Goal: Navigation & Orientation: Find specific page/section

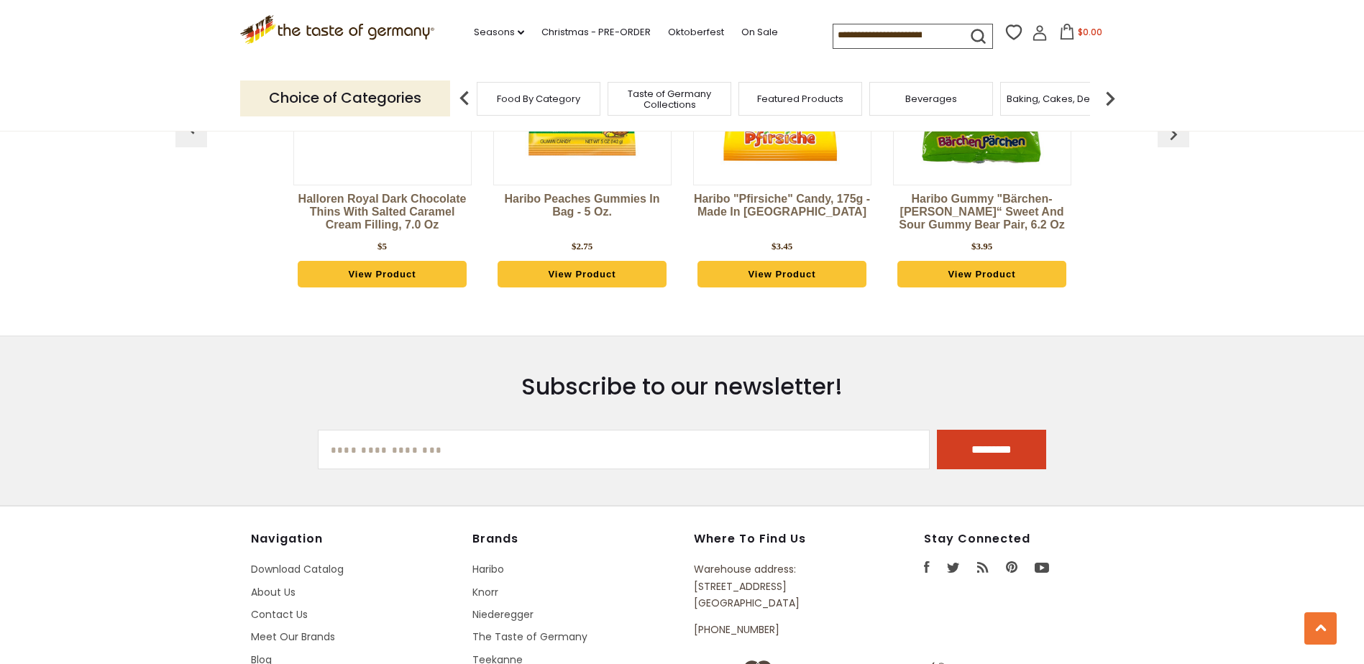
scroll to position [2588, 0]
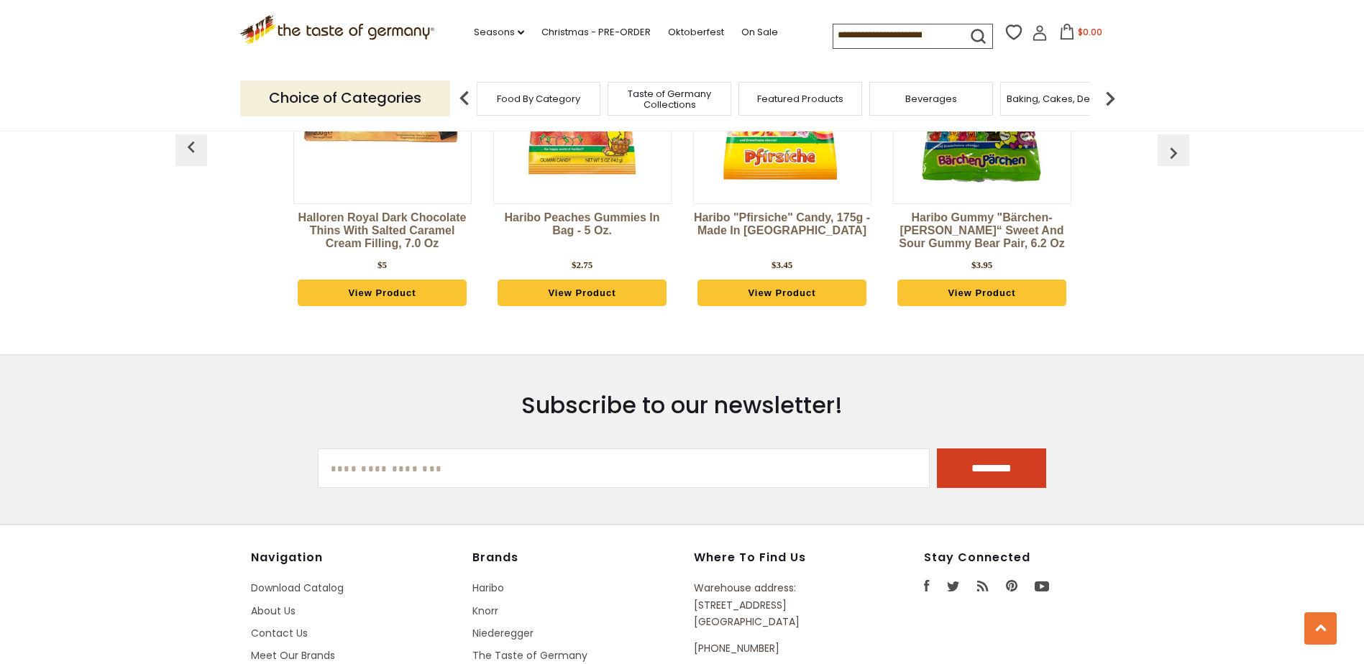
click at [1175, 142] on img "button" at bounding box center [1173, 153] width 23 height 23
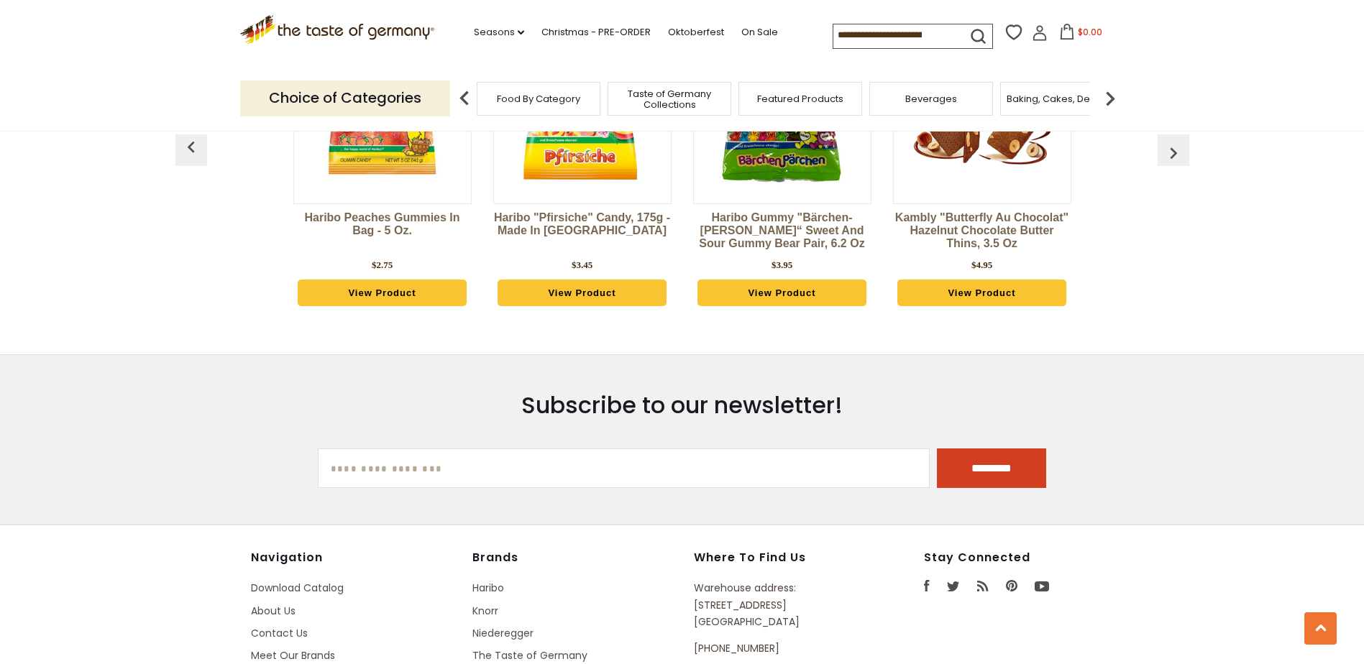
click at [1175, 142] on img "button" at bounding box center [1173, 153] width 23 height 23
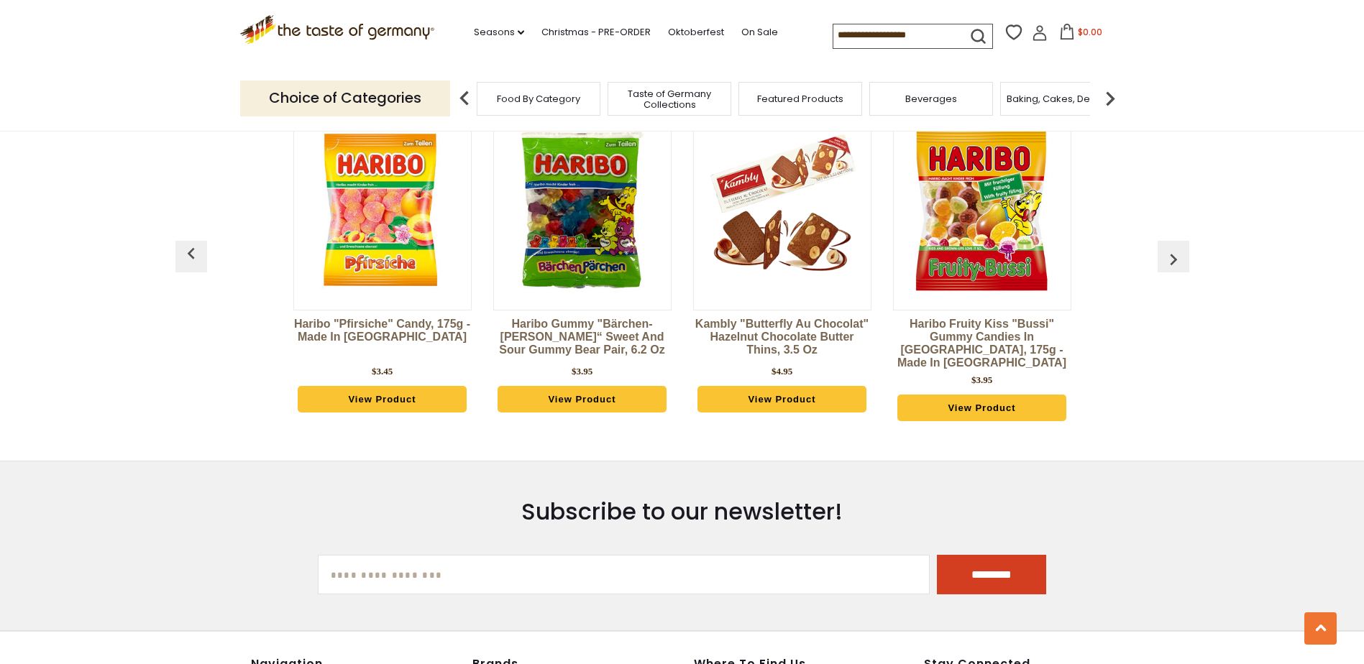
scroll to position [2444, 0]
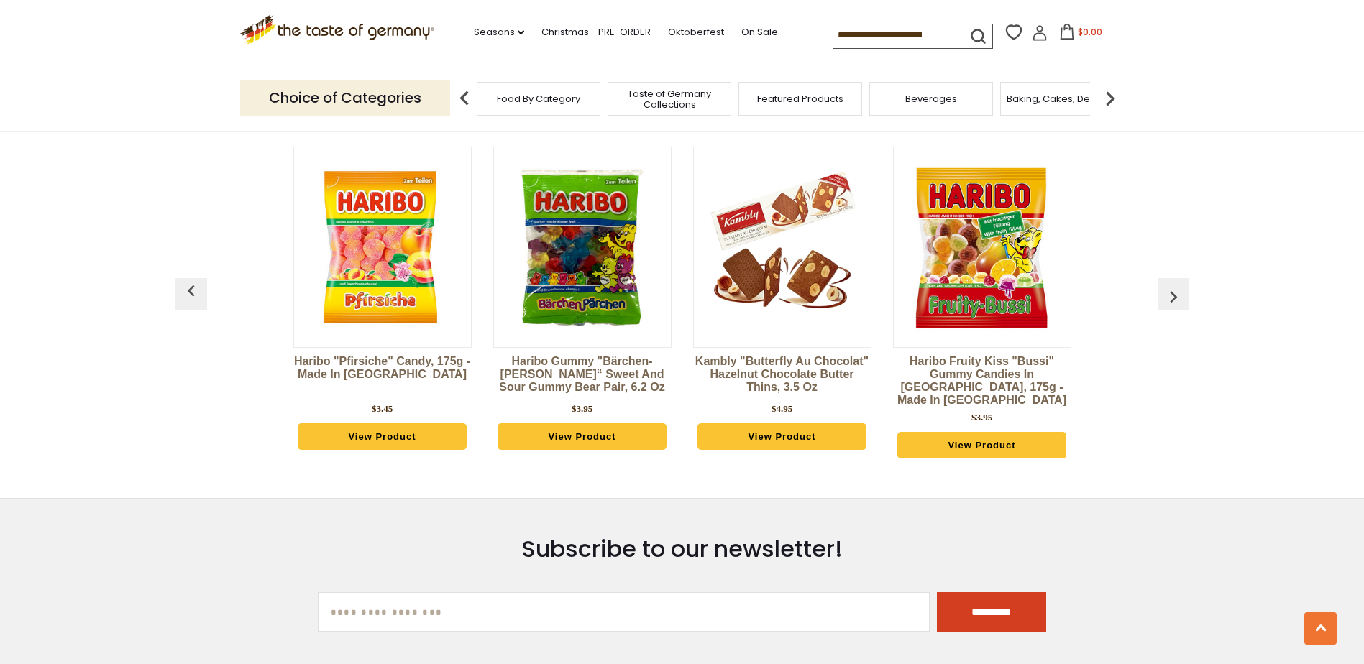
click at [1172, 285] on img "button" at bounding box center [1173, 296] width 23 height 23
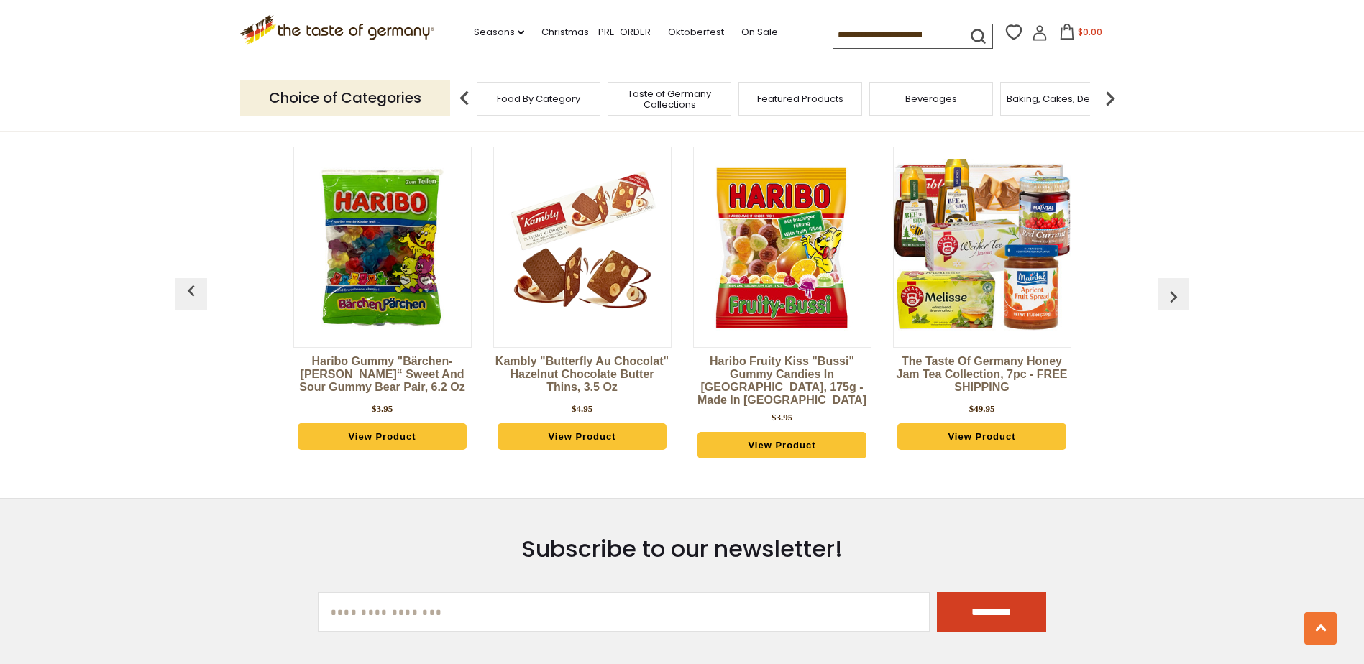
click at [1172, 285] on img "button" at bounding box center [1173, 296] width 23 height 23
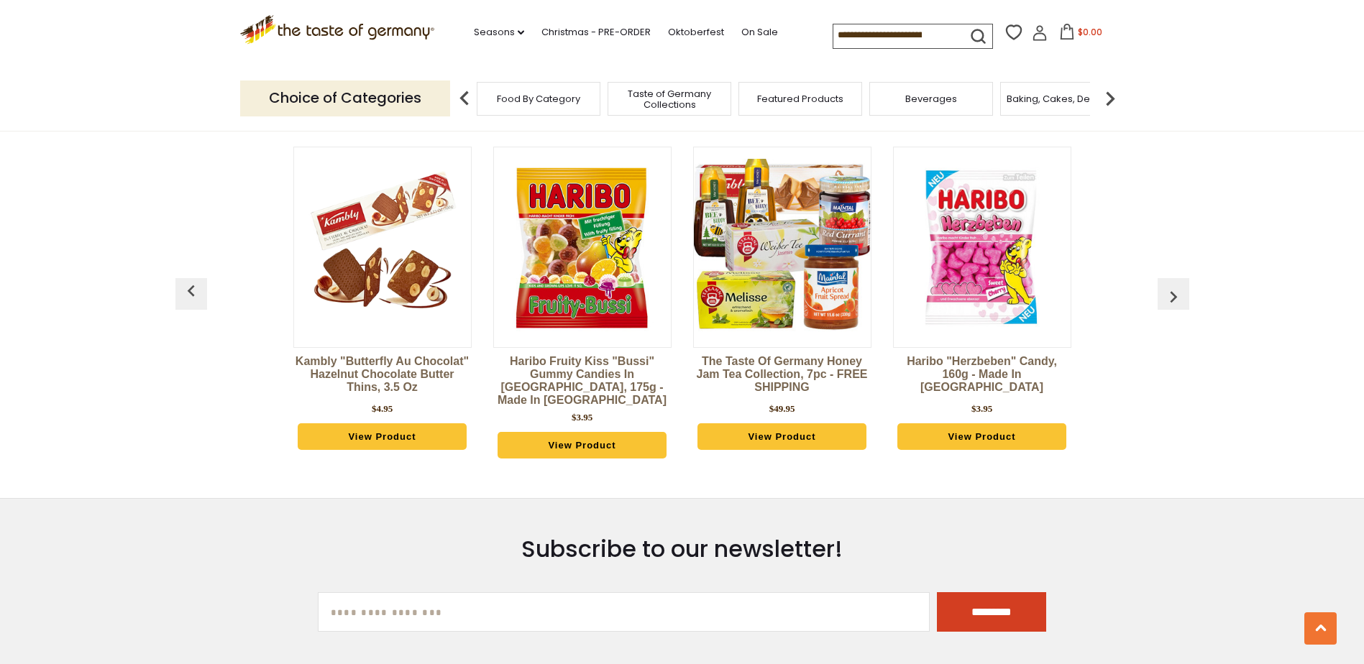
click at [1169, 285] on img "button" at bounding box center [1173, 296] width 23 height 23
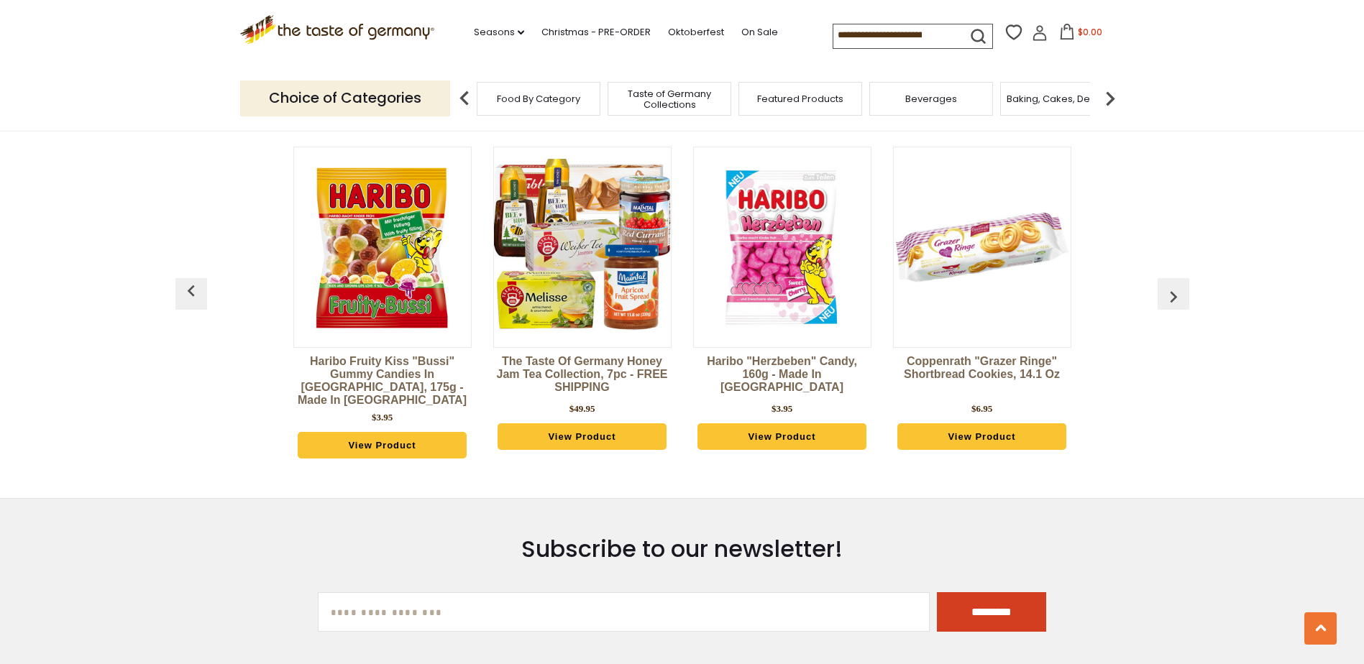
click at [1169, 285] on img "button" at bounding box center [1173, 296] width 23 height 23
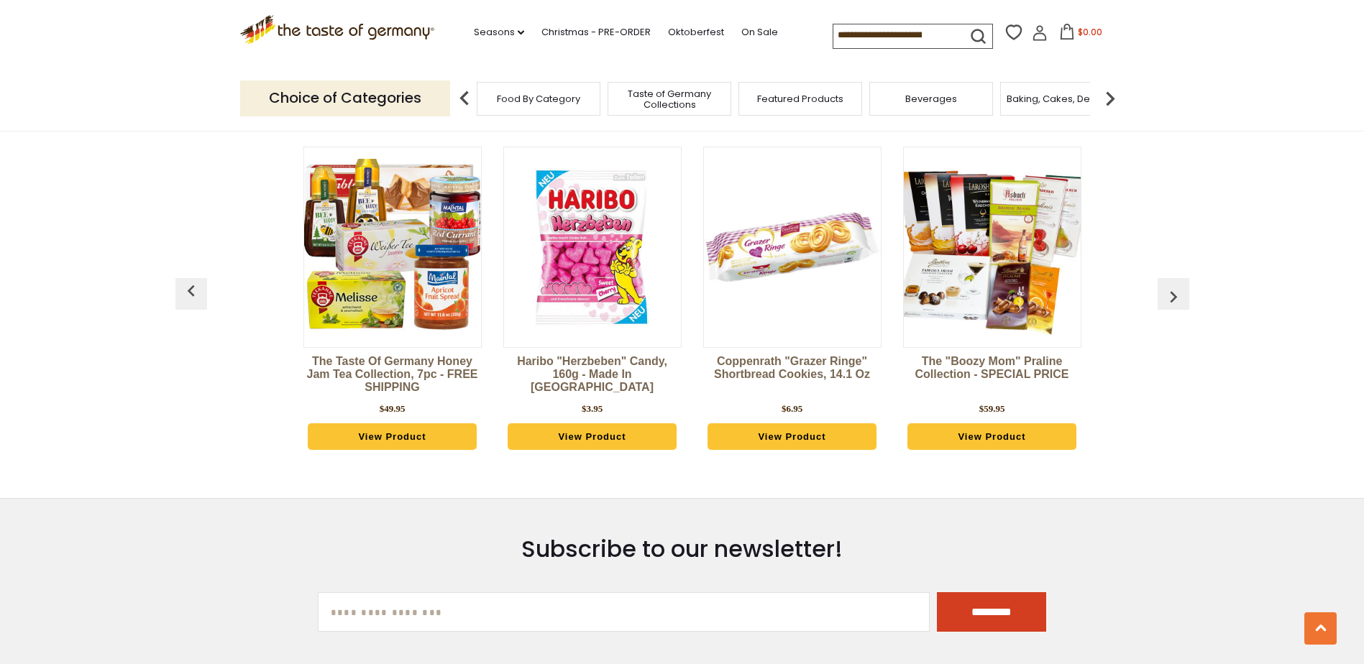
scroll to position [0, 1199]
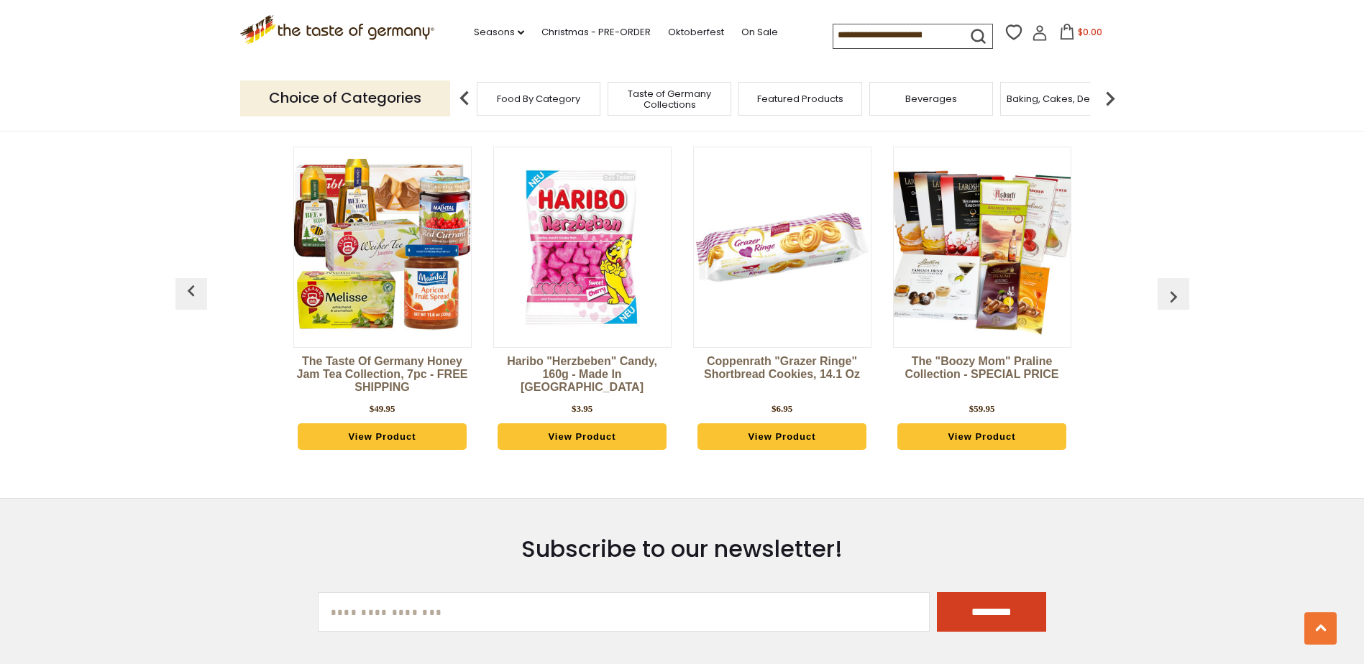
click at [1167, 285] on img "button" at bounding box center [1173, 296] width 23 height 23
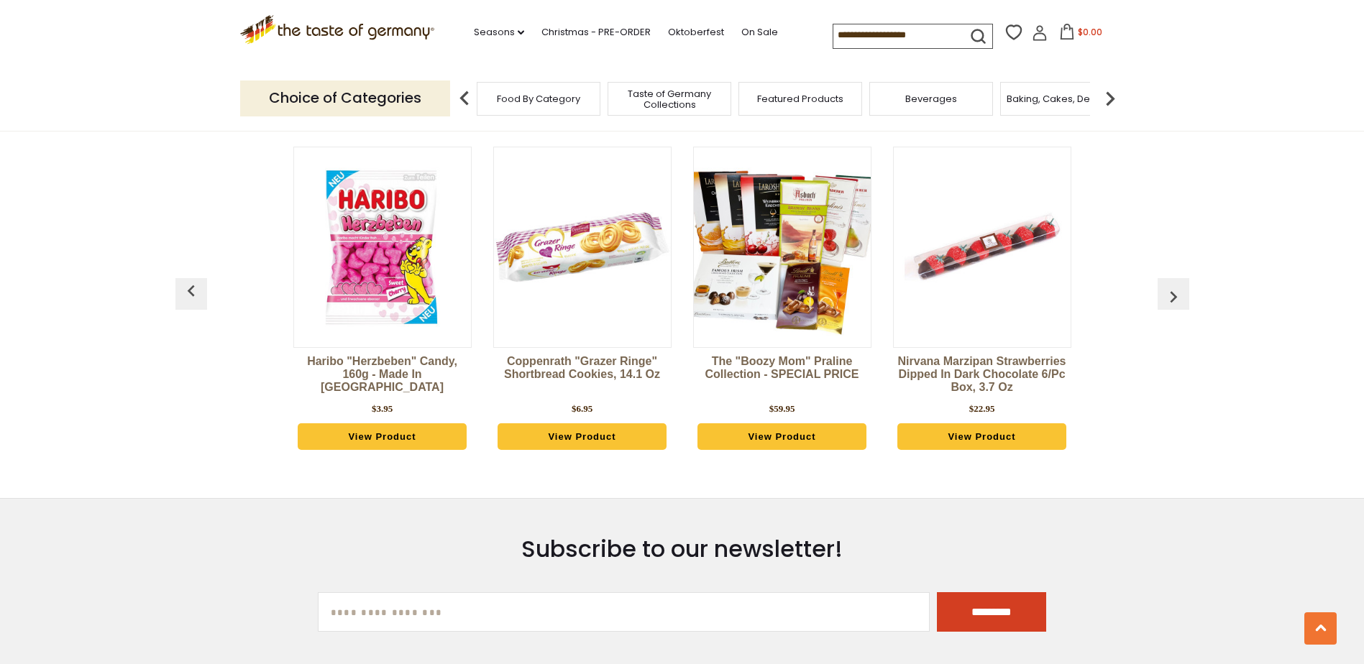
click at [1167, 285] on img "button" at bounding box center [1173, 296] width 23 height 23
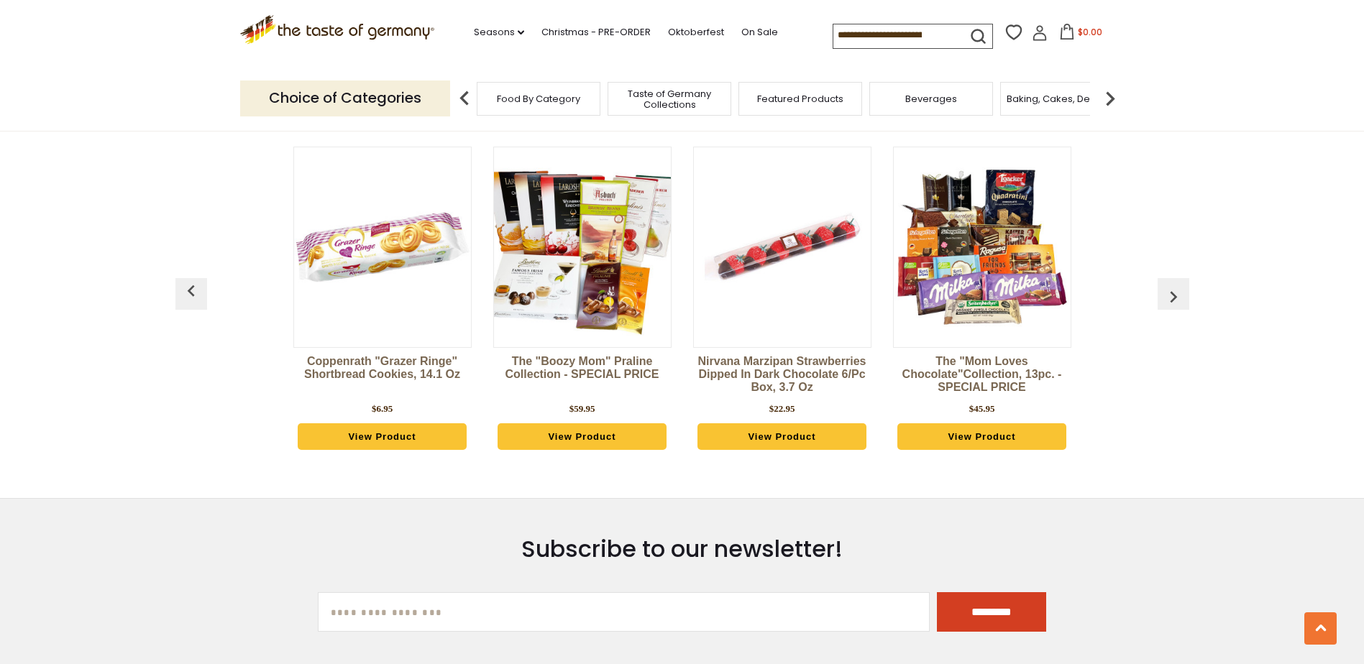
click at [1167, 285] on img "button" at bounding box center [1173, 296] width 23 height 23
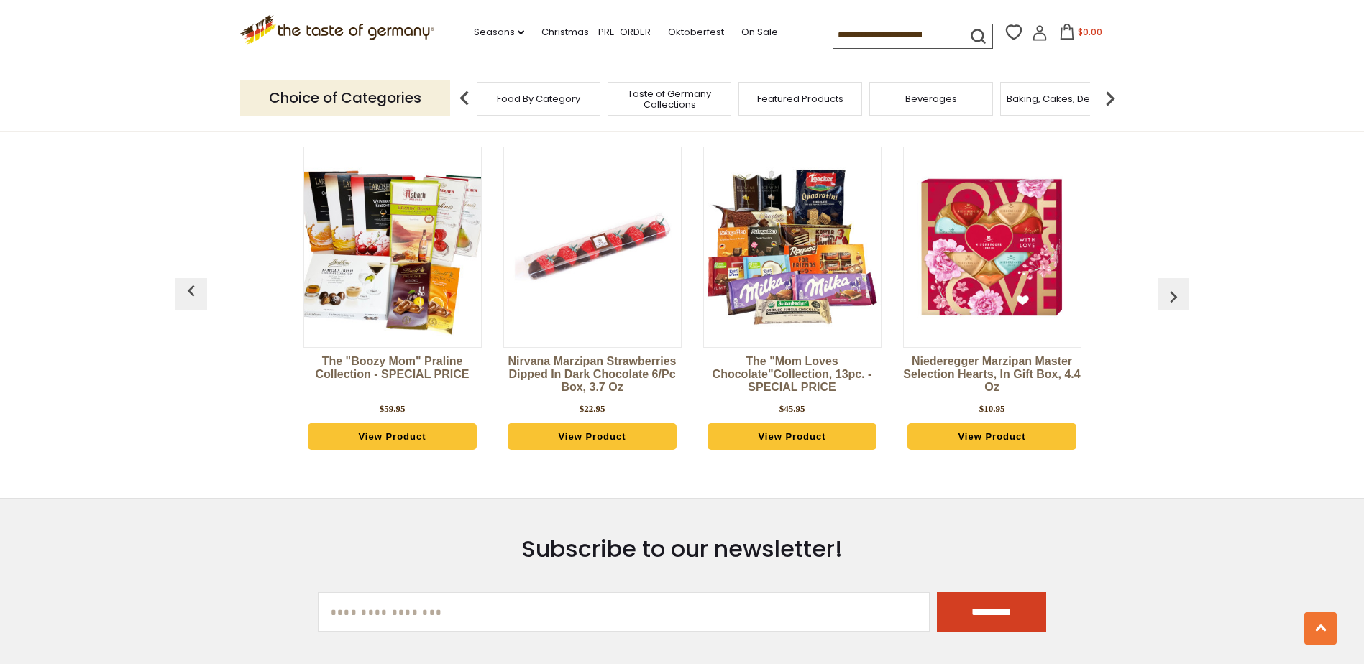
scroll to position [0, 1798]
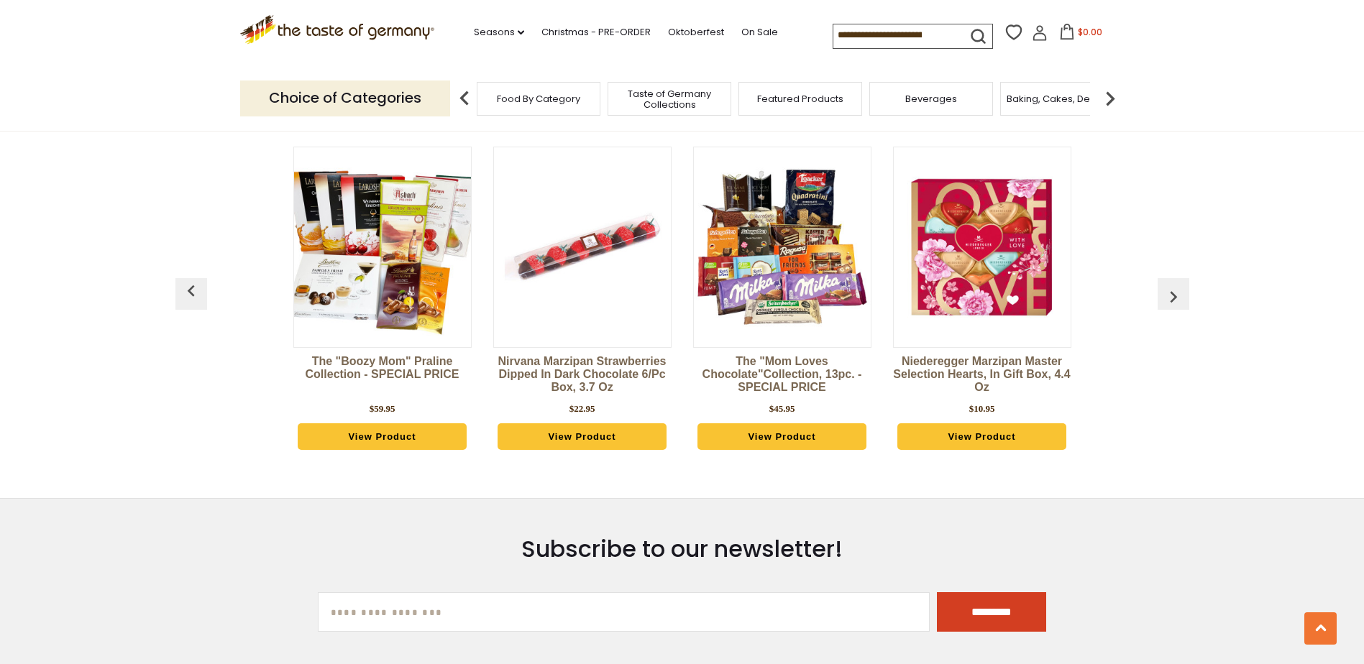
click at [1167, 285] on img "button" at bounding box center [1173, 296] width 23 height 23
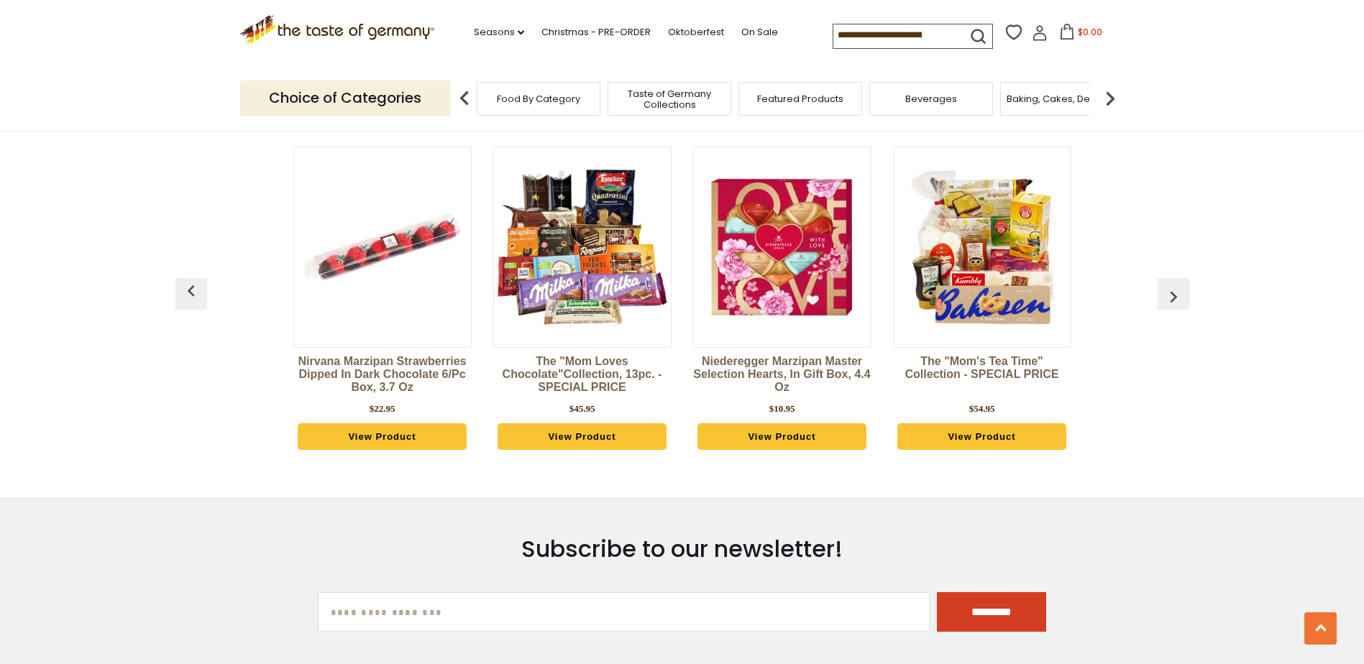
click at [1167, 285] on img "button" at bounding box center [1173, 296] width 23 height 23
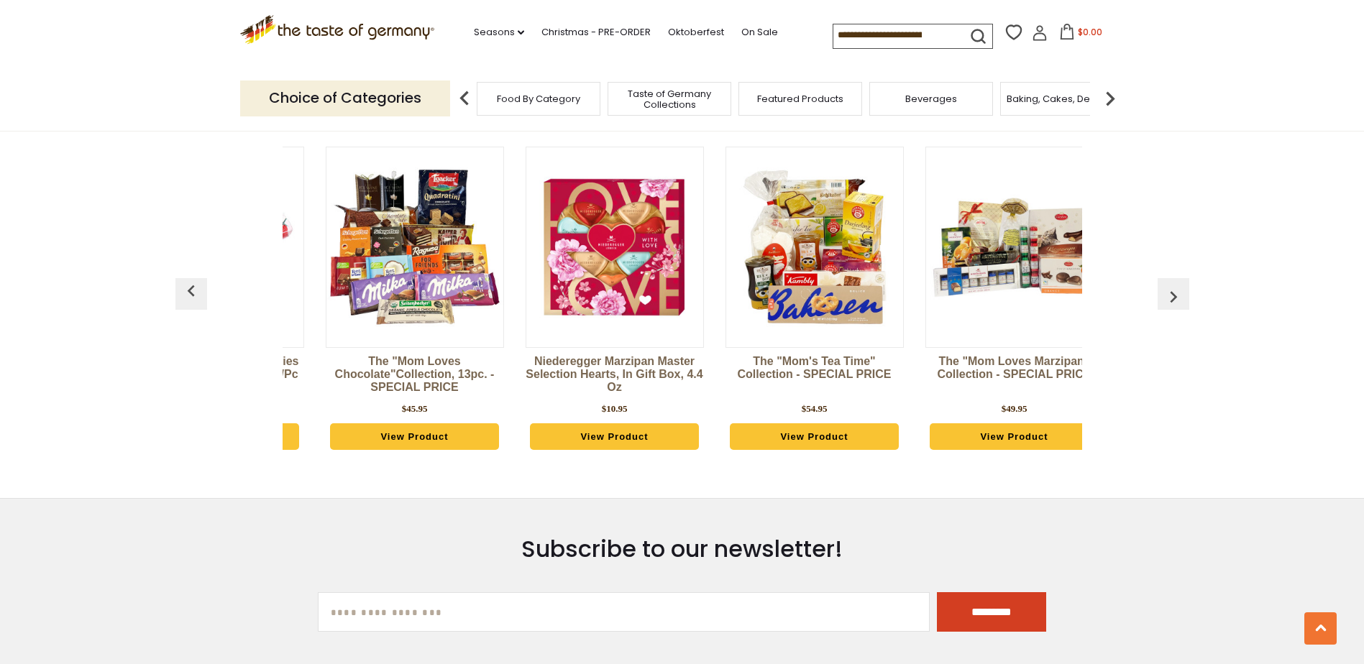
scroll to position [0, 2198]
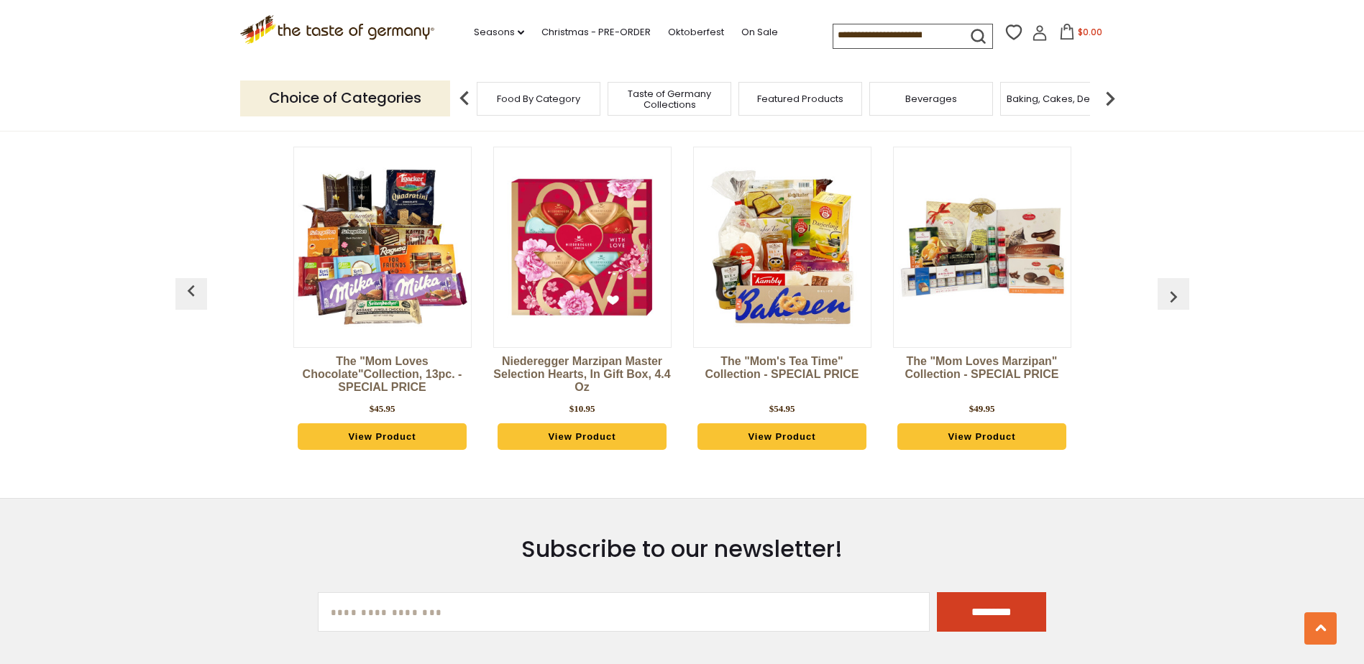
click at [1165, 285] on img "button" at bounding box center [1173, 296] width 23 height 23
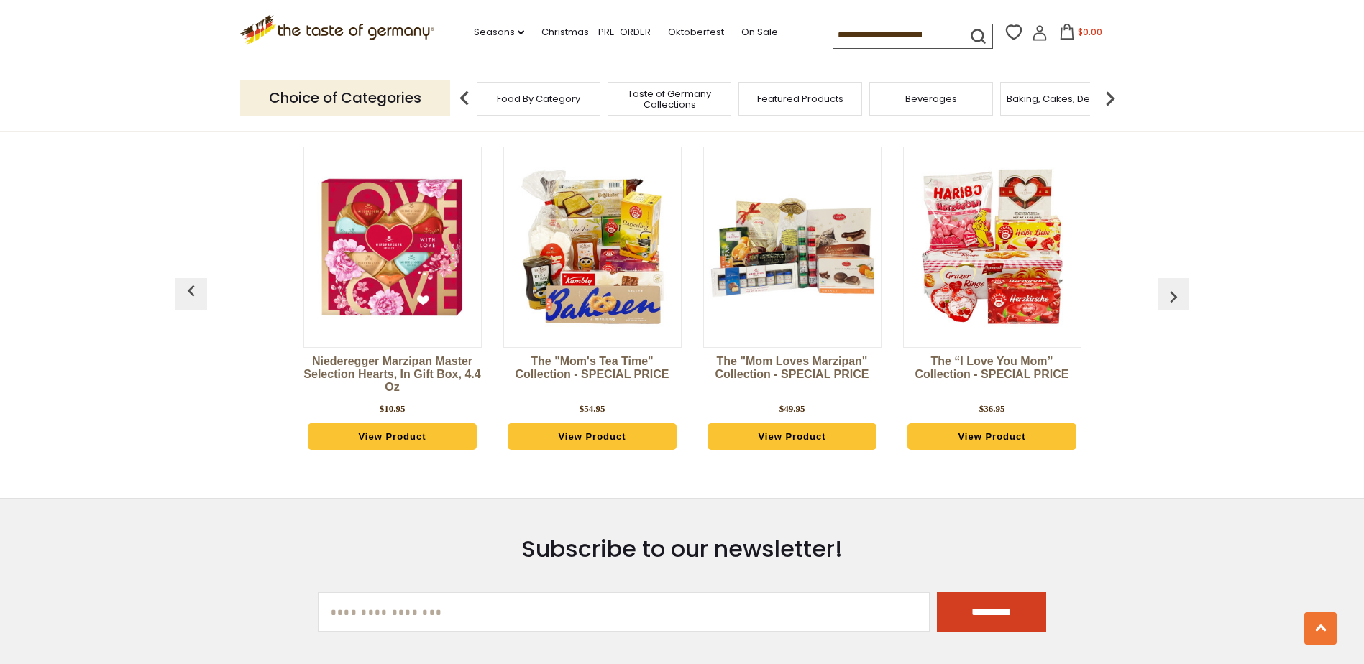
scroll to position [0, 2398]
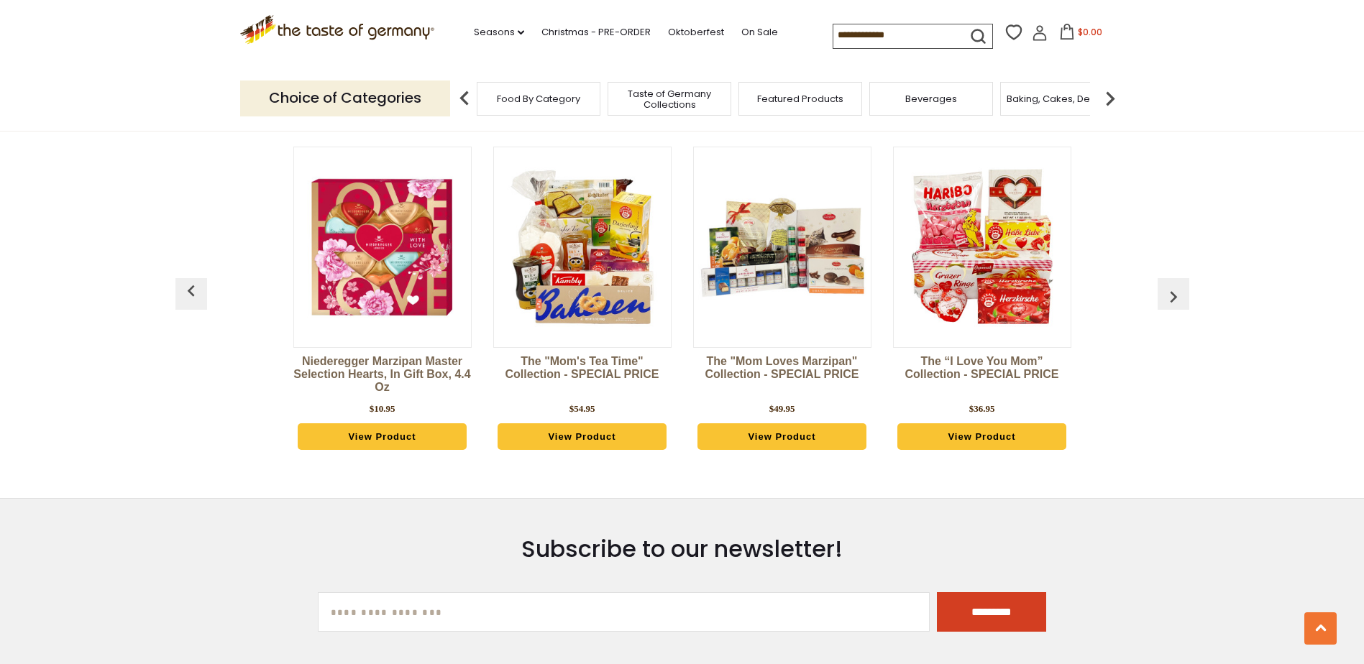
click at [1165, 285] on img "button" at bounding box center [1173, 296] width 23 height 23
click at [1166, 285] on img "button" at bounding box center [1173, 296] width 23 height 23
click at [399, 99] on p "Choice of Categories" at bounding box center [345, 98] width 210 height 35
click at [570, 101] on span "Food By Category" at bounding box center [538, 98] width 83 height 11
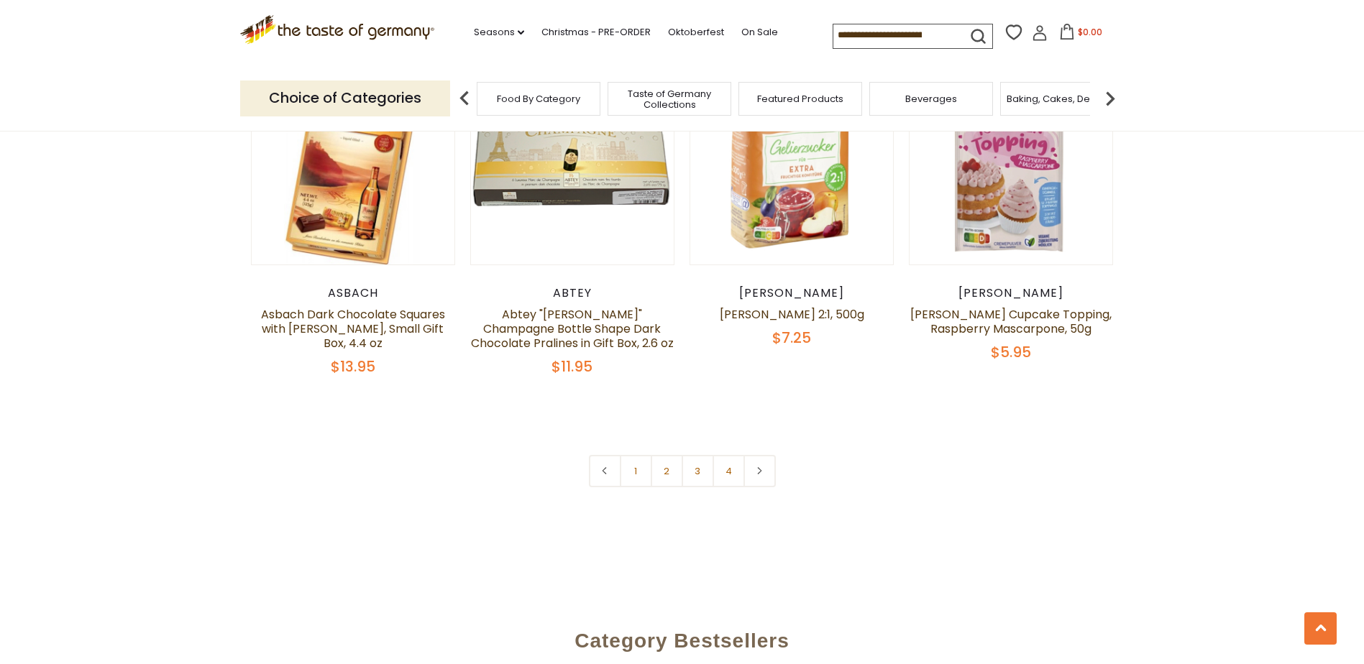
scroll to position [3235, 0]
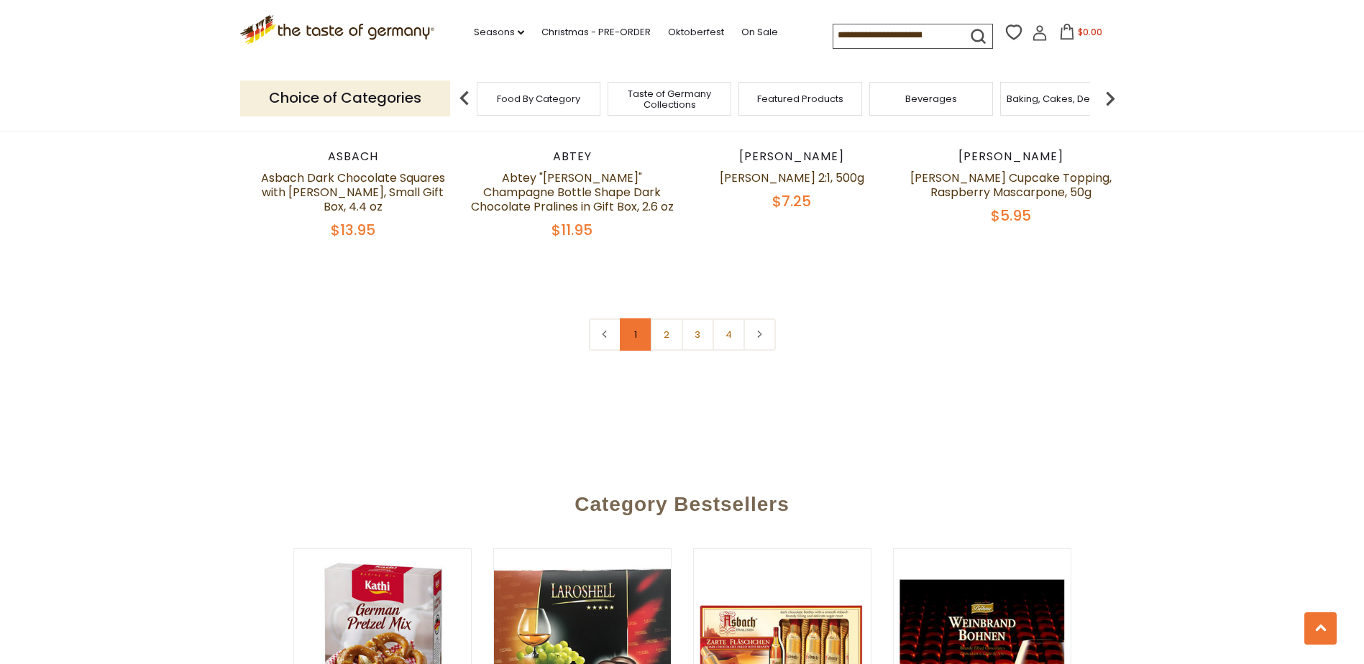
click at [628, 318] on link "1" at bounding box center [636, 334] width 32 height 32
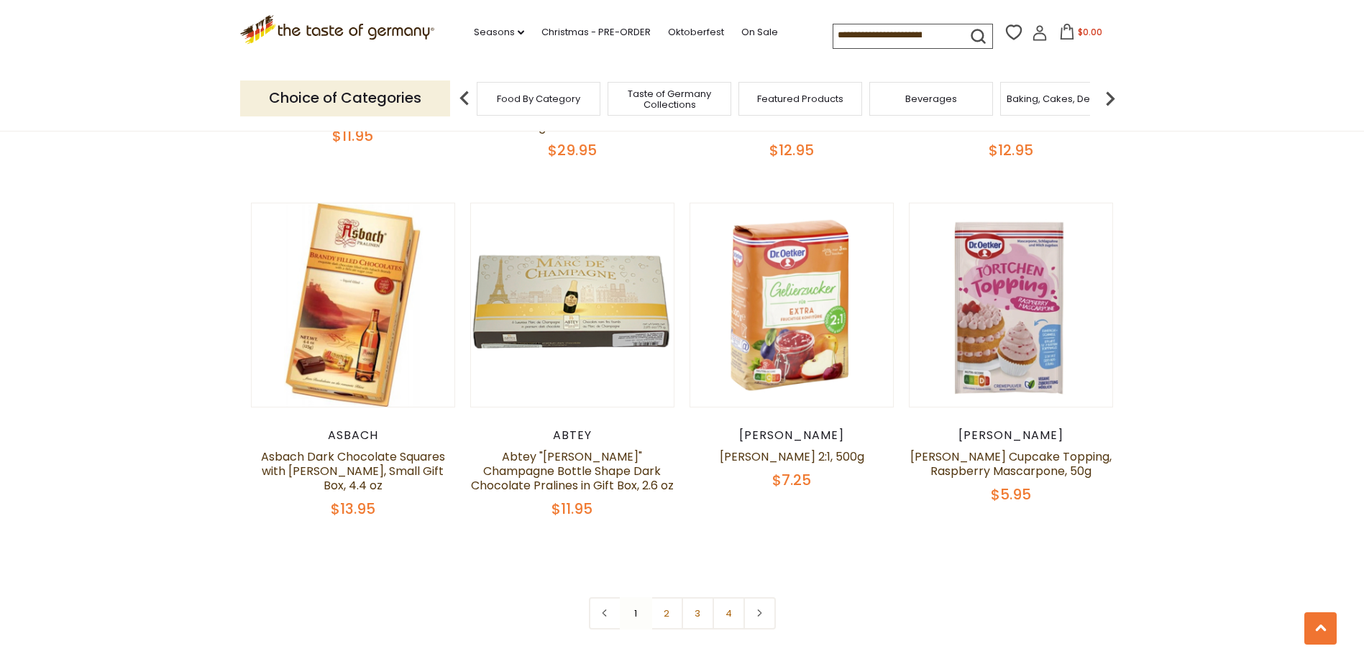
scroll to position [3099, 0]
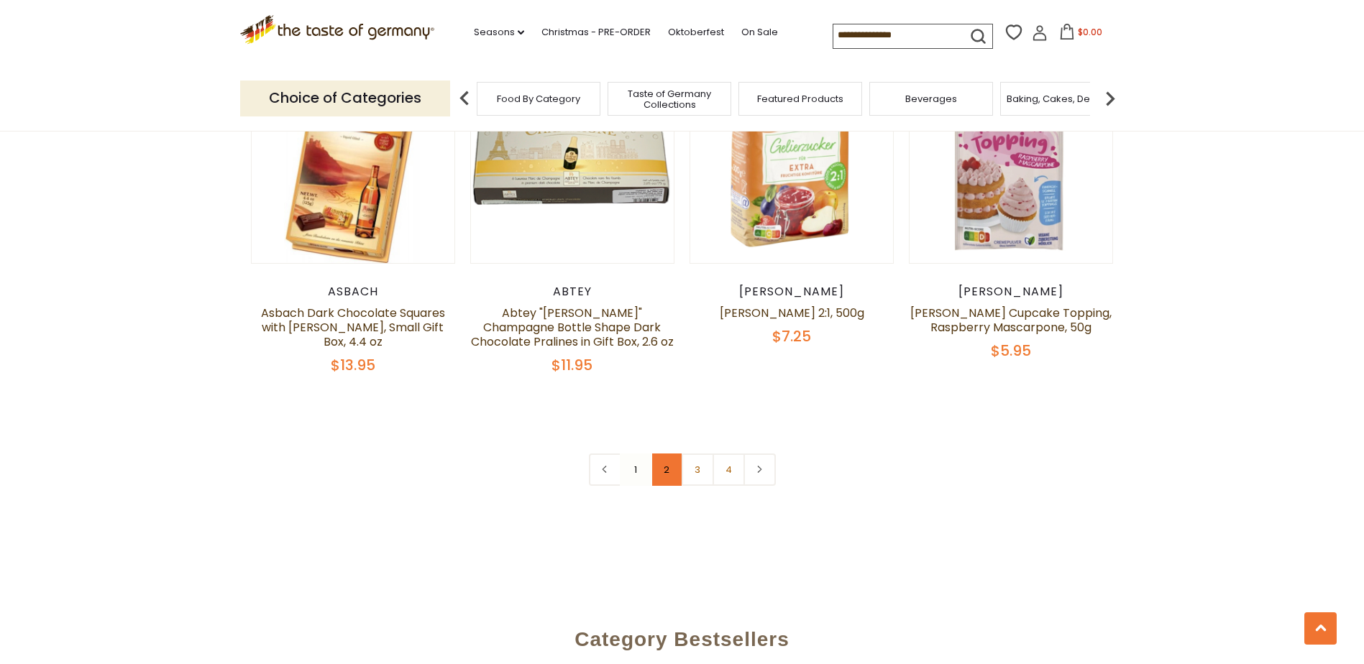
click at [663, 454] on link "2" at bounding box center [667, 470] width 32 height 32
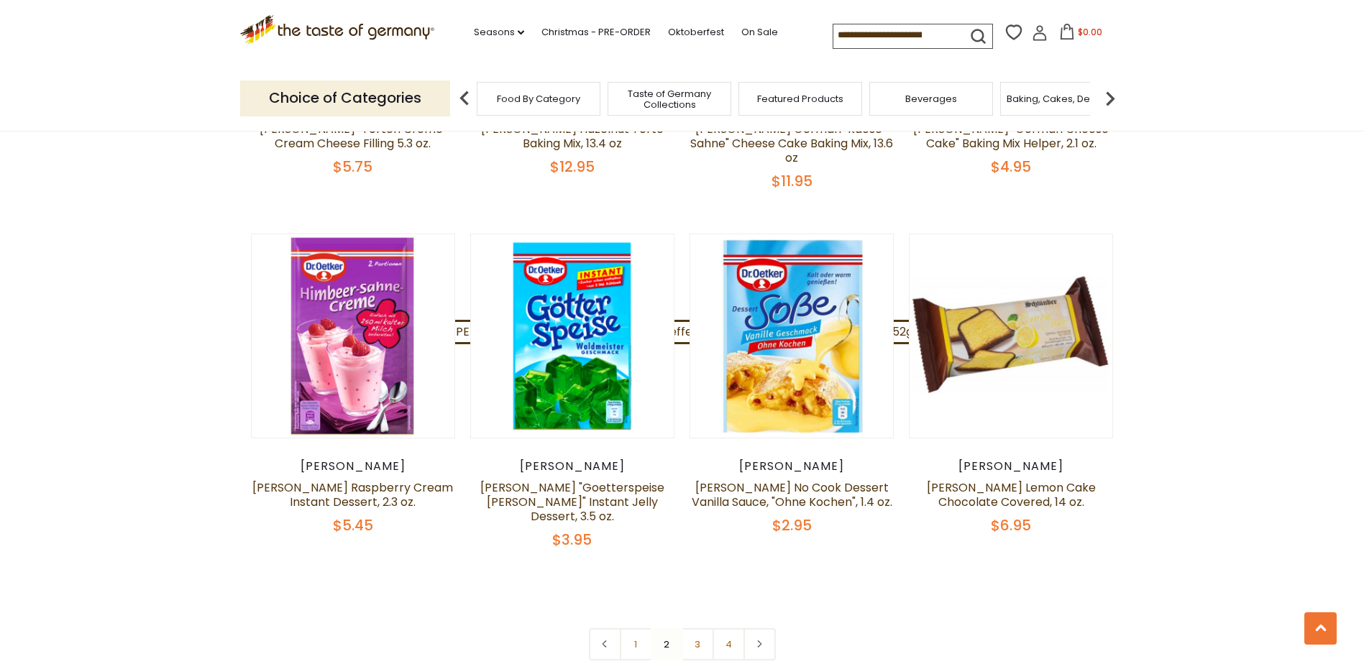
scroll to position [2956, 0]
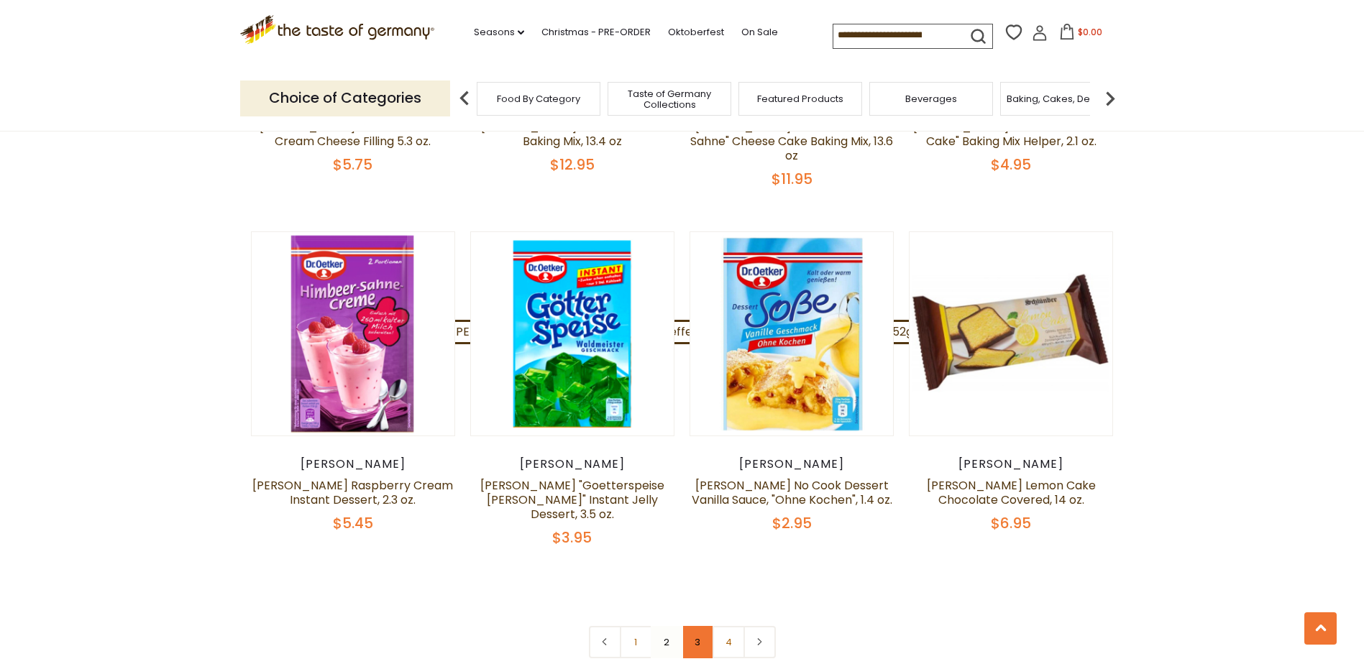
click at [702, 626] on link "3" at bounding box center [697, 642] width 32 height 32
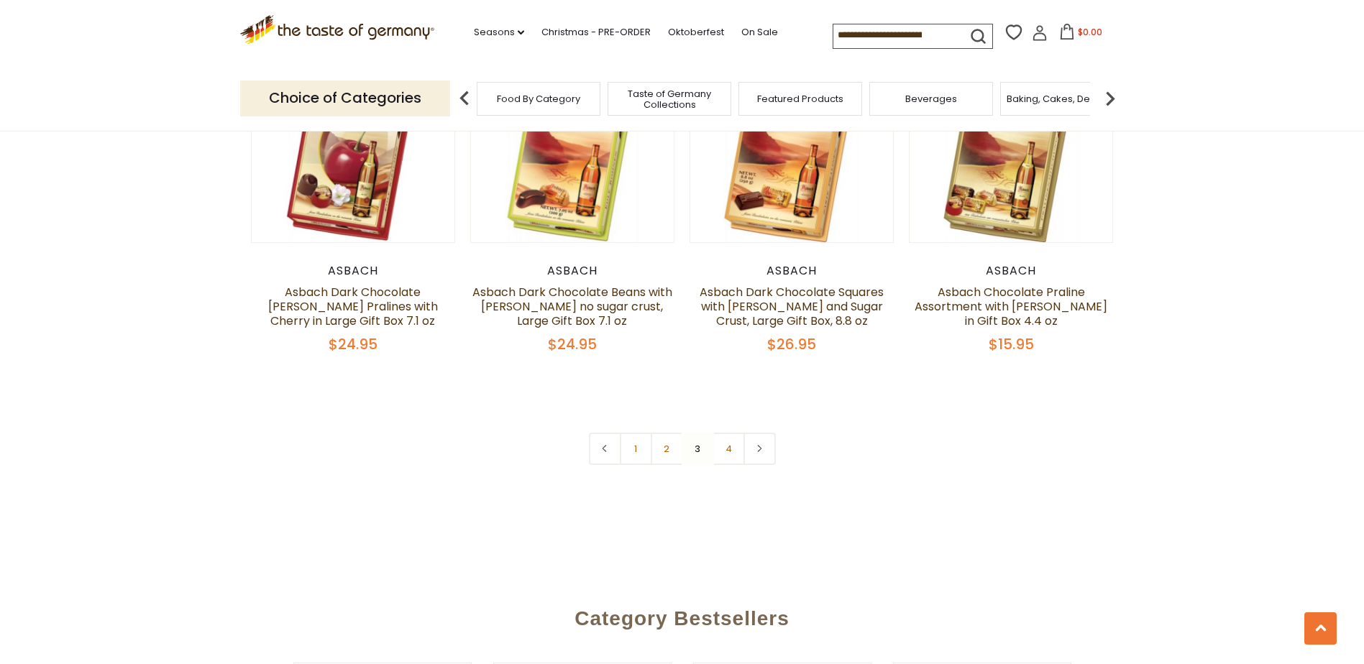
scroll to position [3171, 0]
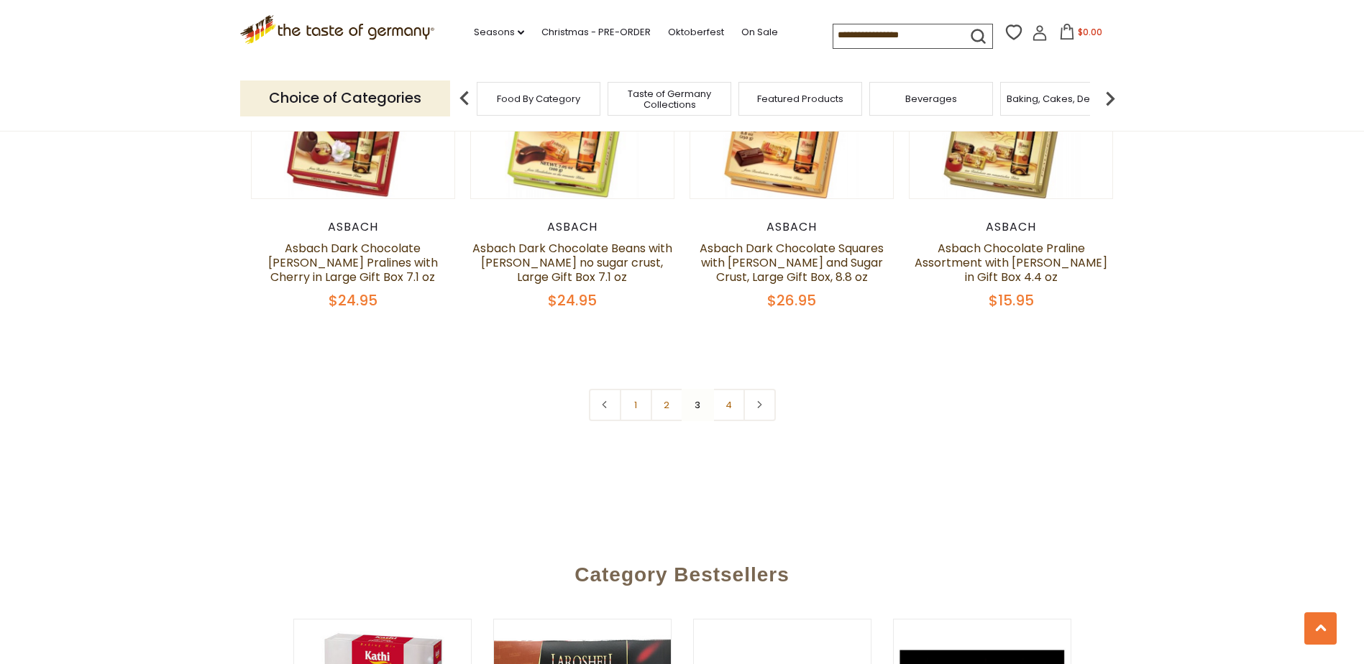
click at [697, 389] on nav "1 2 3 4" at bounding box center [682, 405] width 187 height 32
click at [730, 389] on link "4" at bounding box center [728, 405] width 32 height 32
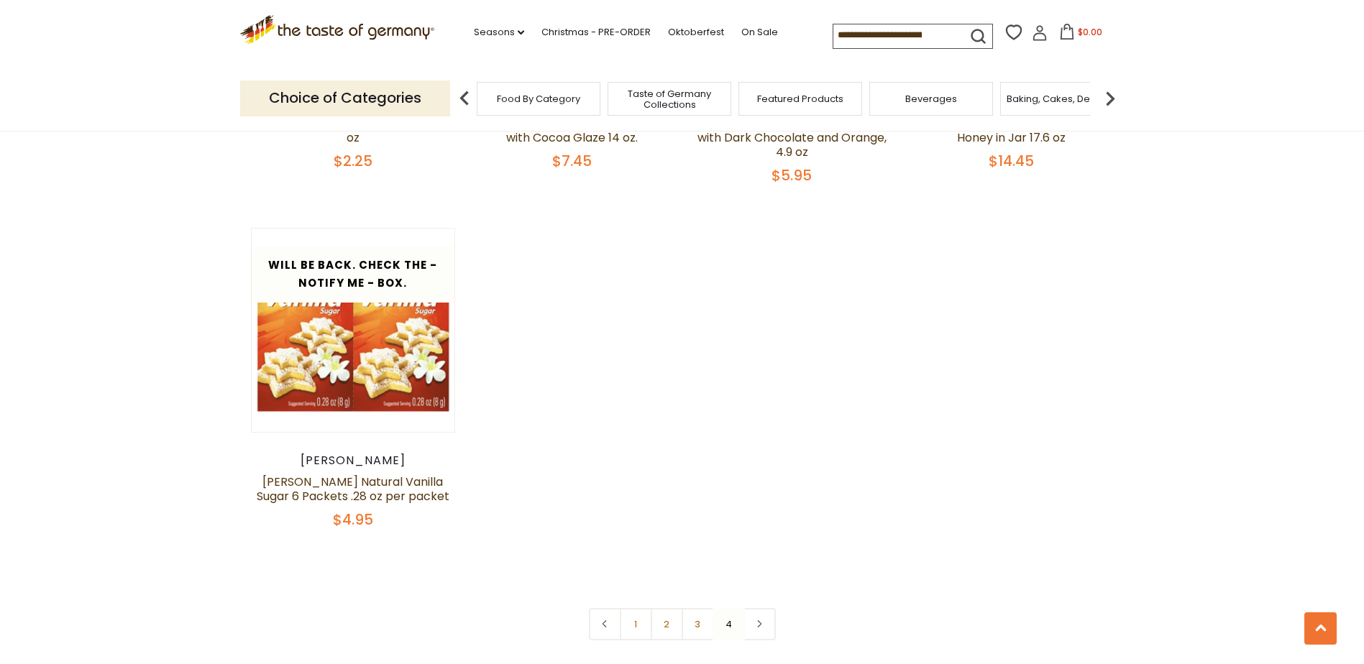
scroll to position [1878, 0]
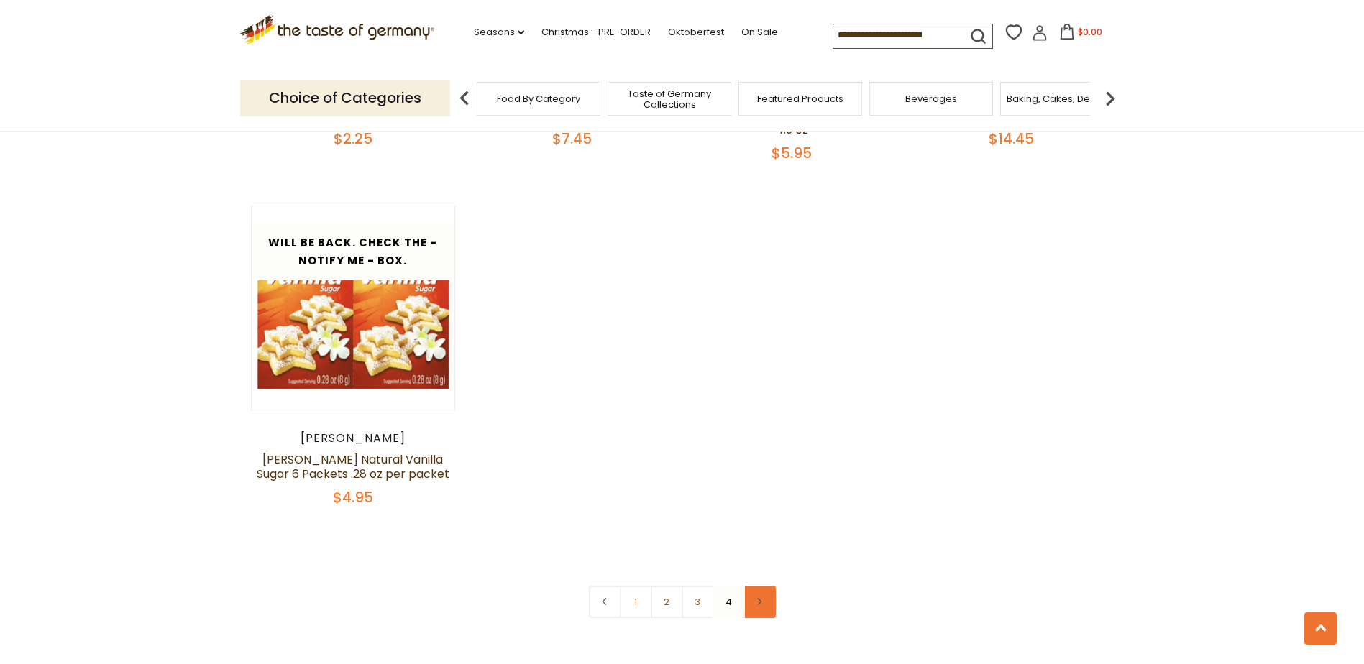
click at [760, 591] on link at bounding box center [759, 602] width 32 height 32
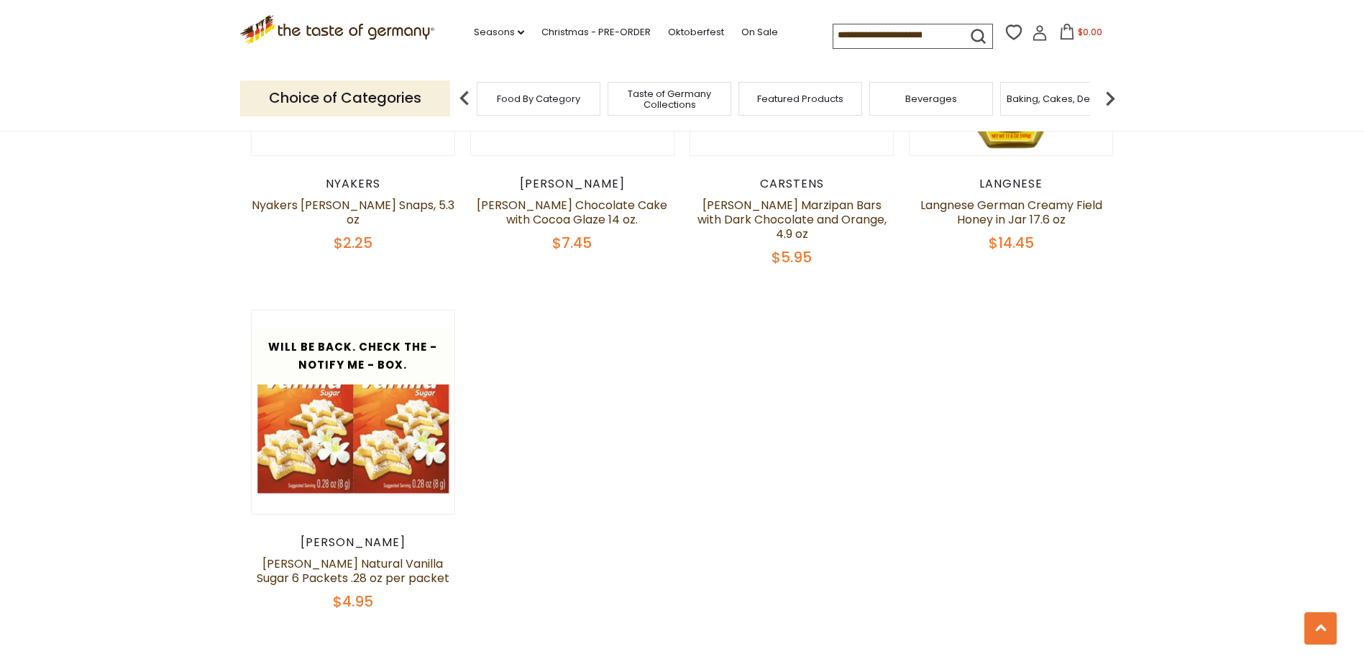
scroll to position [1796, 0]
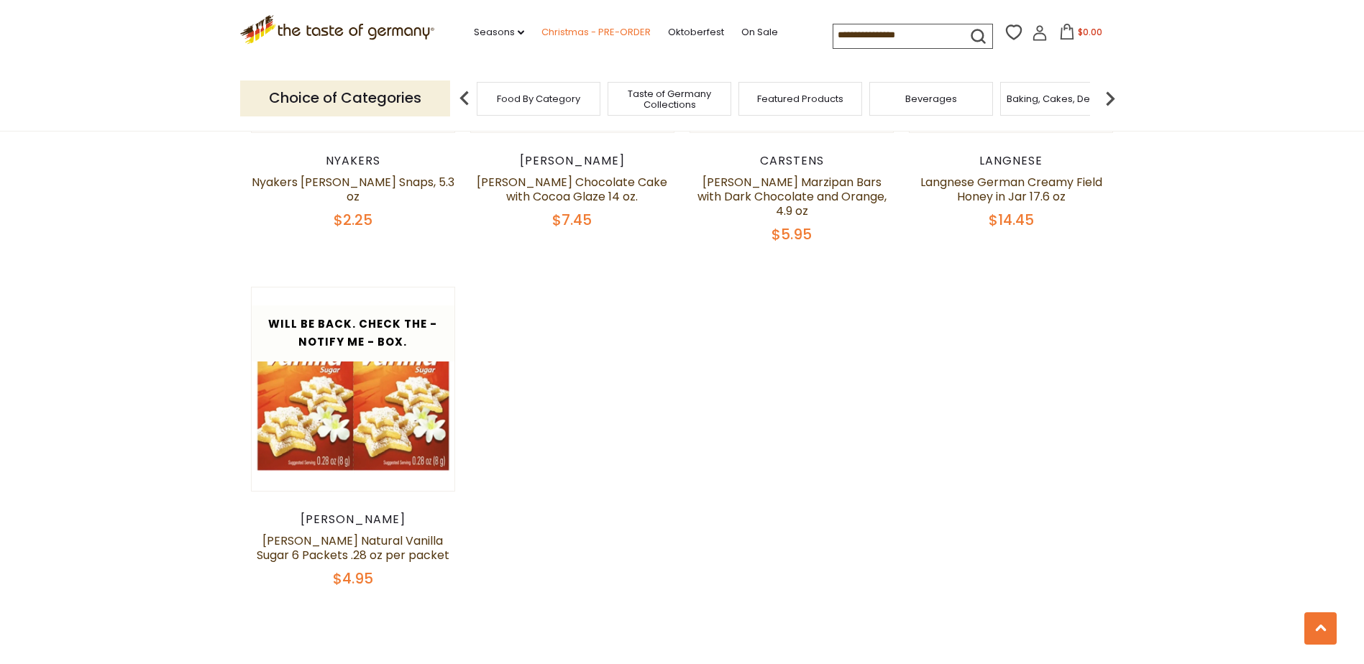
click at [600, 32] on link "Christmas - PRE-ORDER" at bounding box center [595, 32] width 109 height 16
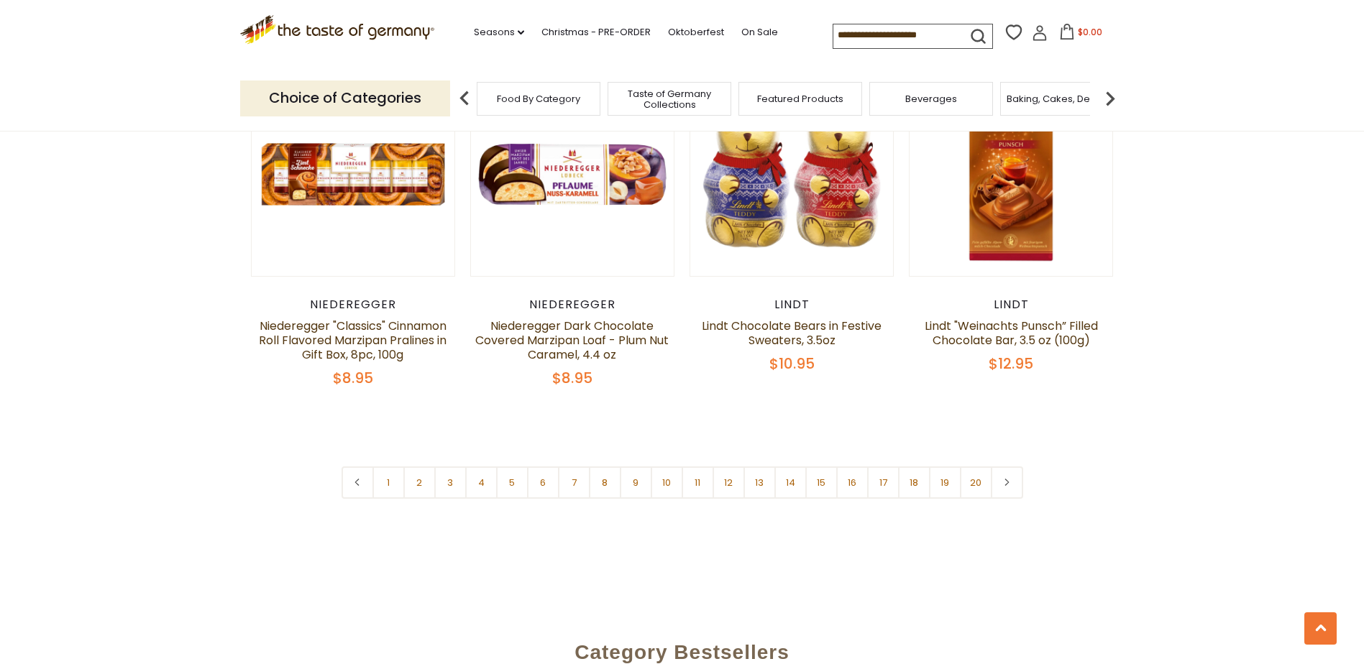
scroll to position [3450, 0]
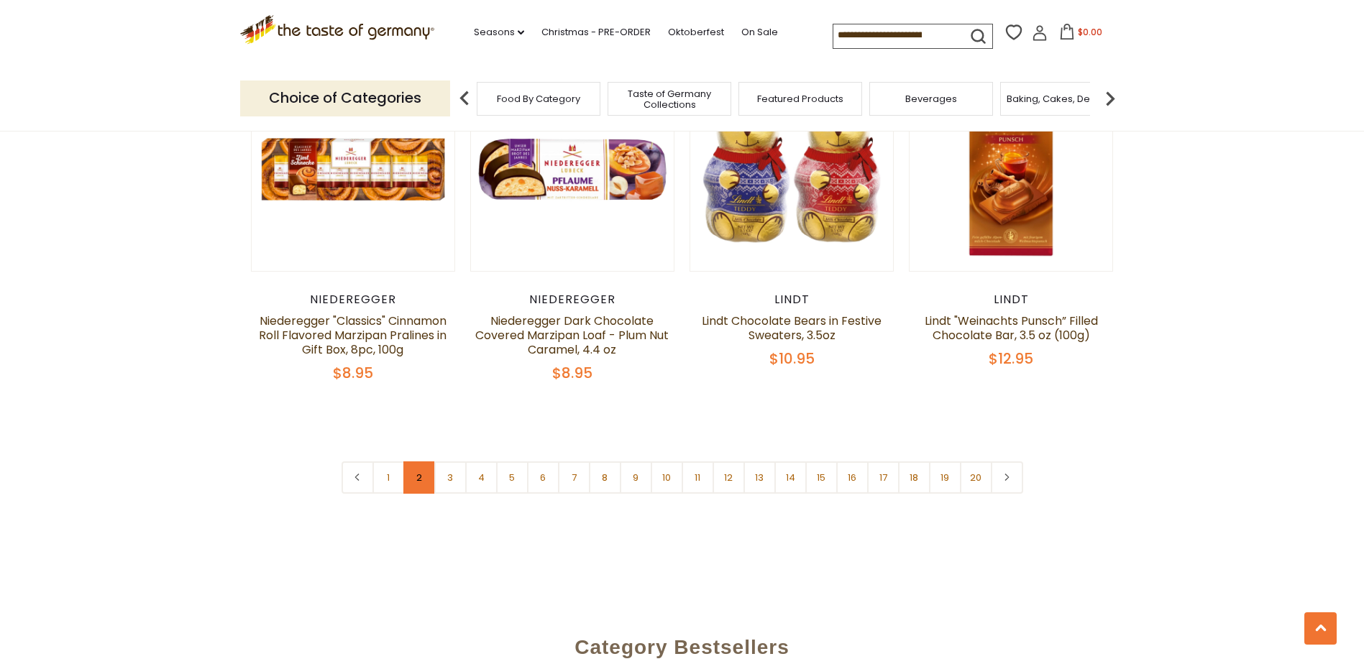
click at [419, 461] on link "2" at bounding box center [419, 477] width 32 height 32
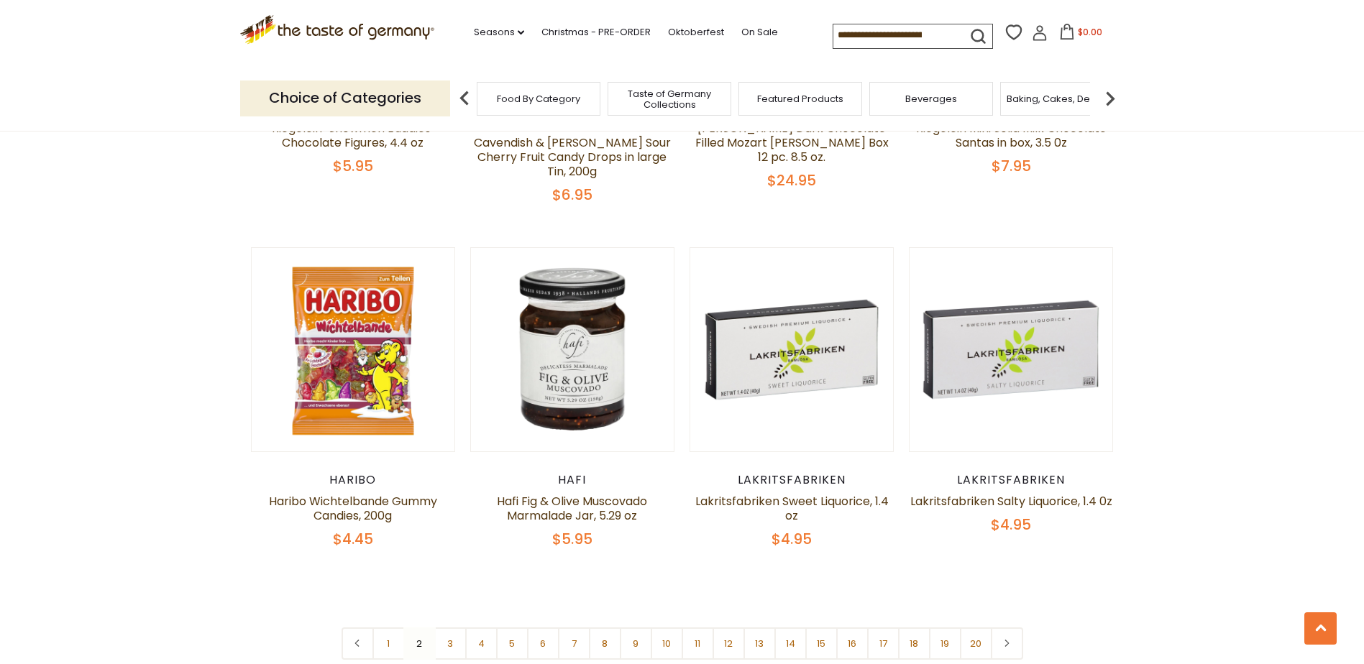
scroll to position [3296, 0]
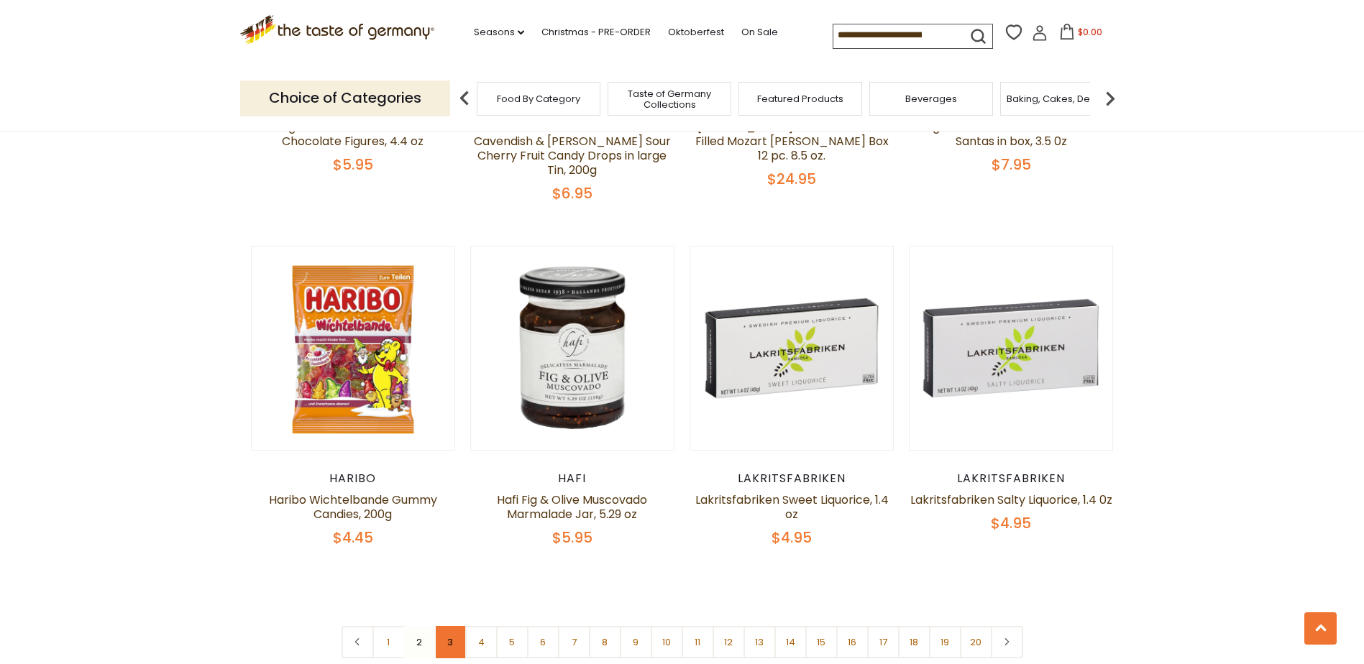
click at [451, 626] on link "3" at bounding box center [450, 642] width 32 height 32
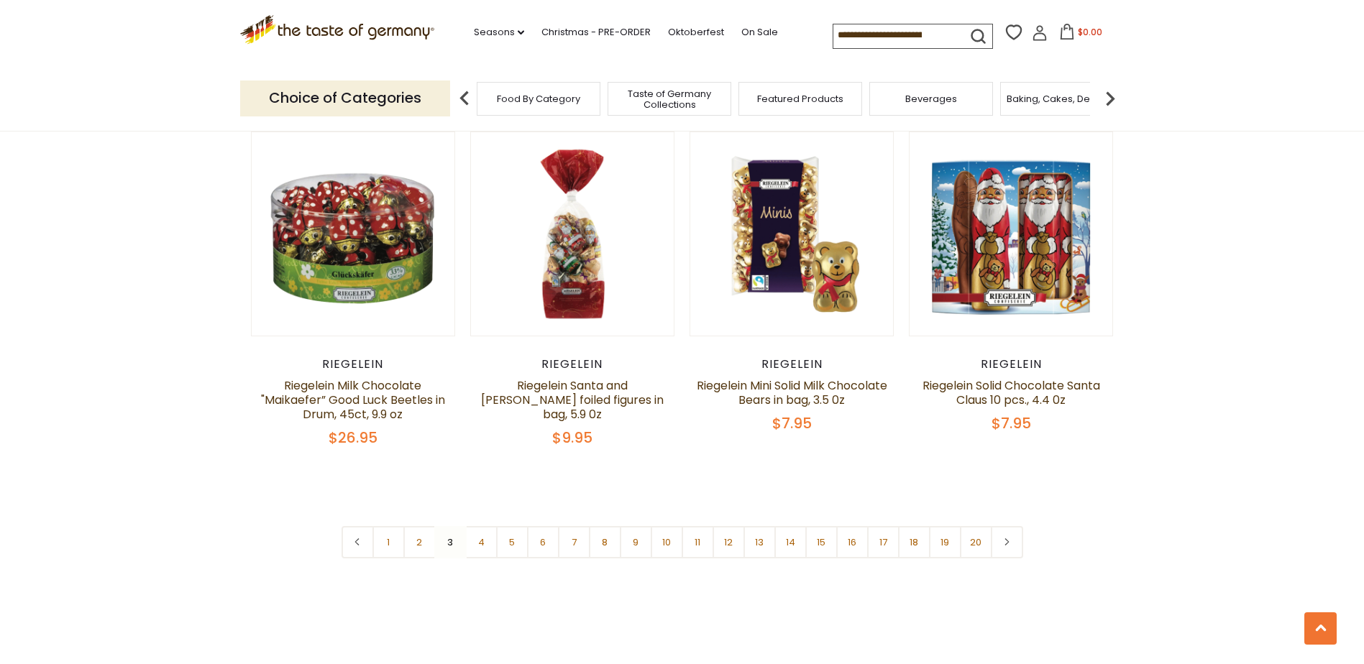
scroll to position [3368, 0]
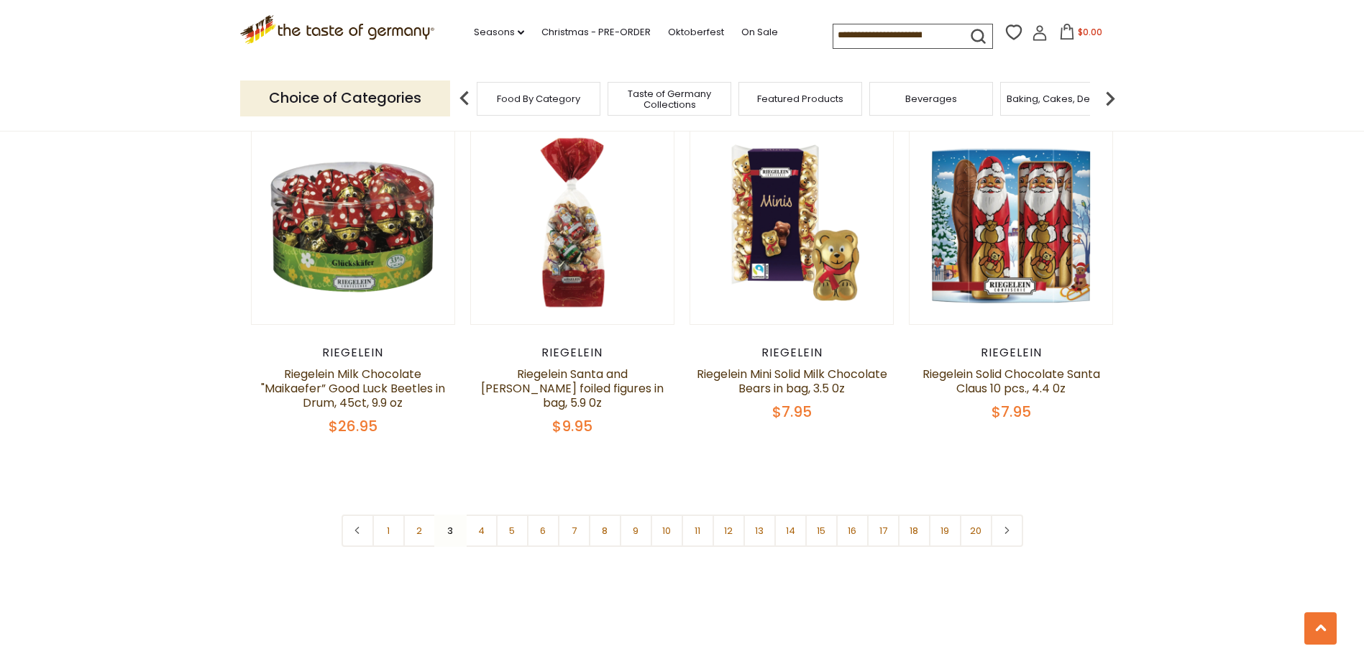
click at [454, 515] on nav "1 2 3 4 5 6 7 8 9 10 11 12 13 14 15 16 17 18 19 20" at bounding box center [681, 531] width 681 height 32
click at [485, 515] on link "4" at bounding box center [481, 531] width 32 height 32
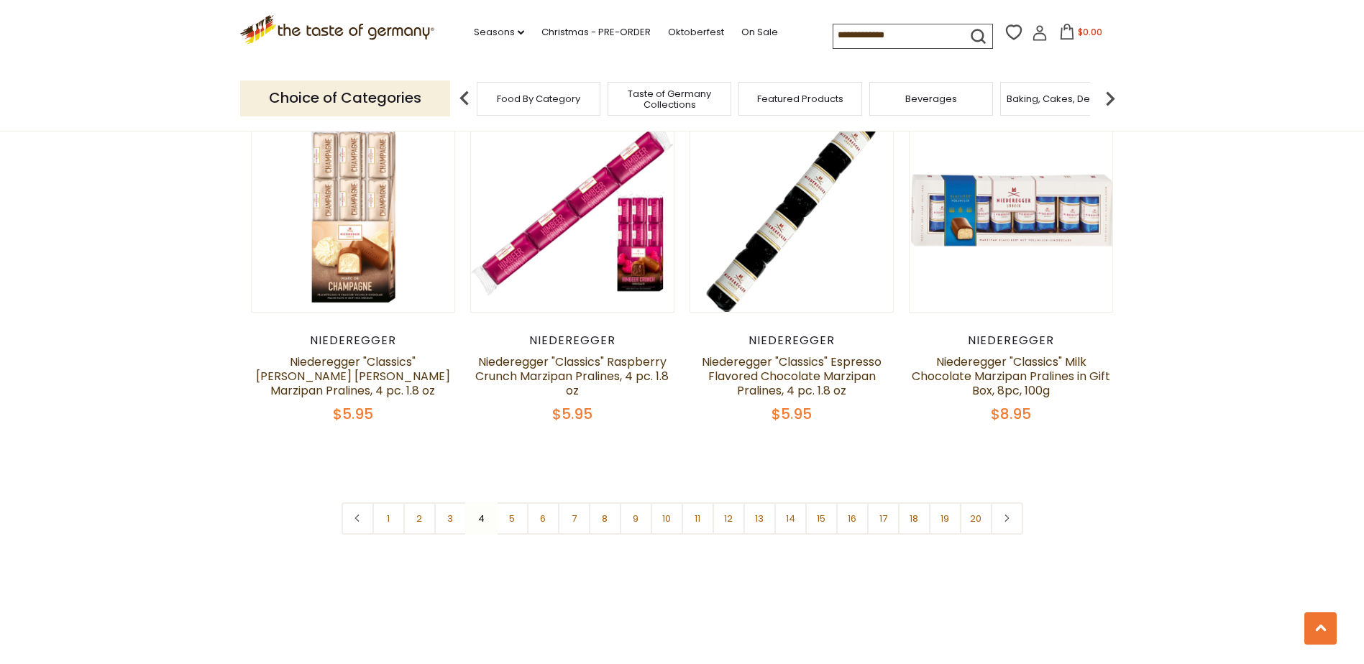
scroll to position [3440, 0]
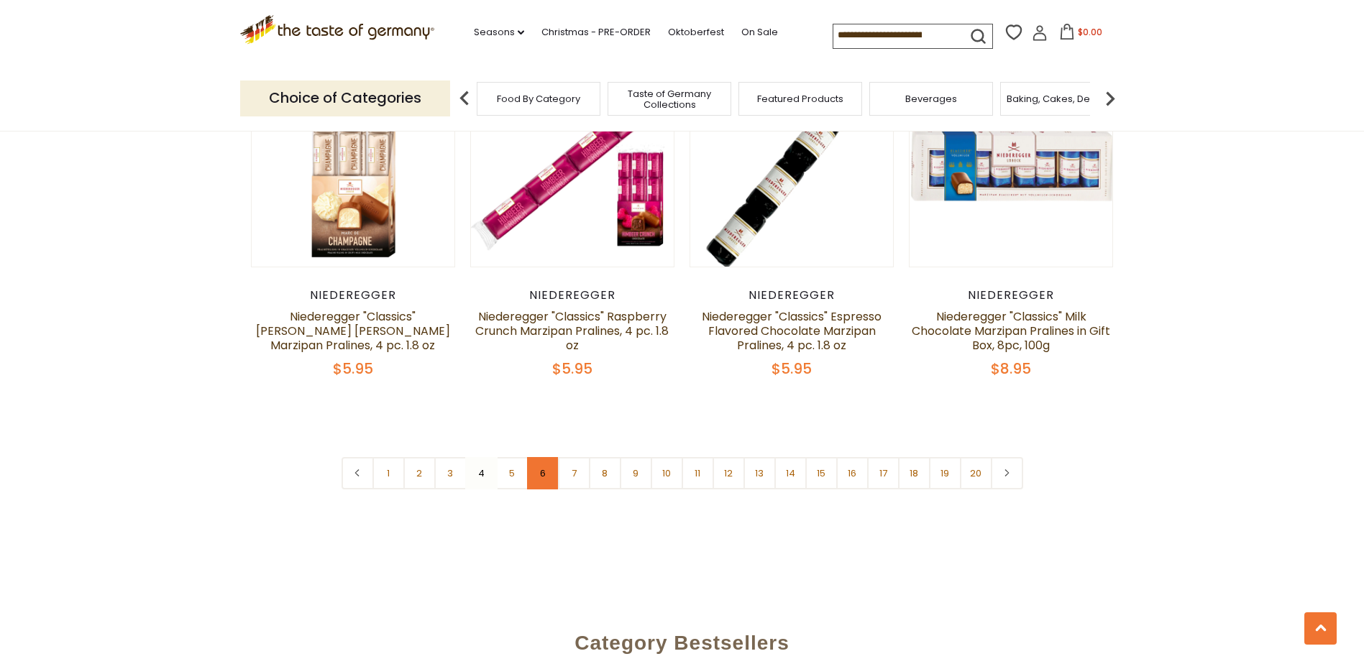
click at [549, 457] on link "6" at bounding box center [543, 473] width 32 height 32
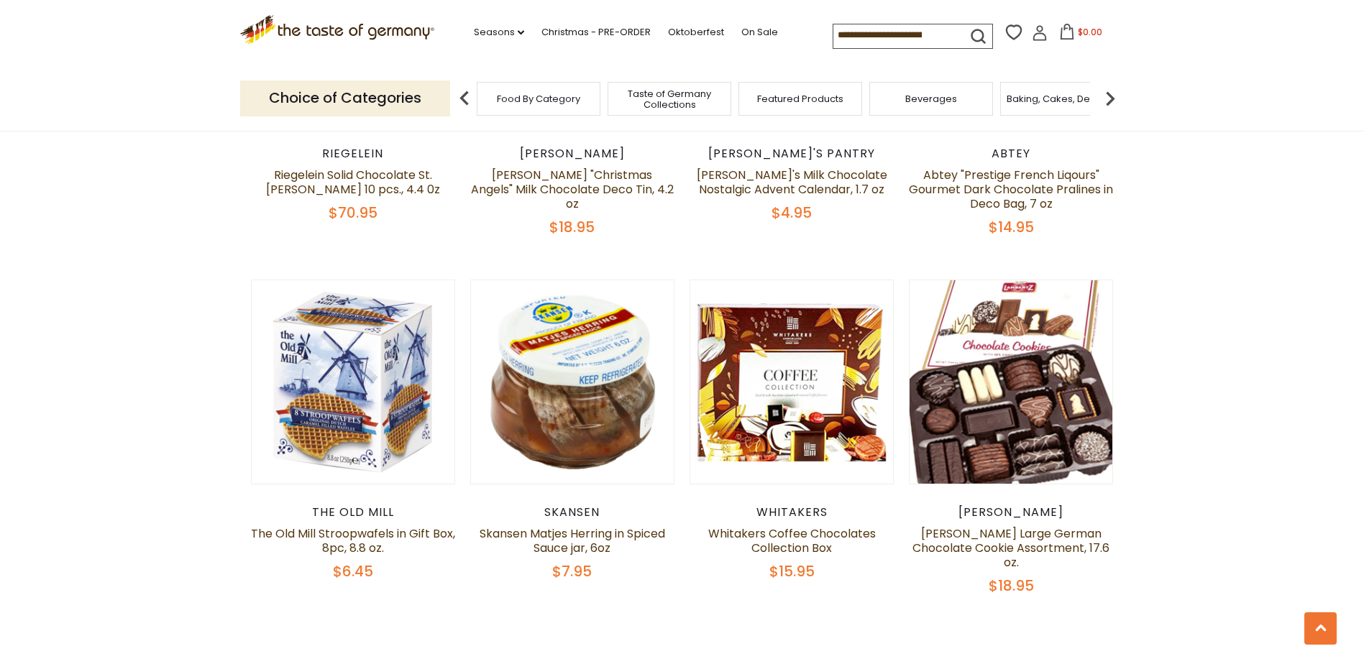
scroll to position [3225, 0]
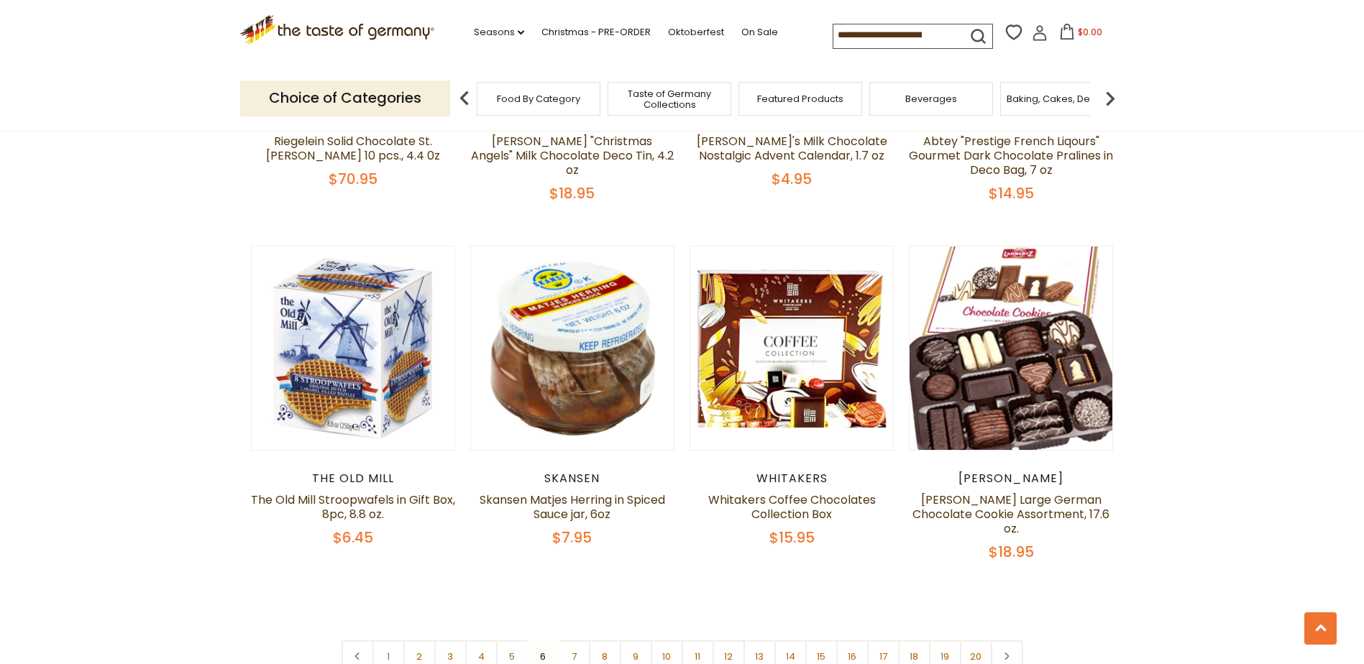
click at [548, 640] on nav "1 2 3 4 5 6 7 8 9 10 11 12 13 14 15 16 17 18 19 20" at bounding box center [681, 656] width 681 height 32
click at [541, 640] on nav "1 2 3 4 5 6 7 8 9 10 11 12 13 14 15 16 17 18 19 20" at bounding box center [681, 656] width 681 height 32
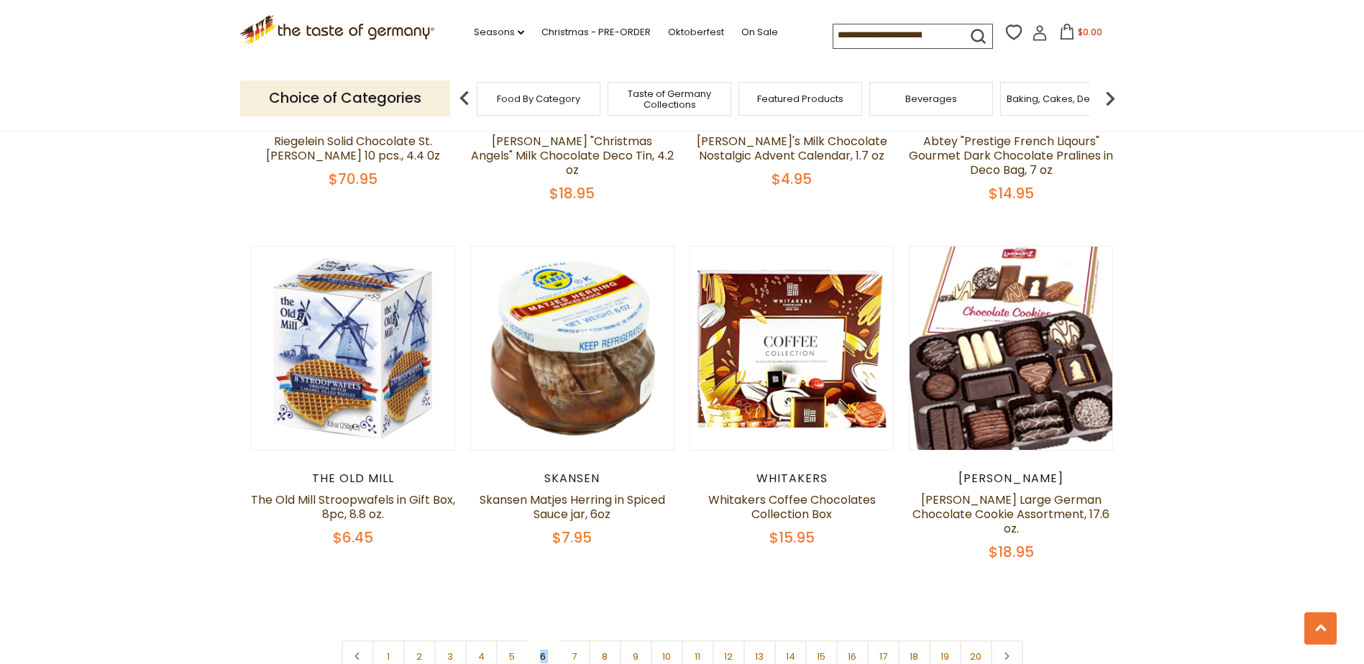
click at [541, 640] on nav "1 2 3 4 5 6 7 8 9 10 11 12 13 14 15 16 17 18 19 20" at bounding box center [681, 656] width 681 height 32
drag, startPoint x: 541, startPoint y: 611, endPoint x: 577, endPoint y: 615, distance: 36.9
click at [577, 640] on link "7" at bounding box center [574, 656] width 32 height 32
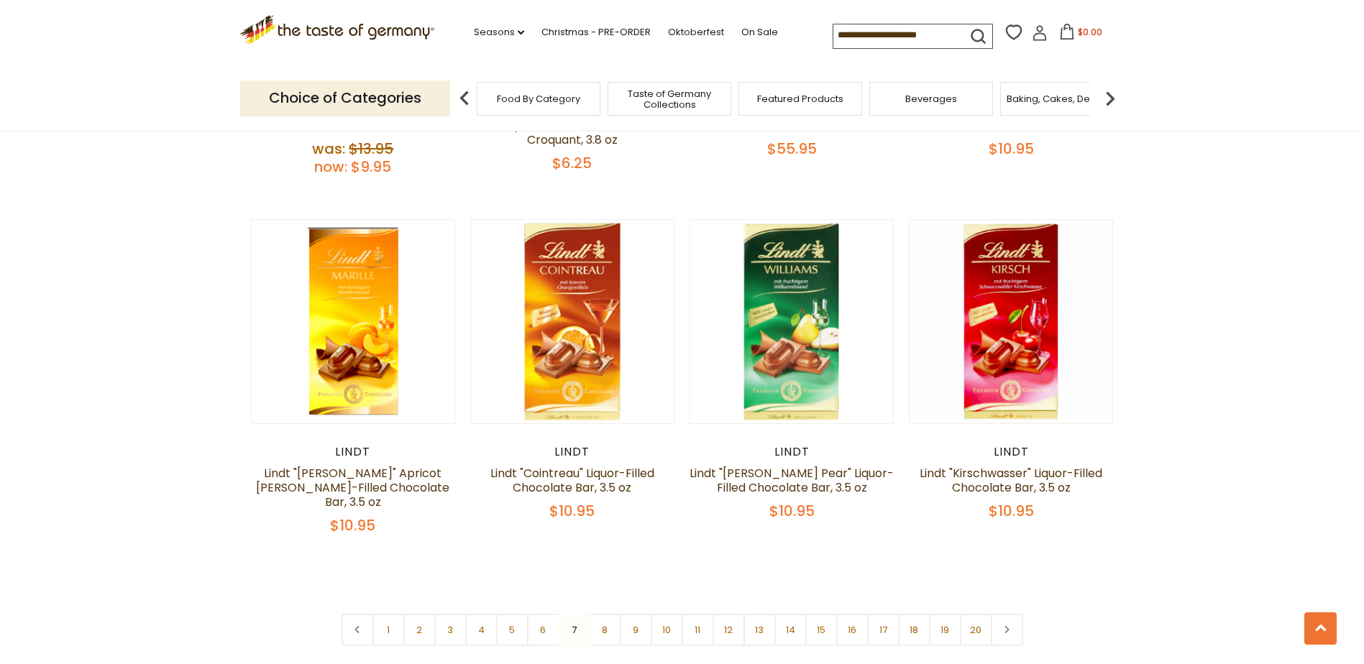
scroll to position [3296, 0]
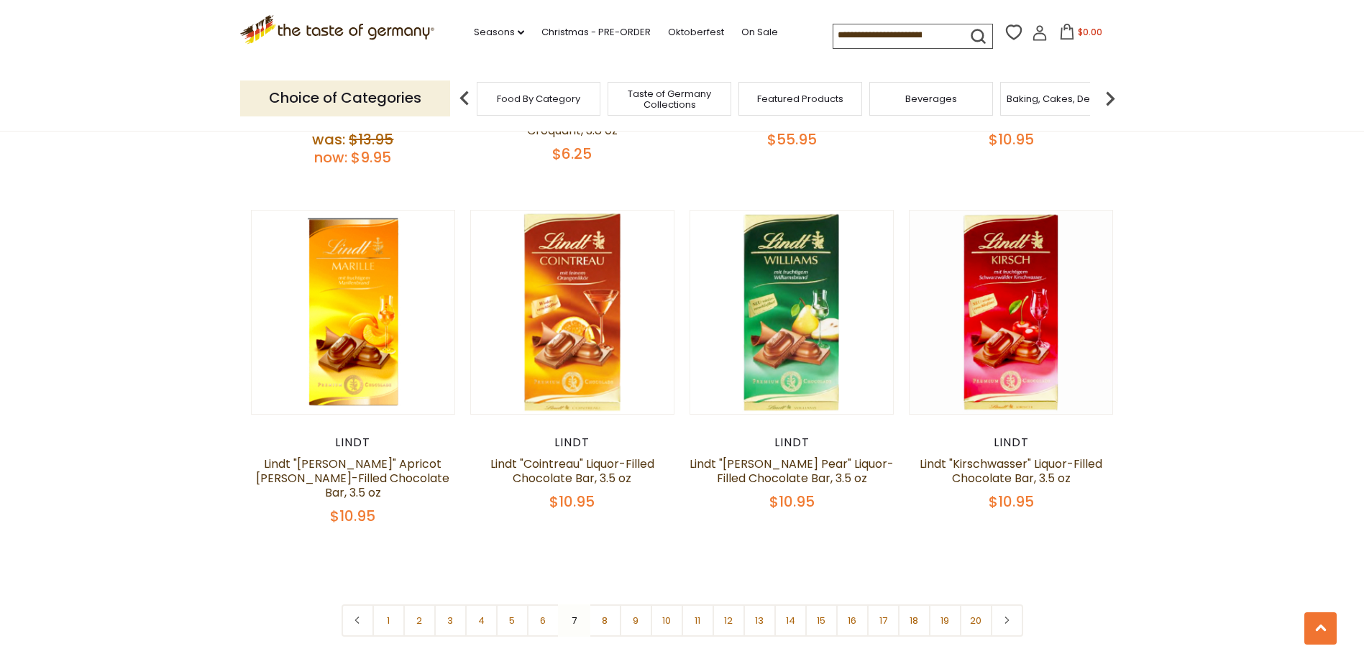
click at [574, 605] on nav "1 2 3 4 5 6 7 8 9 10 11 12 13 14 15 16 17 18 19 20" at bounding box center [681, 621] width 681 height 32
click at [615, 605] on link "8" at bounding box center [605, 621] width 32 height 32
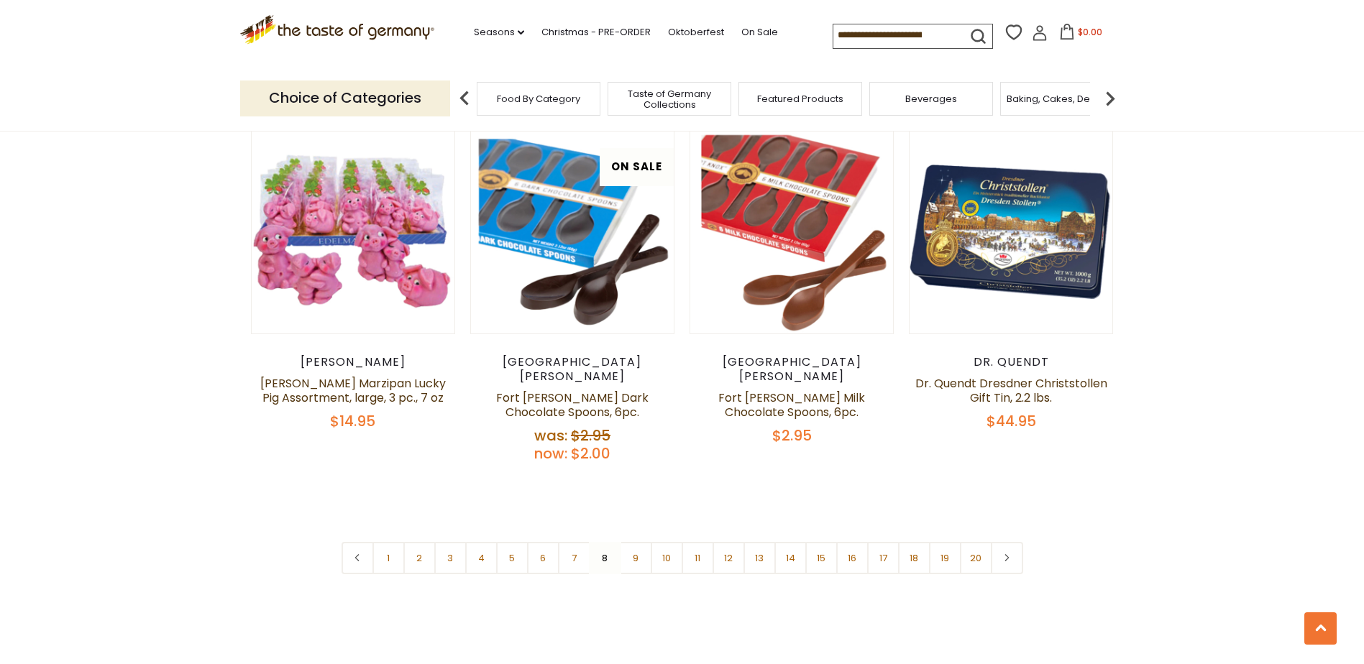
scroll to position [3368, 0]
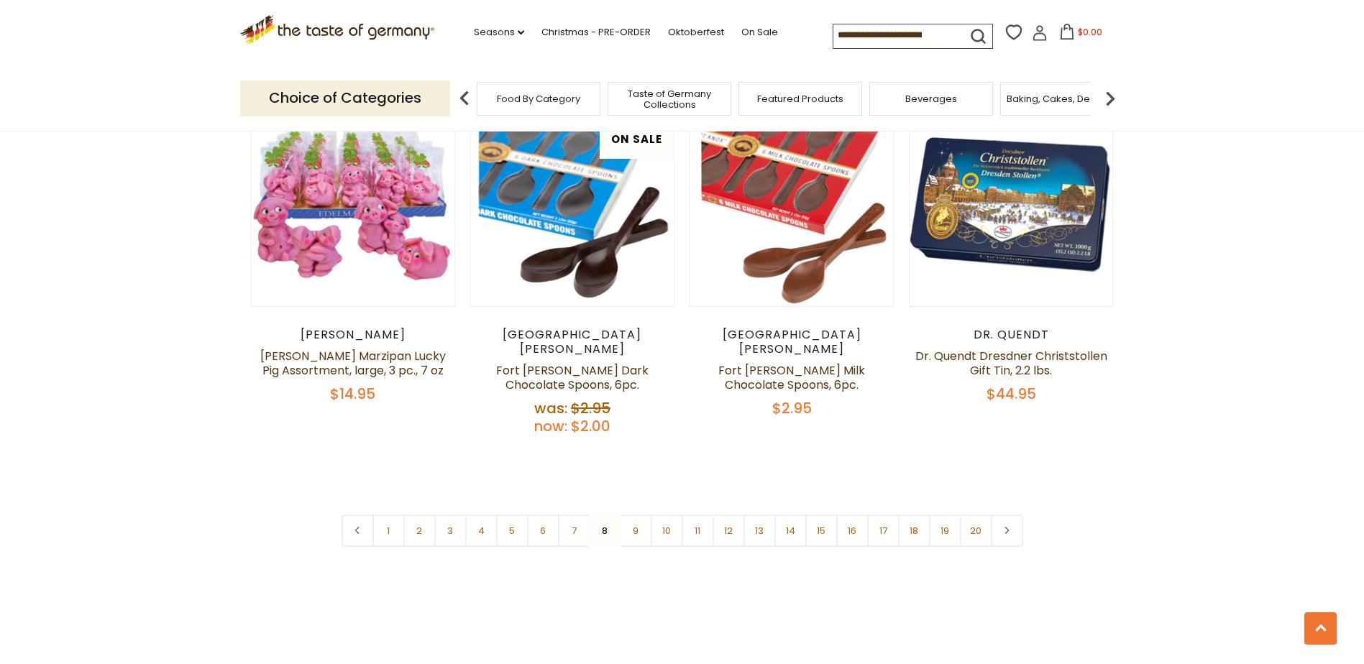
click at [605, 515] on nav "1 2 3 4 5 6 7 8 9 10 11 12 13 14 15 16 17 18 19 20" at bounding box center [681, 531] width 681 height 32
click at [631, 515] on link "9" at bounding box center [636, 531] width 32 height 32
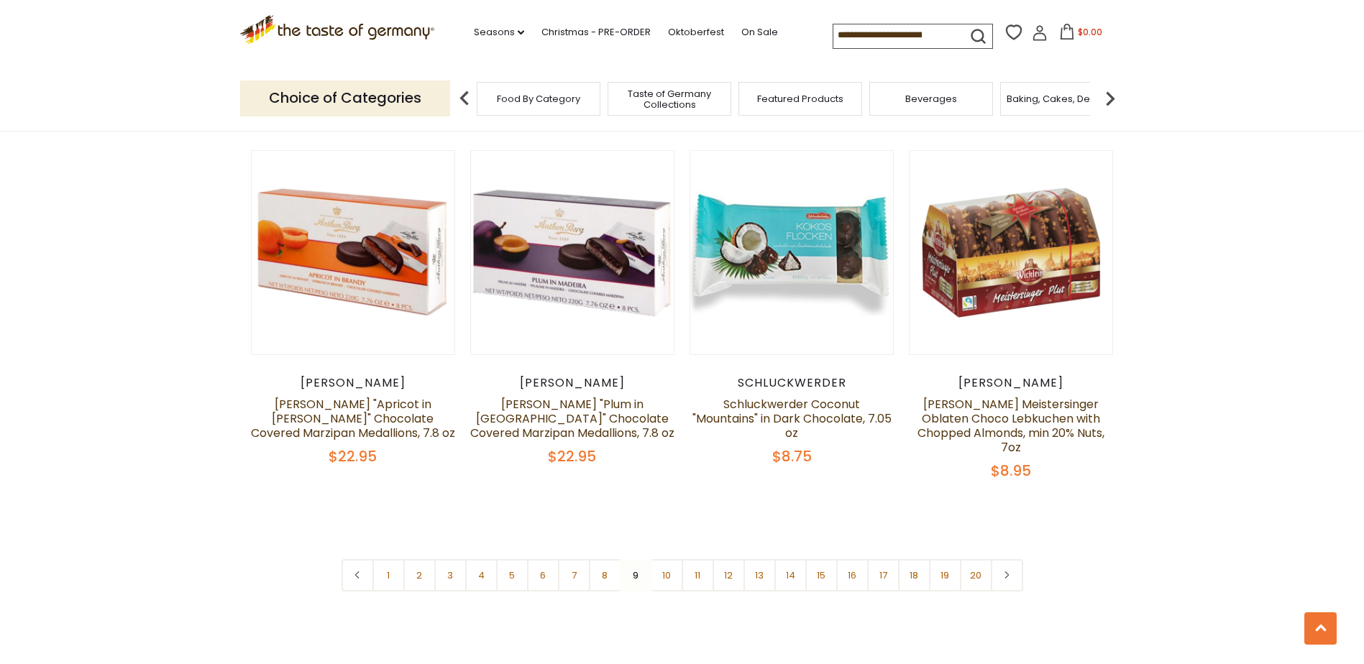
scroll to position [3440, 0]
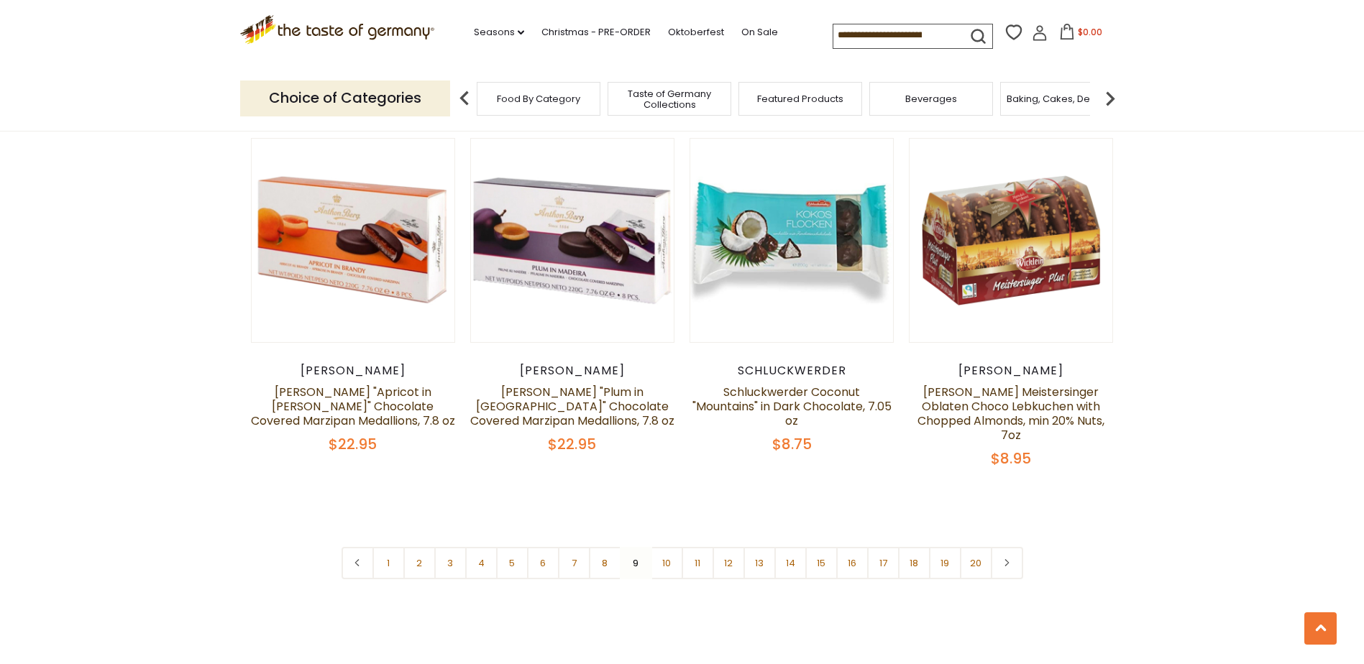
click at [633, 547] on nav "1 2 3 4 5 6 7 8 9 10 11 12 13 14 15 16 17 18 19 20" at bounding box center [681, 563] width 681 height 32
click at [663, 547] on link "10" at bounding box center [667, 563] width 32 height 32
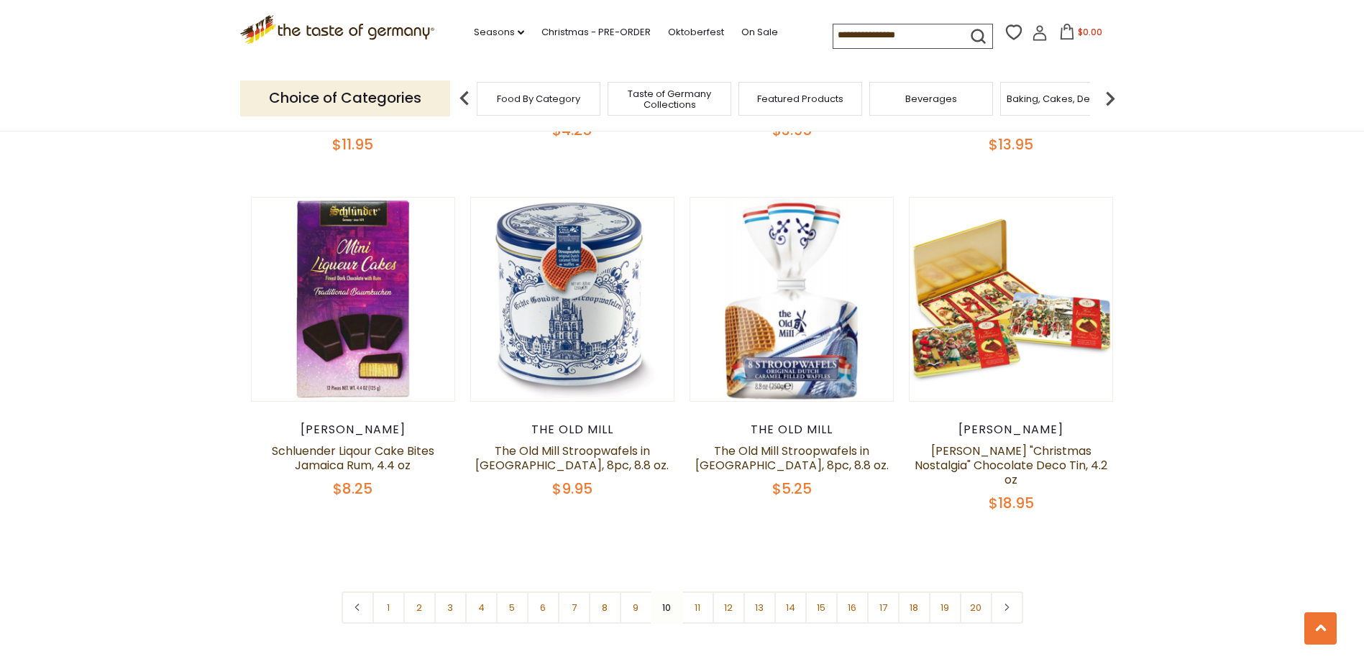
scroll to position [3296, 0]
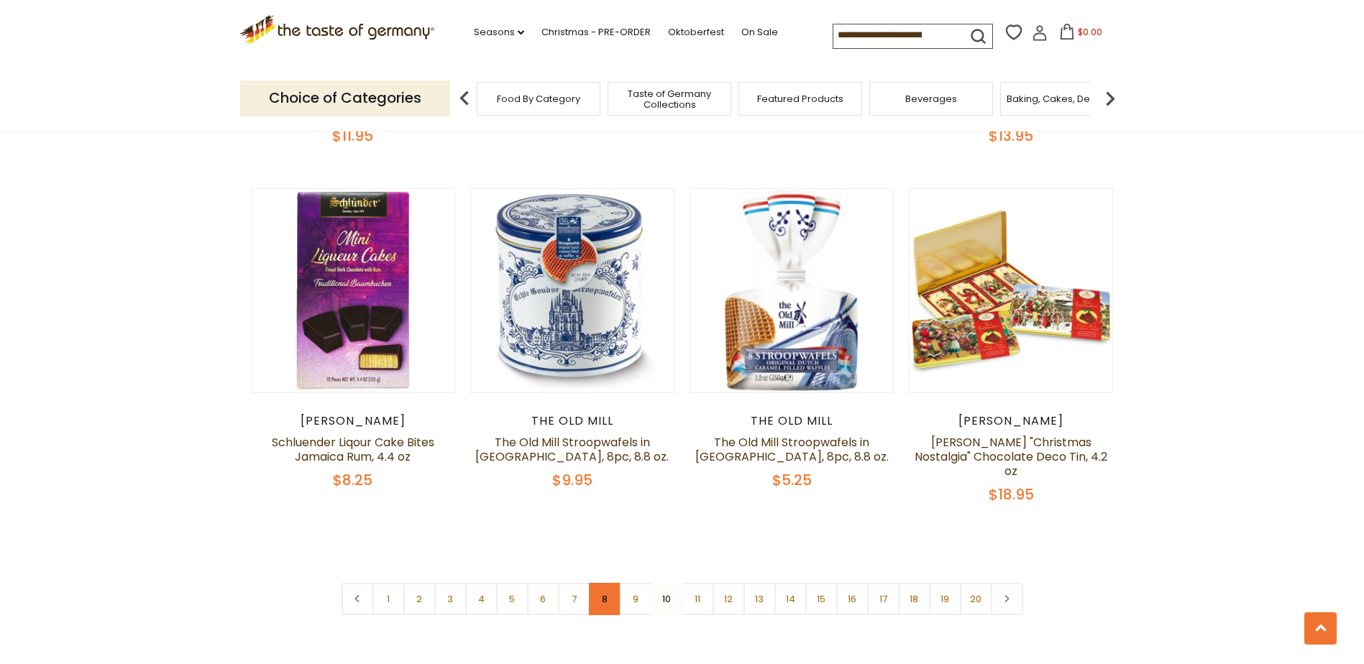
click at [607, 583] on link "8" at bounding box center [605, 599] width 32 height 32
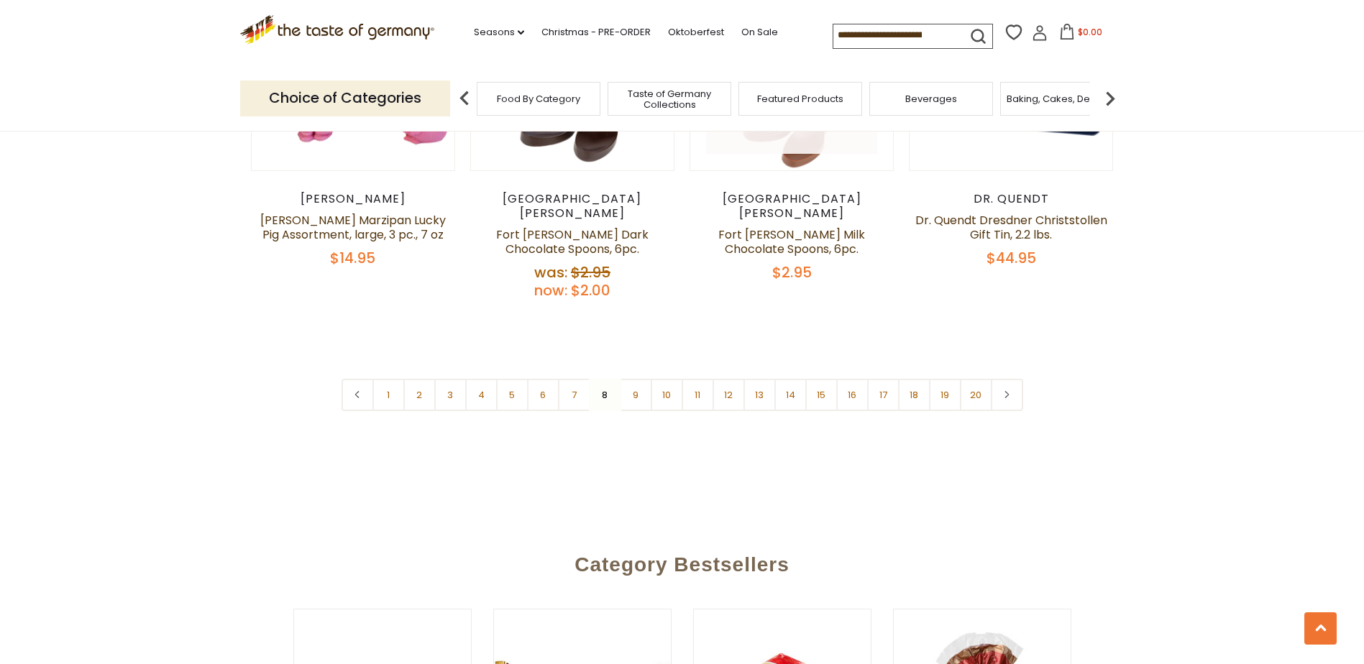
scroll to position [3512, 0]
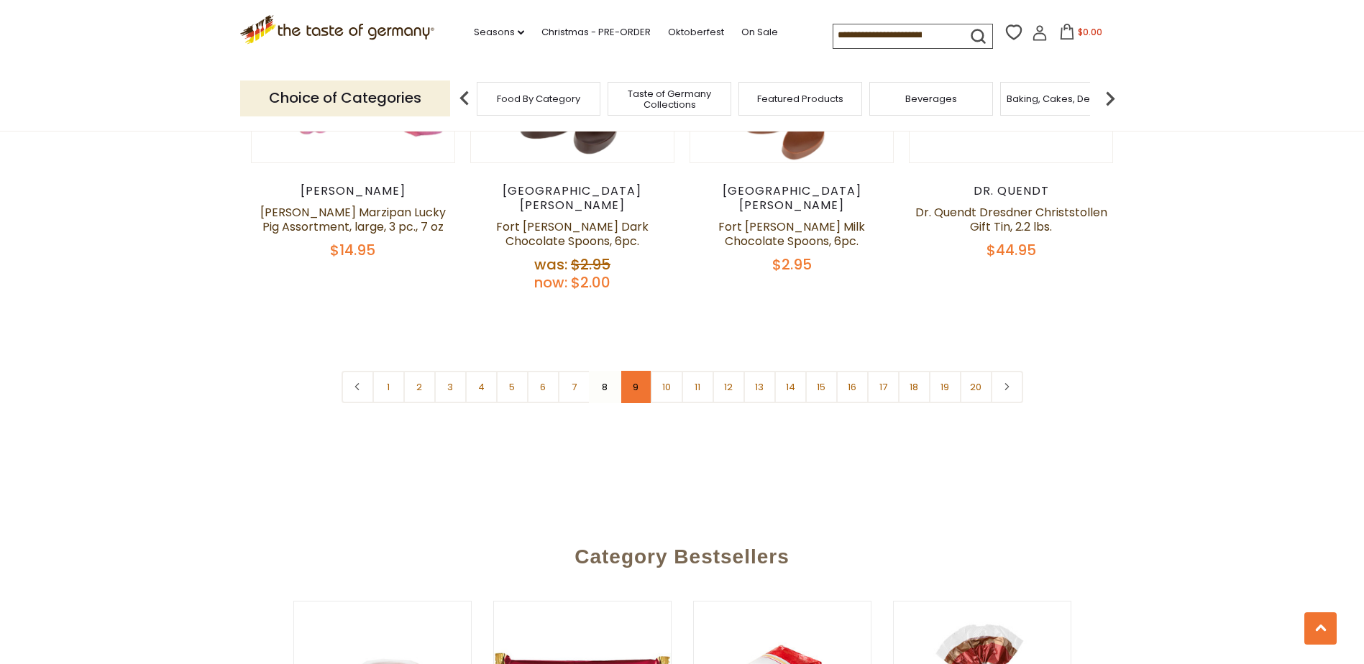
click at [636, 371] on link "9" at bounding box center [636, 387] width 32 height 32
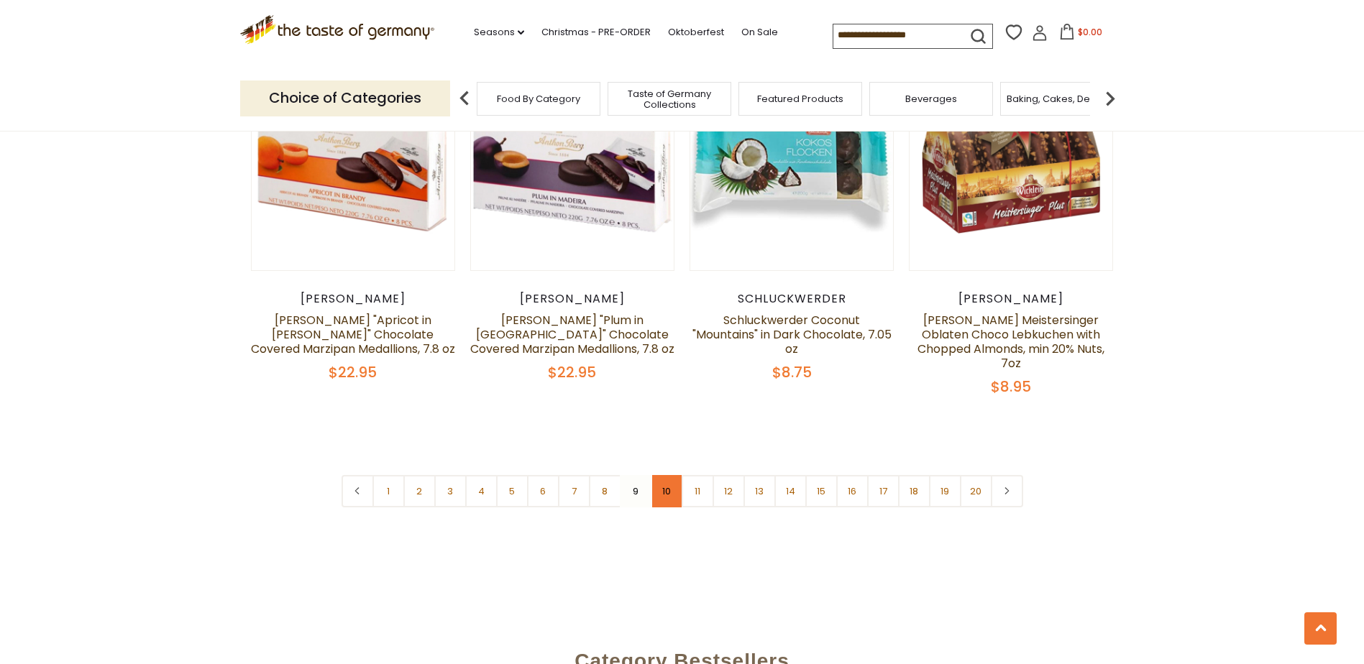
click at [668, 475] on link "10" at bounding box center [667, 491] width 32 height 32
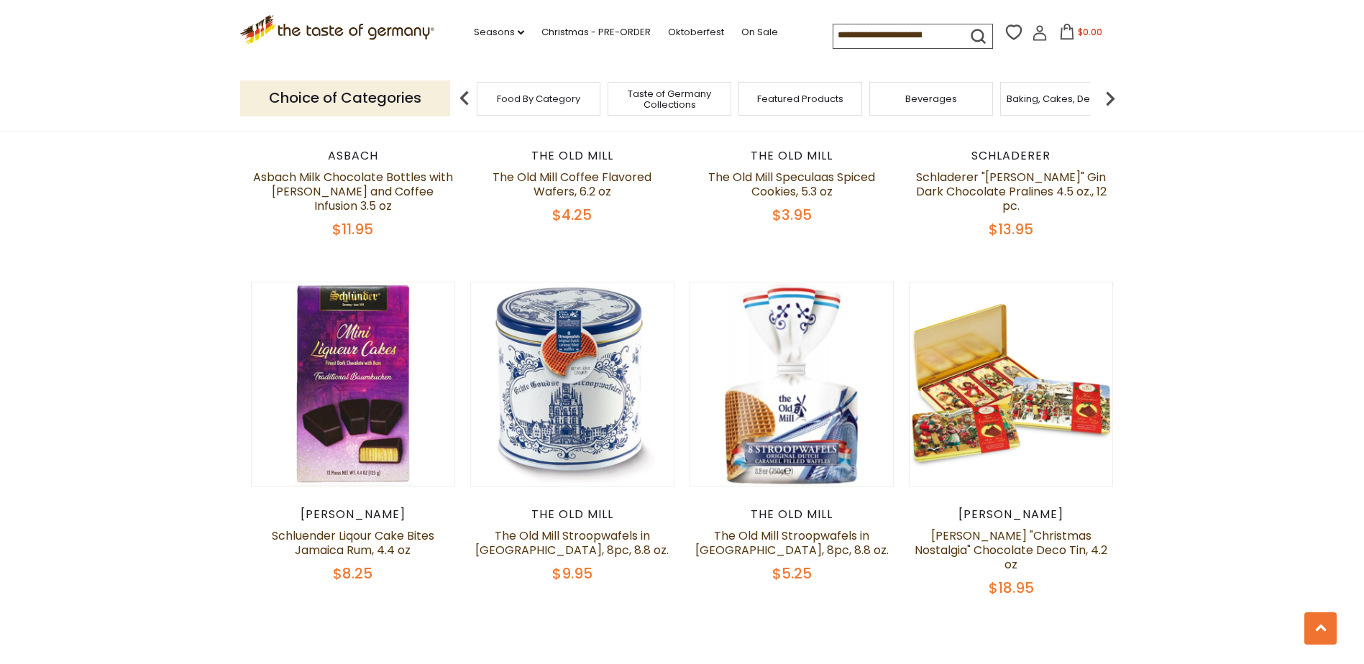
scroll to position [3296, 0]
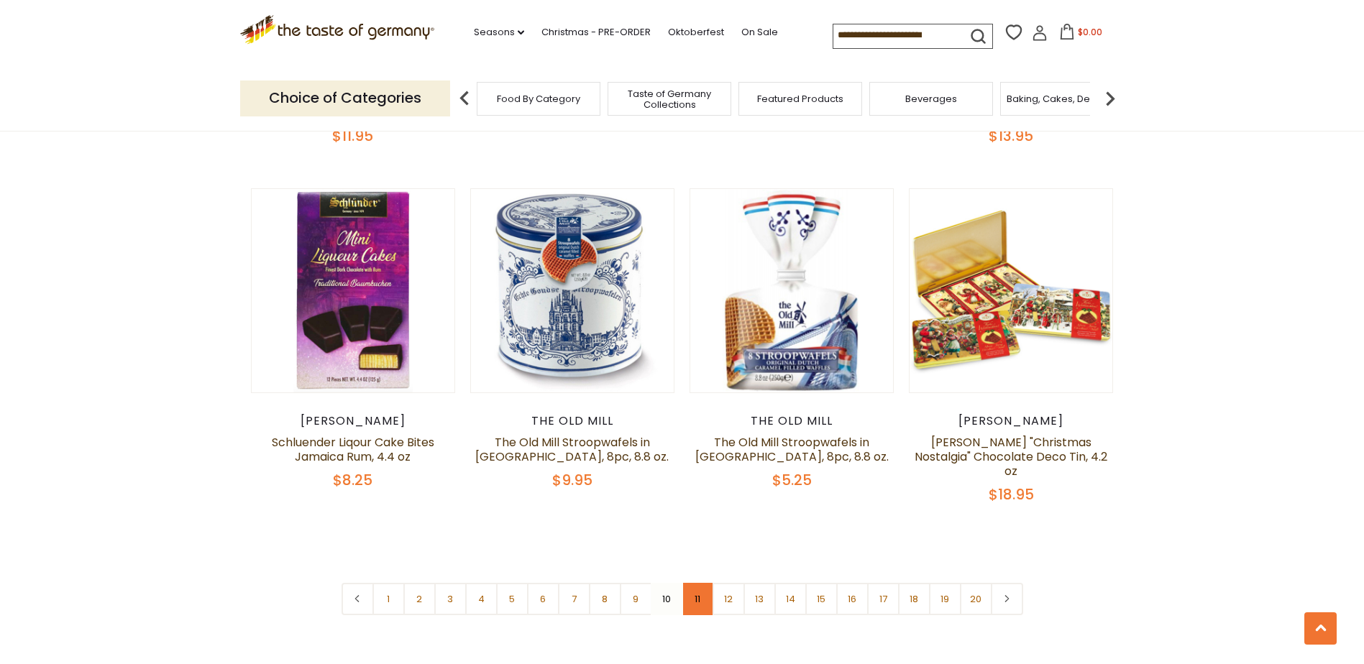
click at [695, 583] on link "11" at bounding box center [697, 599] width 32 height 32
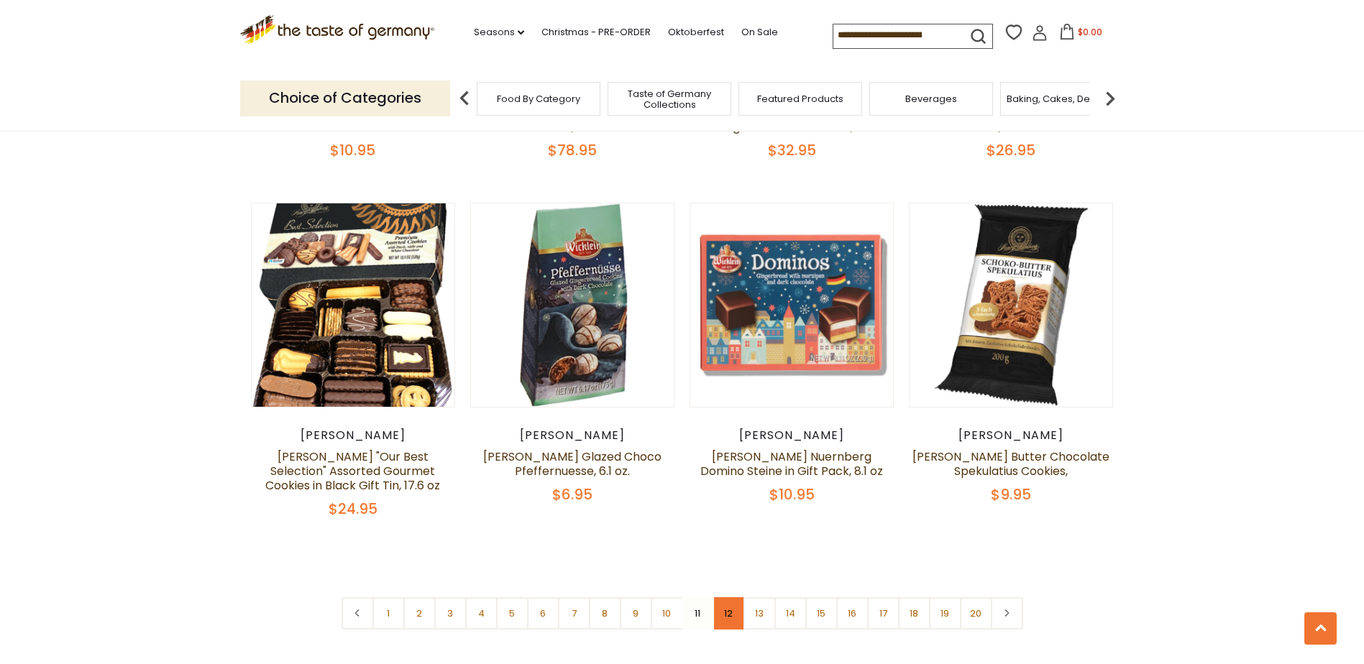
click at [727, 601] on link "12" at bounding box center [728, 613] width 32 height 32
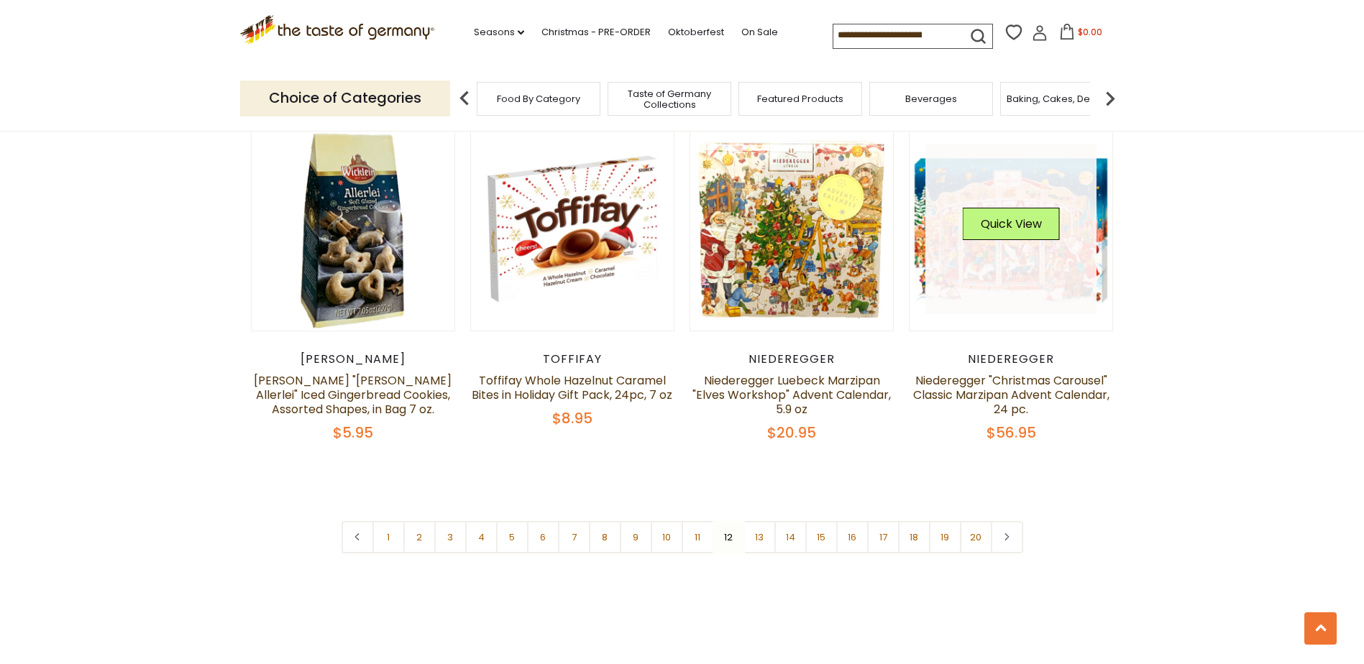
scroll to position [3440, 0]
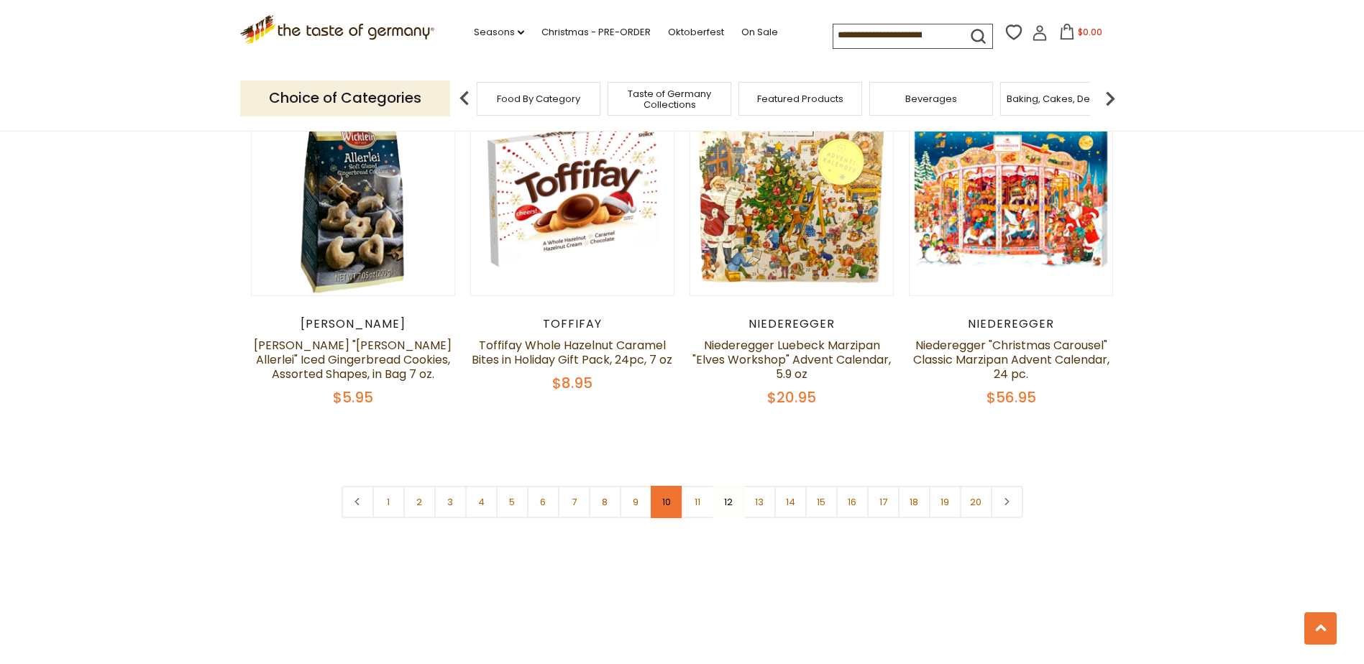
click at [671, 486] on link "10" at bounding box center [667, 502] width 32 height 32
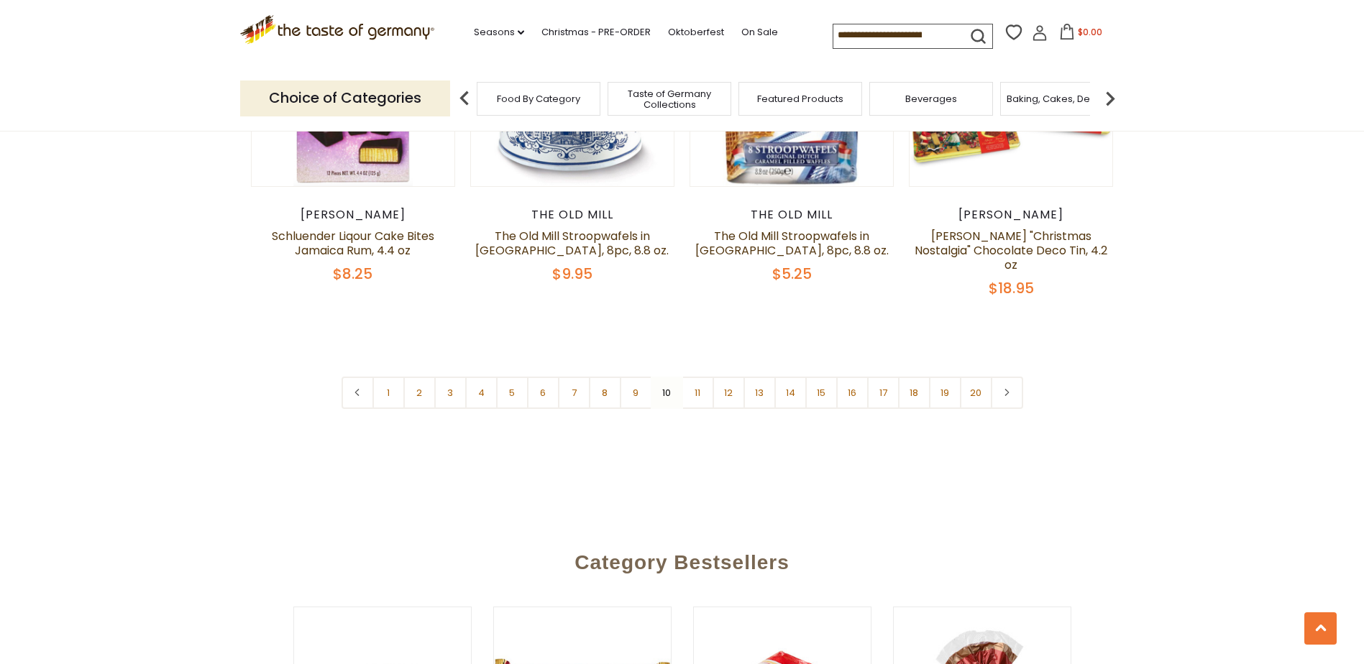
scroll to position [3512, 0]
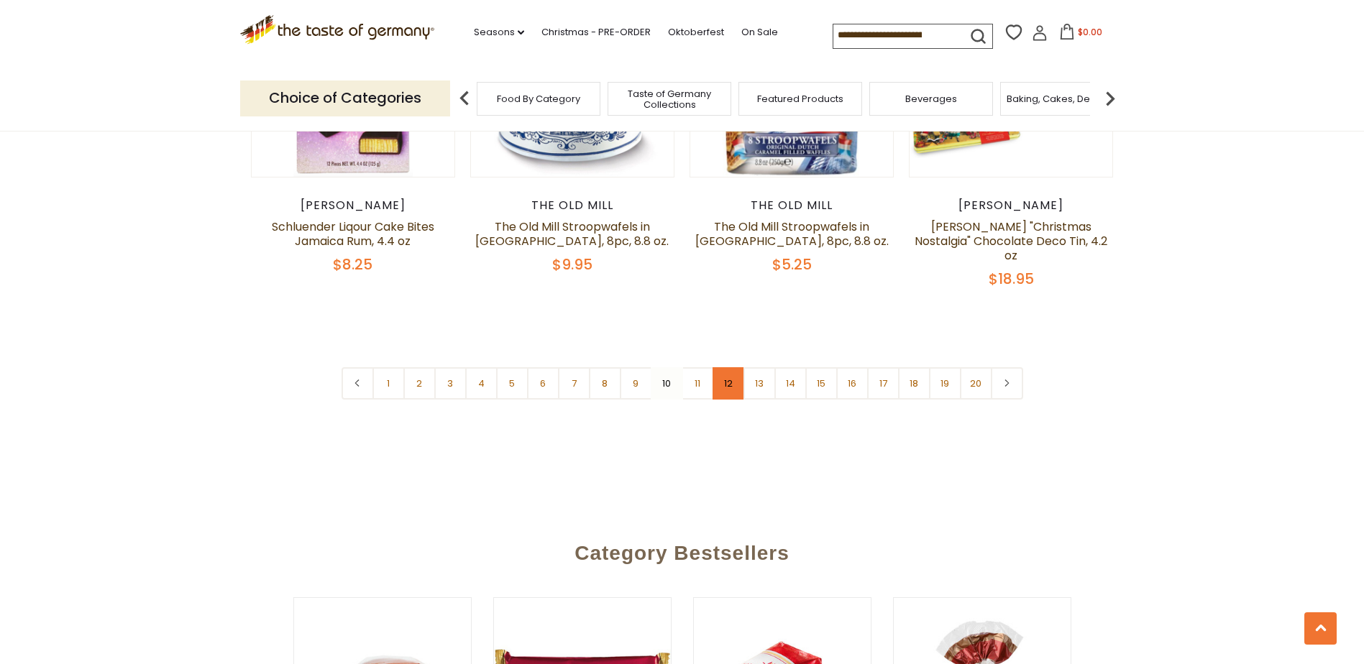
click at [734, 367] on link "12" at bounding box center [728, 383] width 32 height 32
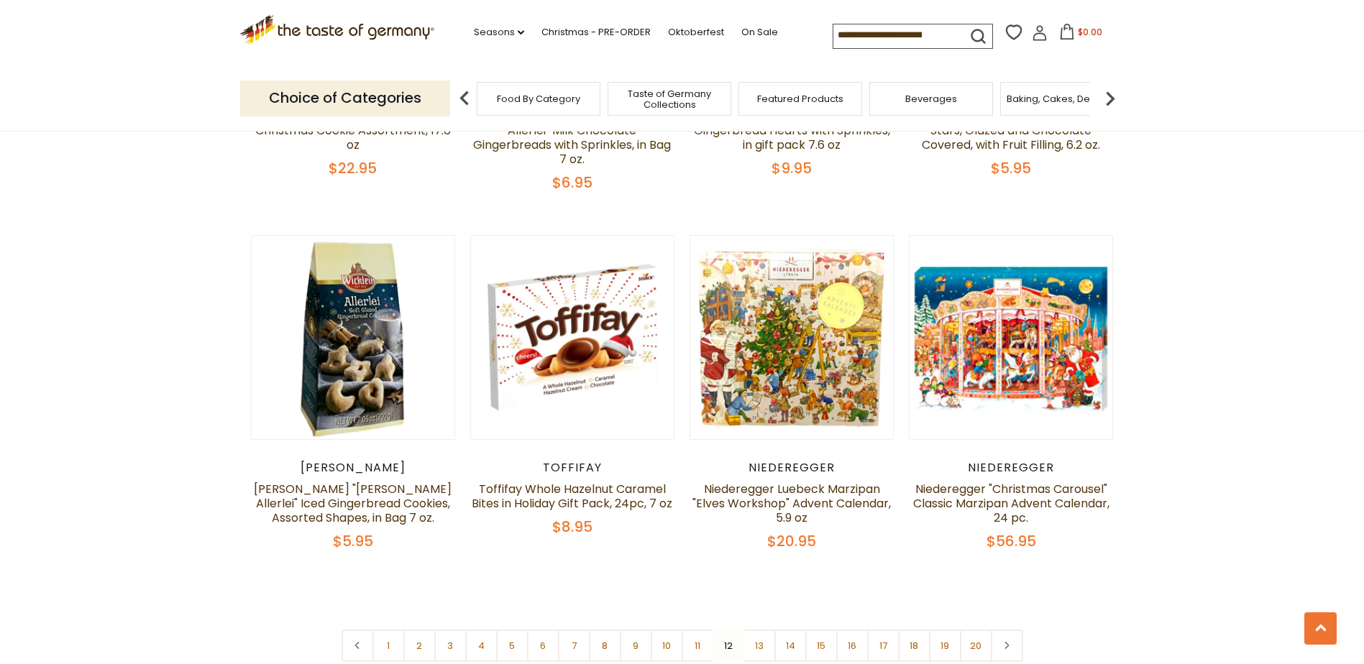
scroll to position [3656, 0]
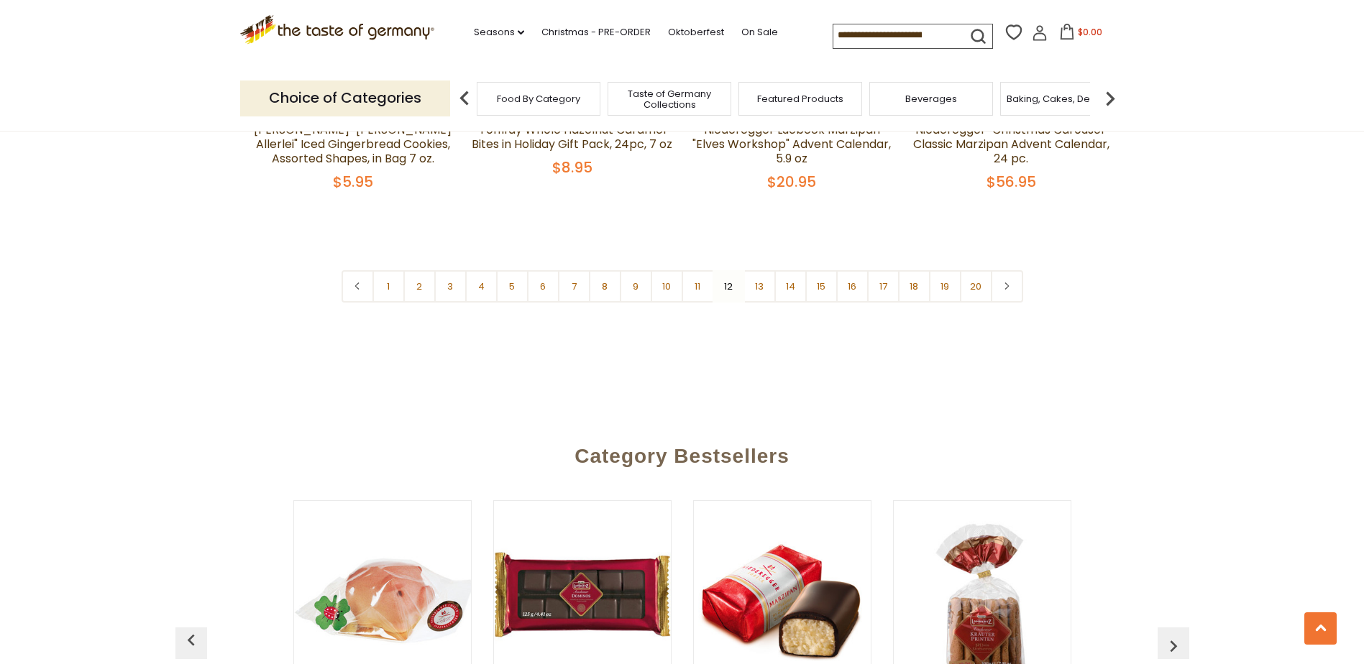
click at [733, 270] on nav "1 2 3 4 5 6 7 8 9 10 11 12 13 14 15 16 17 18 19 20" at bounding box center [681, 286] width 681 height 32
click at [759, 270] on link "13" at bounding box center [759, 286] width 32 height 32
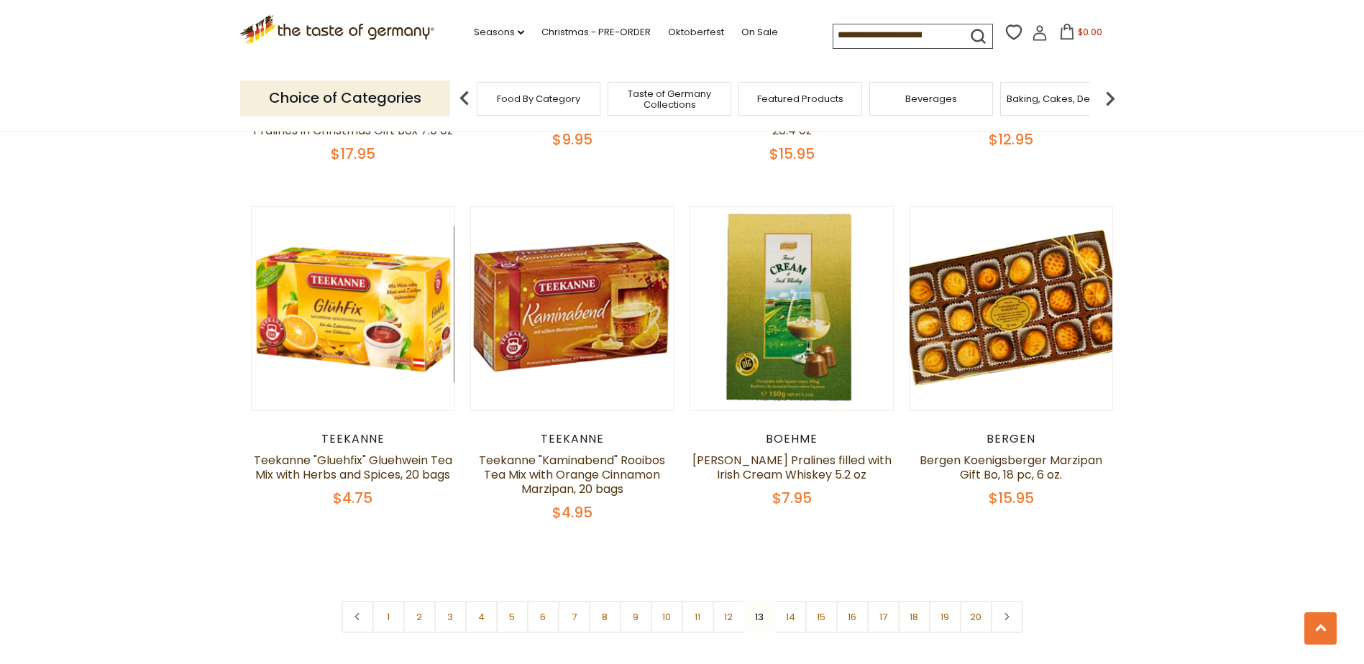
scroll to position [3584, 0]
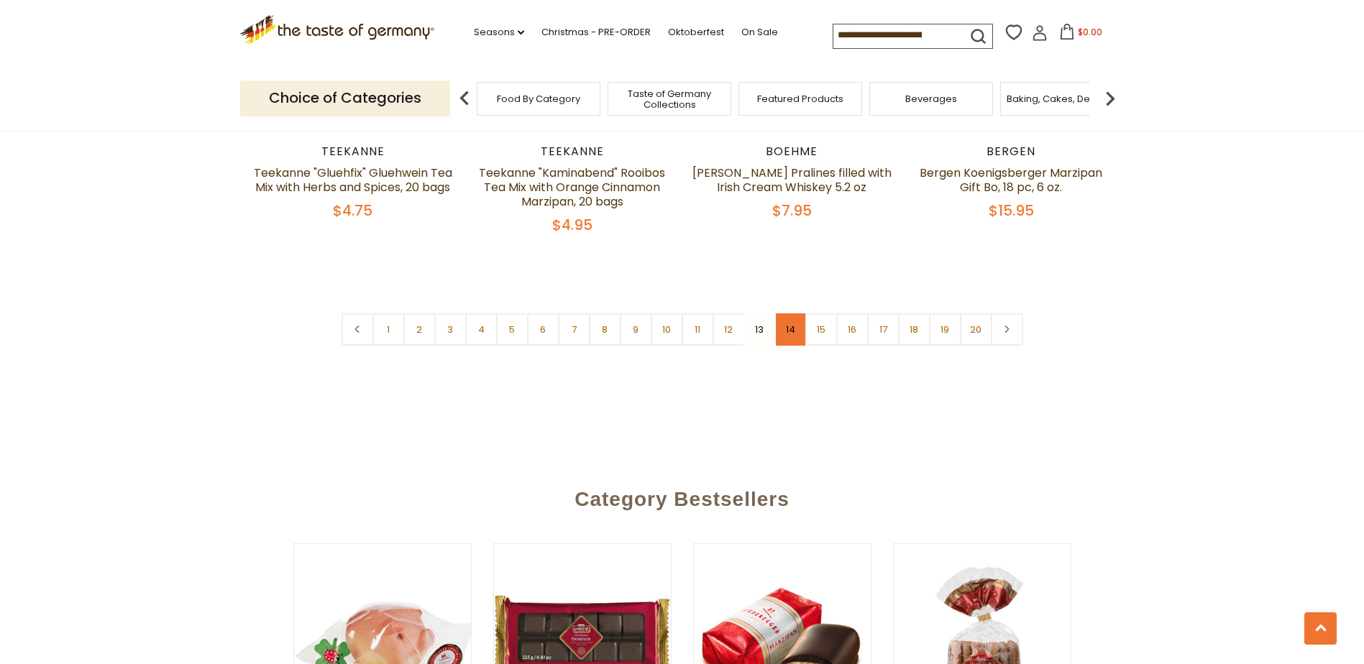
click at [790, 324] on link "14" at bounding box center [790, 329] width 32 height 32
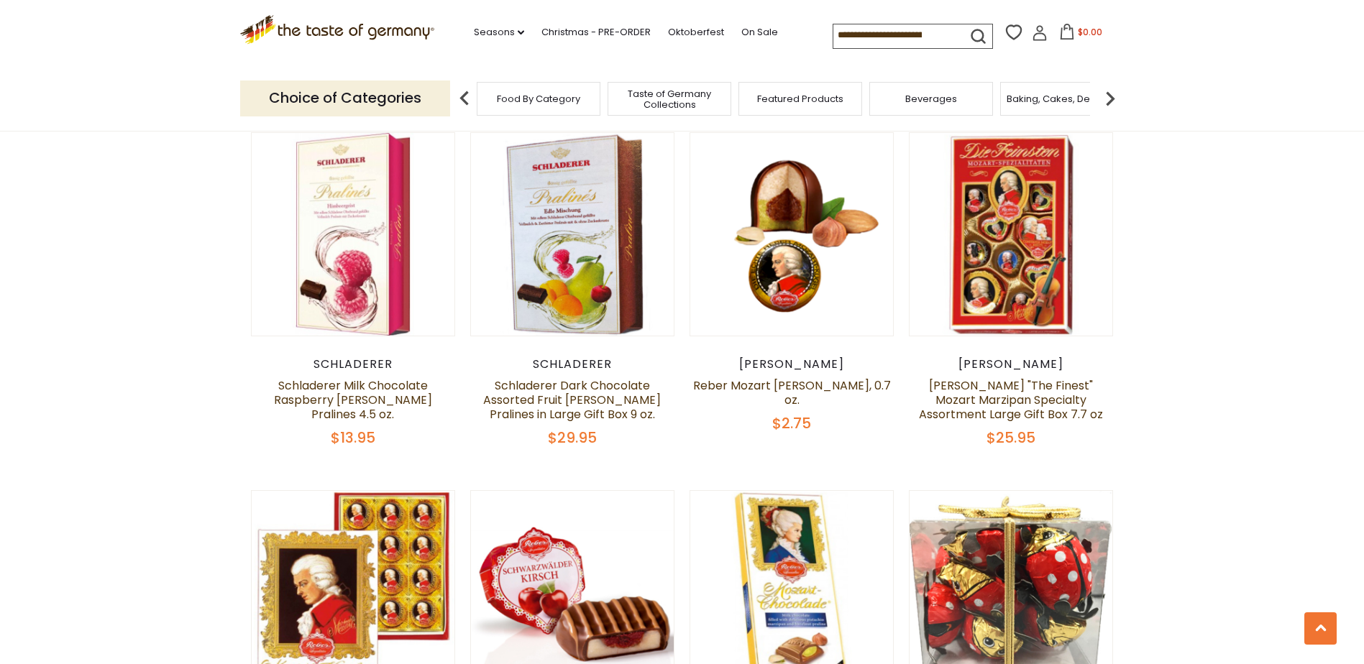
scroll to position [3368, 0]
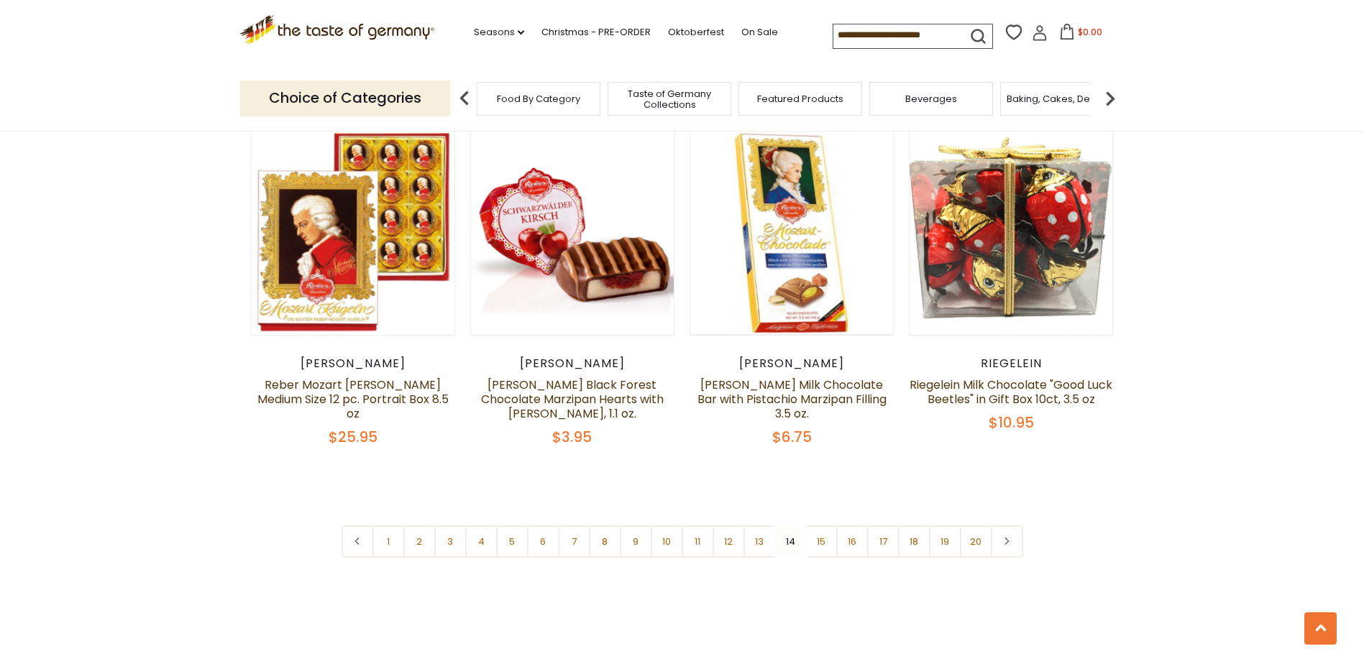
click at [791, 529] on nav "1 2 3 4 5 6 7 8 9 10 11 12 13 14 15 16 17 18 19 20" at bounding box center [681, 541] width 681 height 32
click at [819, 529] on link "15" at bounding box center [821, 541] width 32 height 32
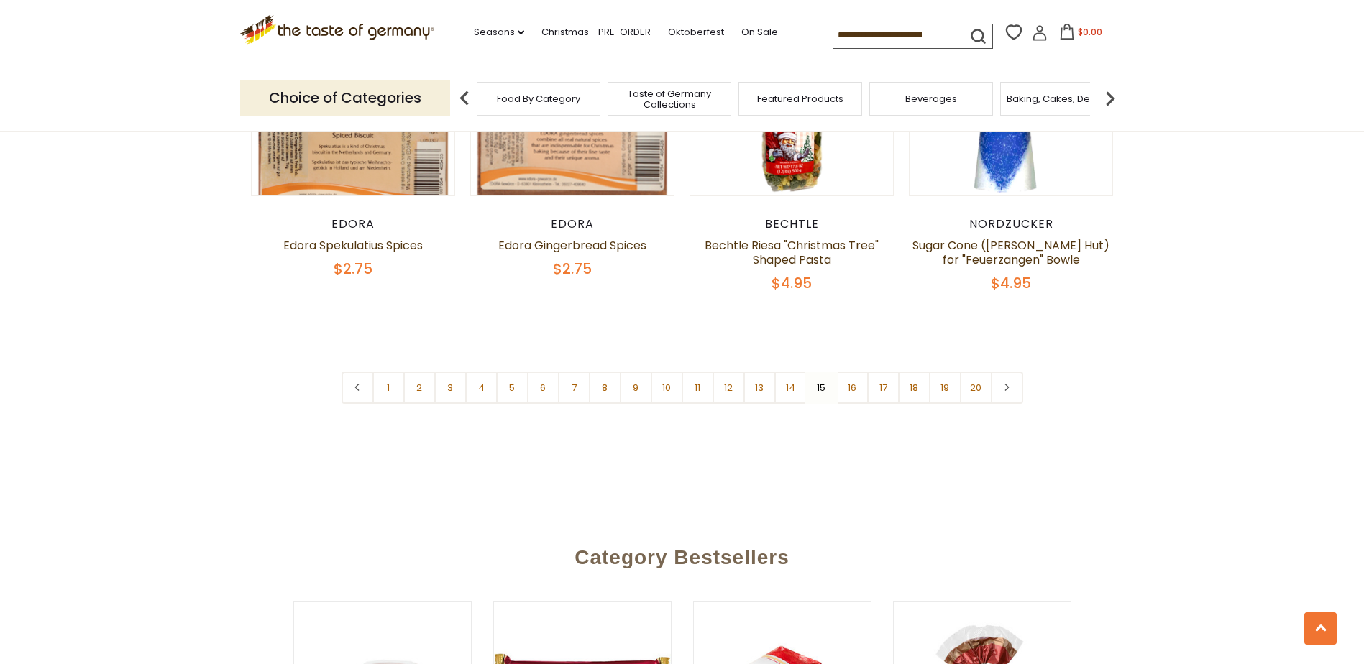
scroll to position [3512, 0]
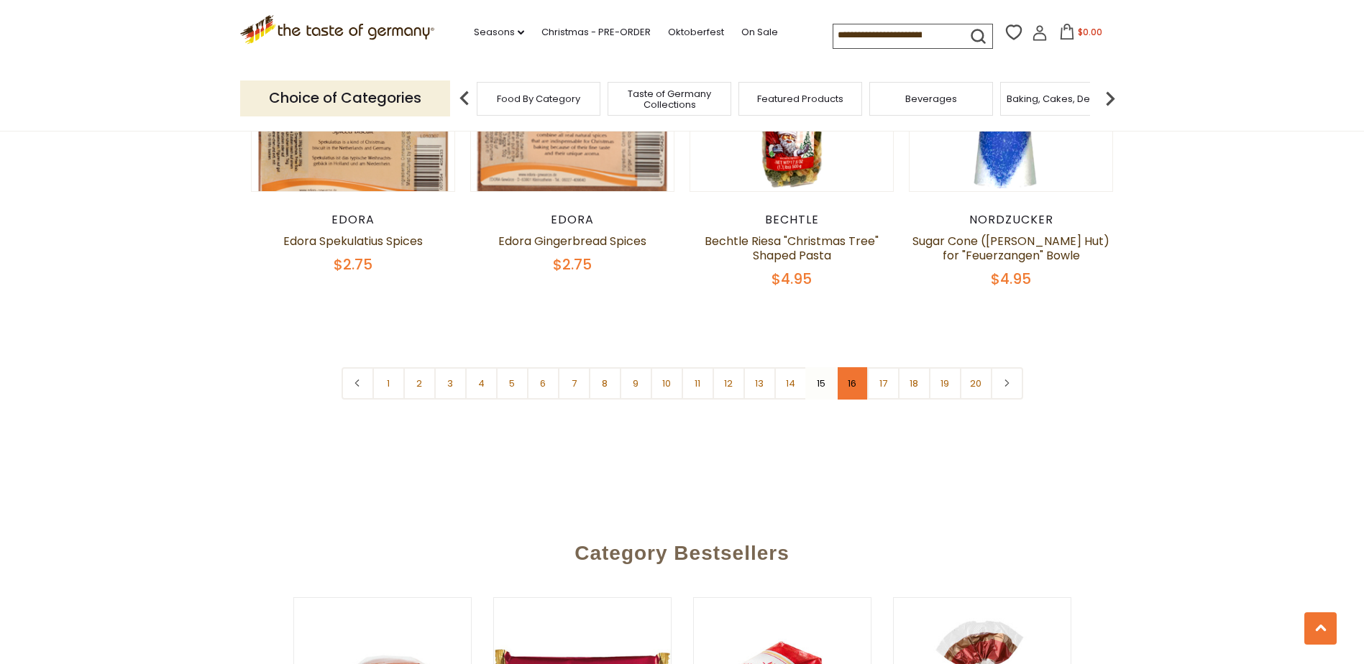
click at [854, 367] on link "16" at bounding box center [852, 383] width 32 height 32
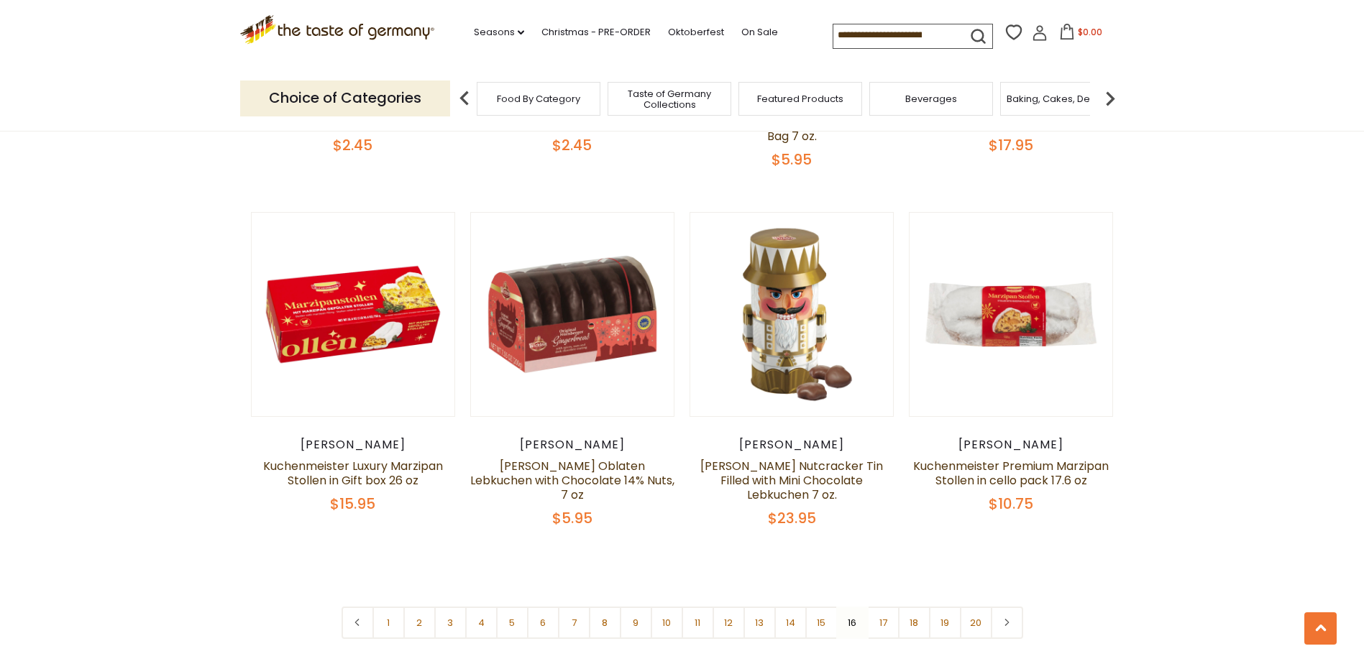
scroll to position [3296, 0]
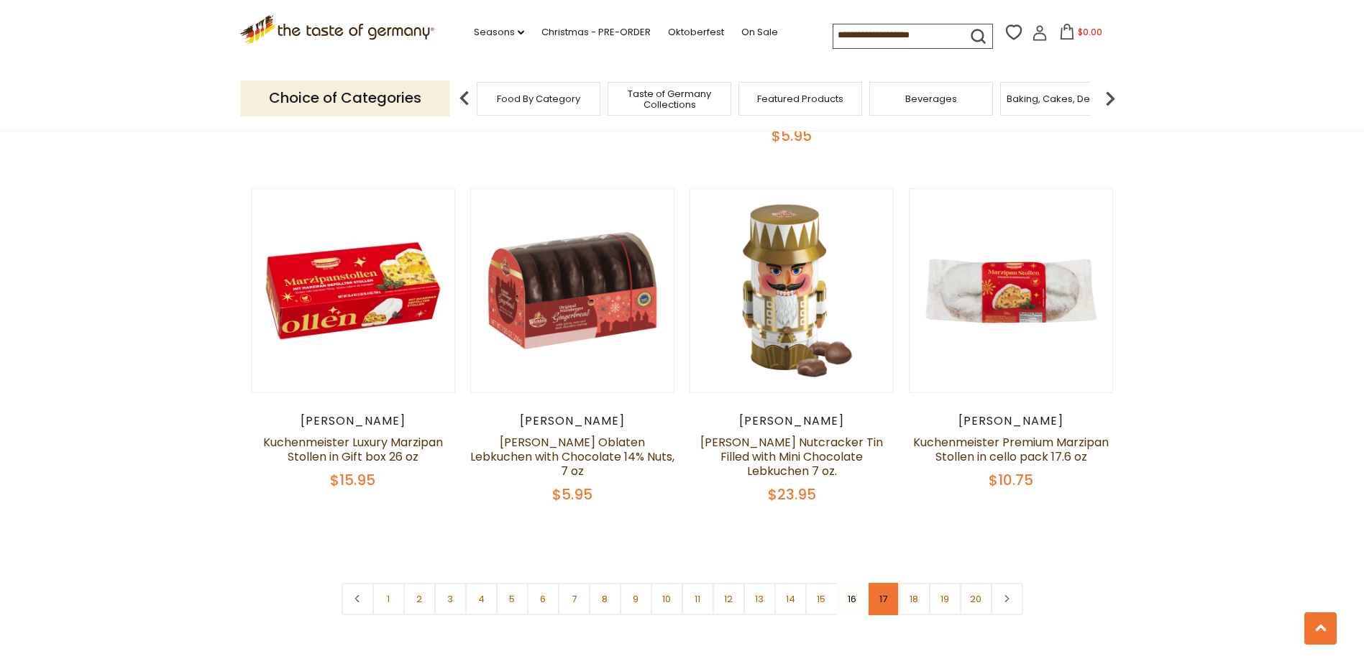
click at [893, 583] on link "17" at bounding box center [883, 599] width 32 height 32
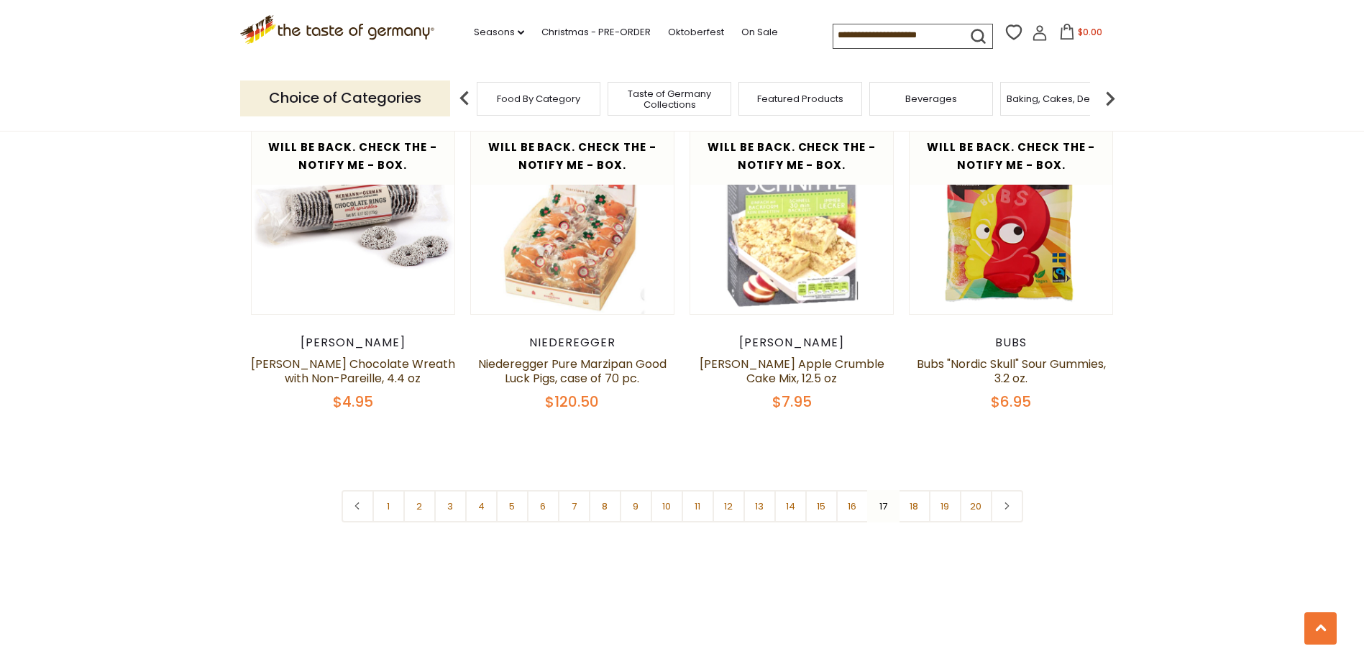
scroll to position [3368, 0]
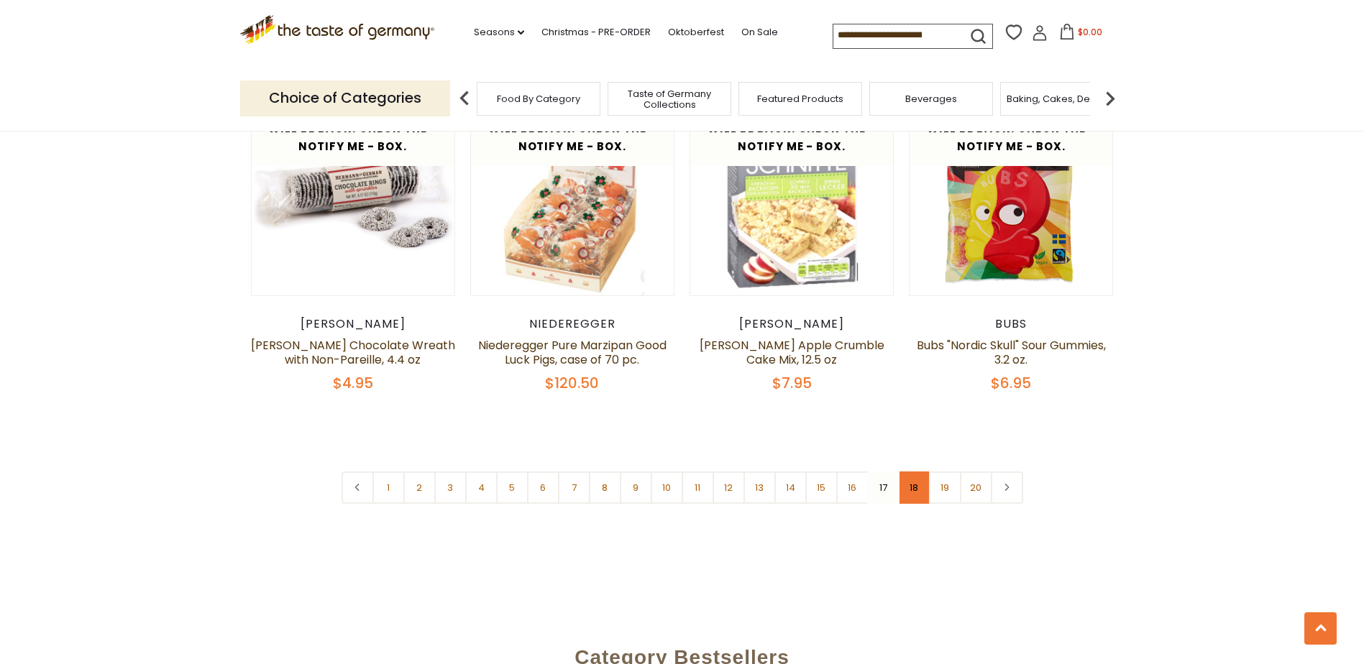
click at [911, 478] on link "18" at bounding box center [914, 488] width 32 height 32
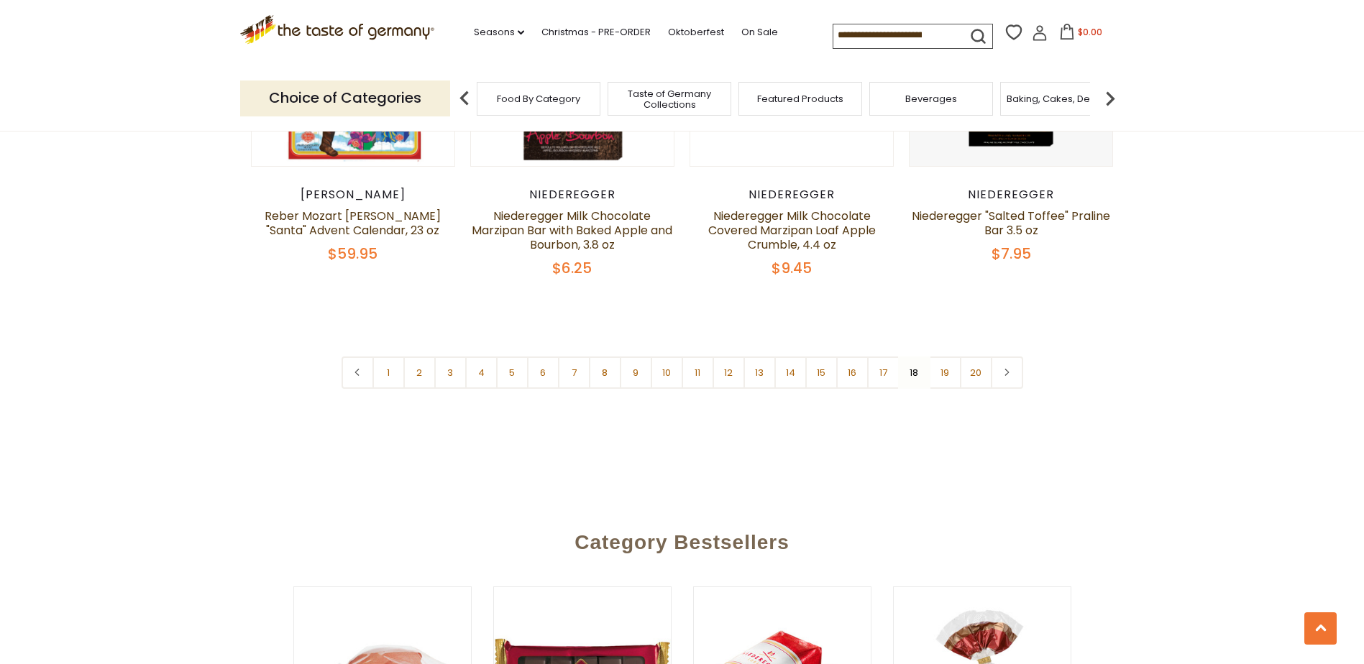
scroll to position [3584, 0]
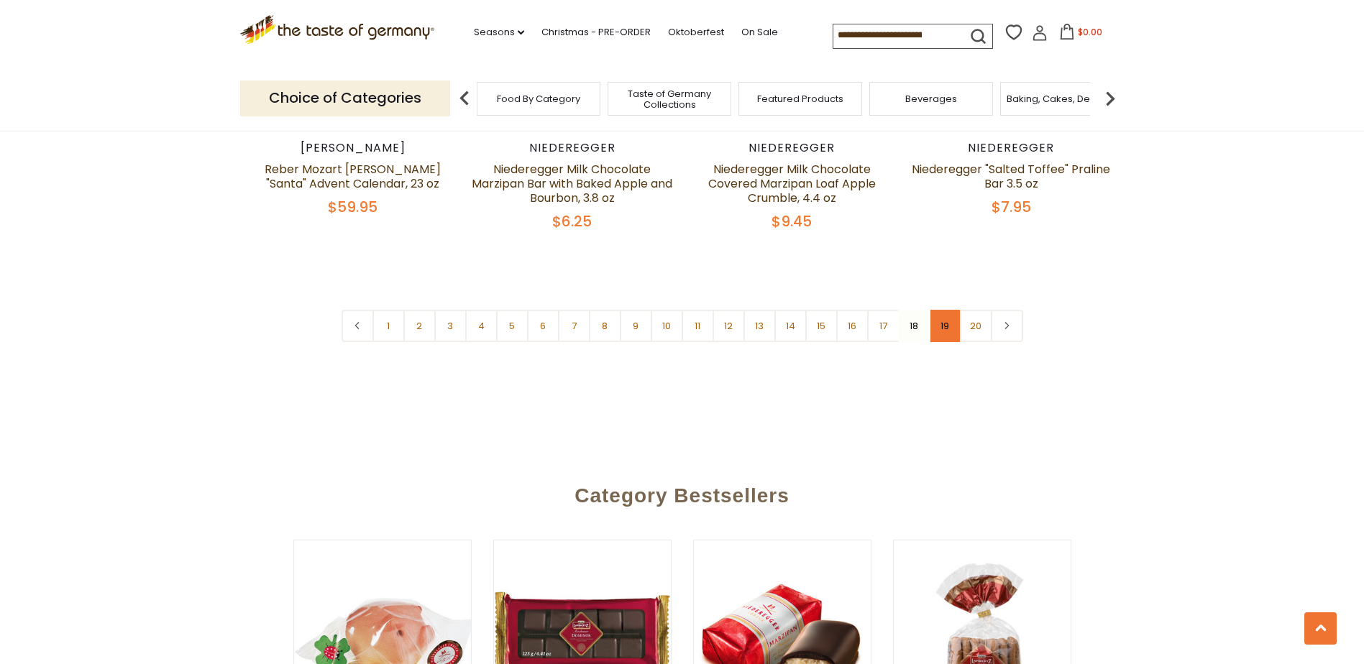
click at [952, 310] on link "19" at bounding box center [945, 326] width 32 height 32
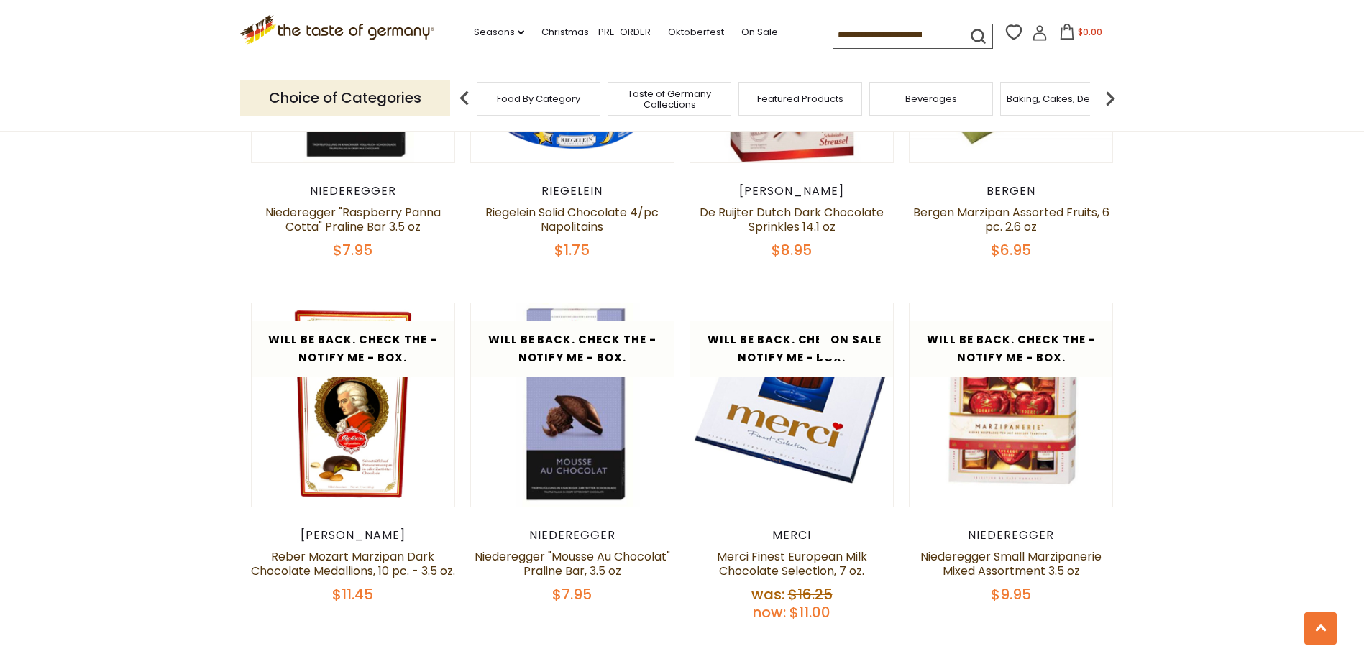
scroll to position [3296, 0]
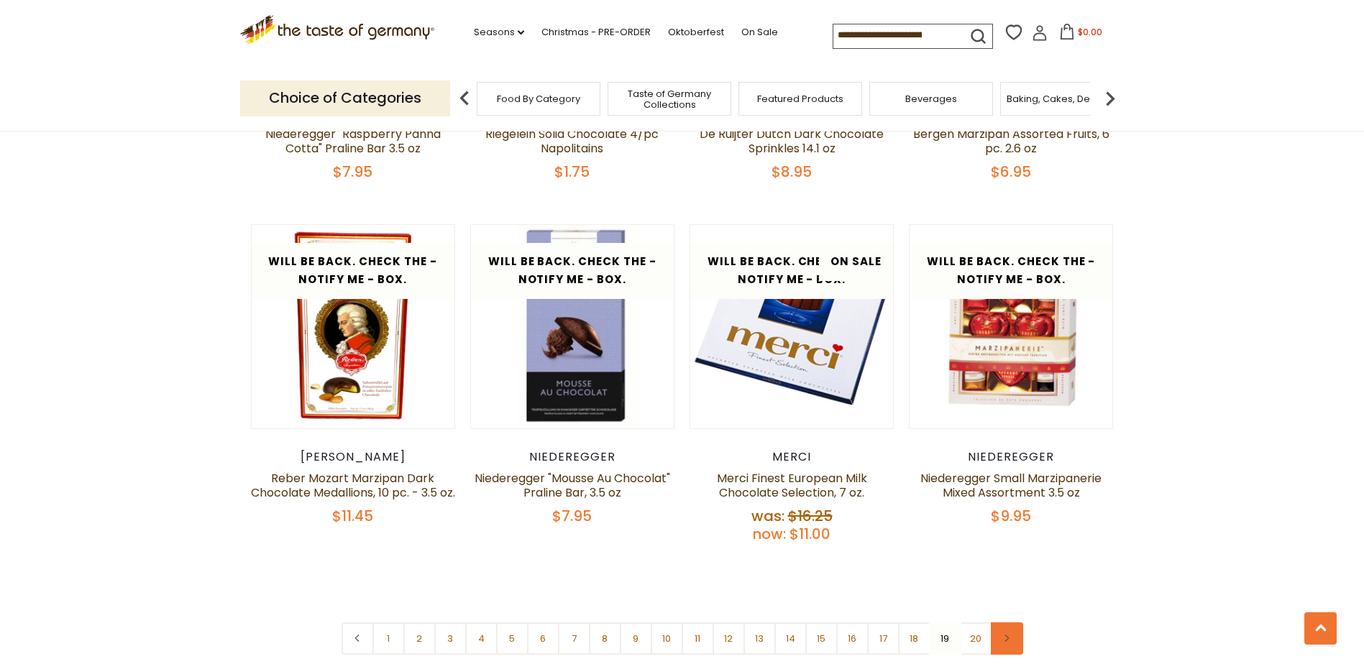
click at [1008, 622] on link at bounding box center [1007, 638] width 32 height 32
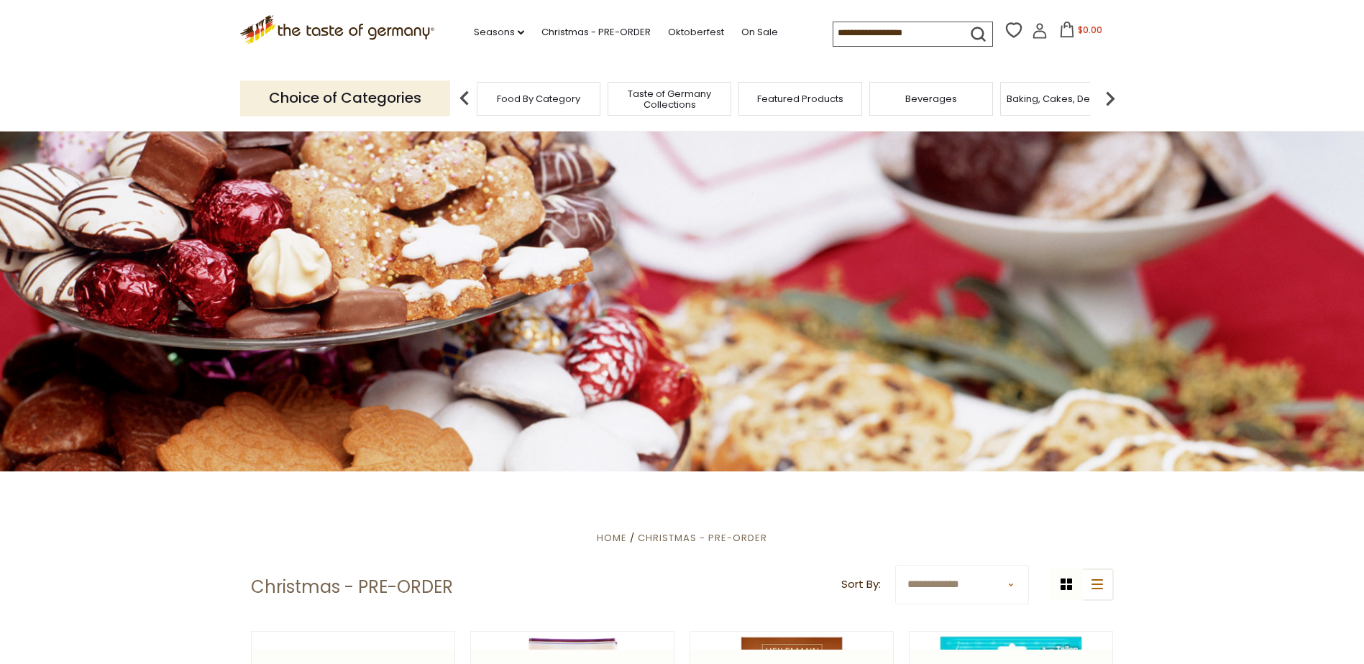
click at [698, 101] on span "Taste of Germany Collections" at bounding box center [669, 99] width 115 height 22
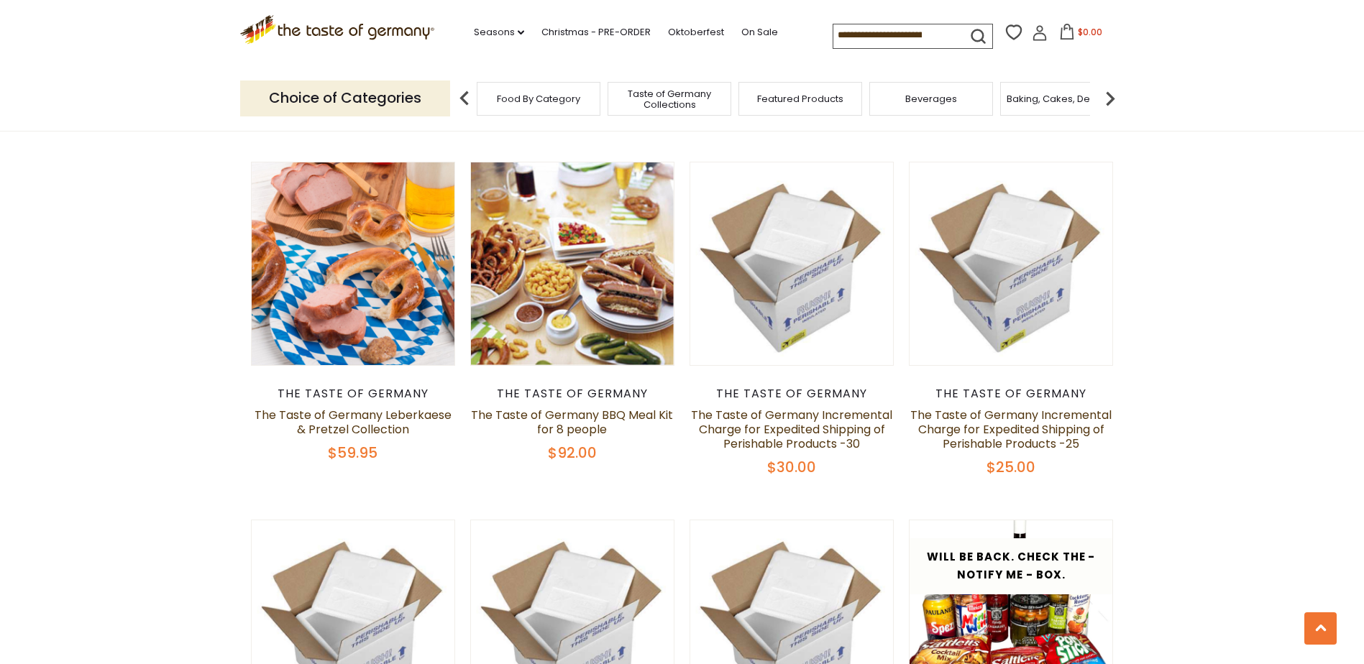
scroll to position [863, 0]
